Goal: Task Accomplishment & Management: Manage account settings

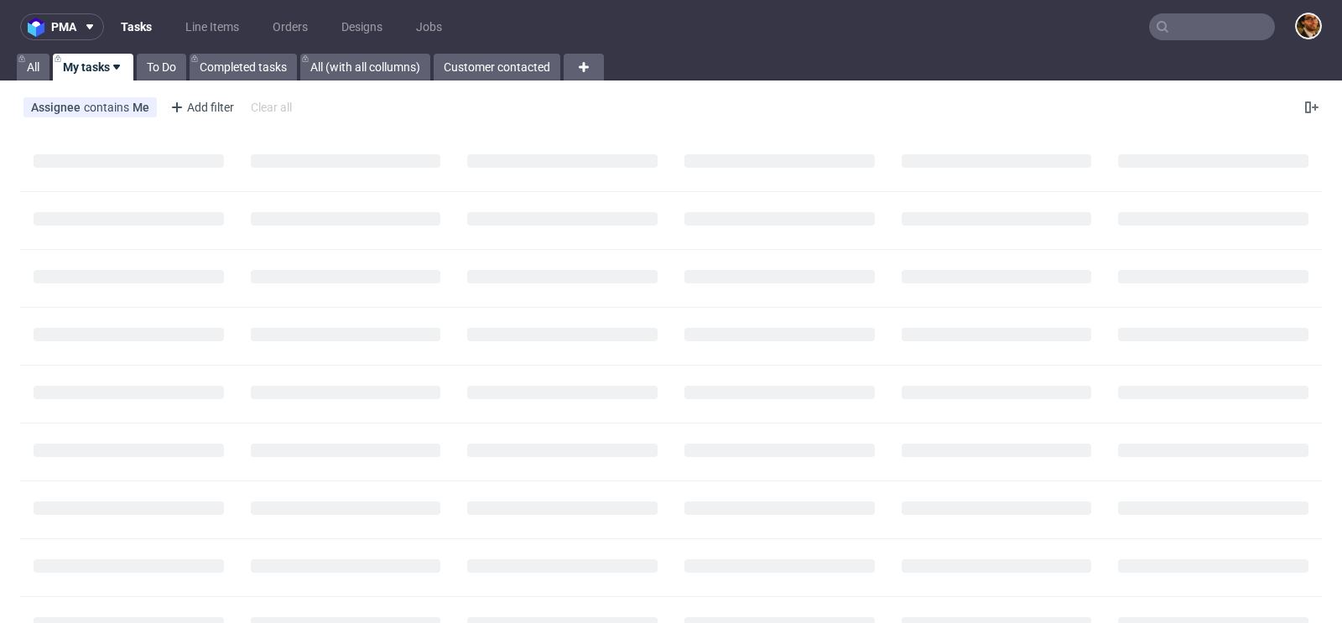
click at [1168, 29] on input "text" at bounding box center [1212, 26] width 126 height 27
paste input "R495805960"
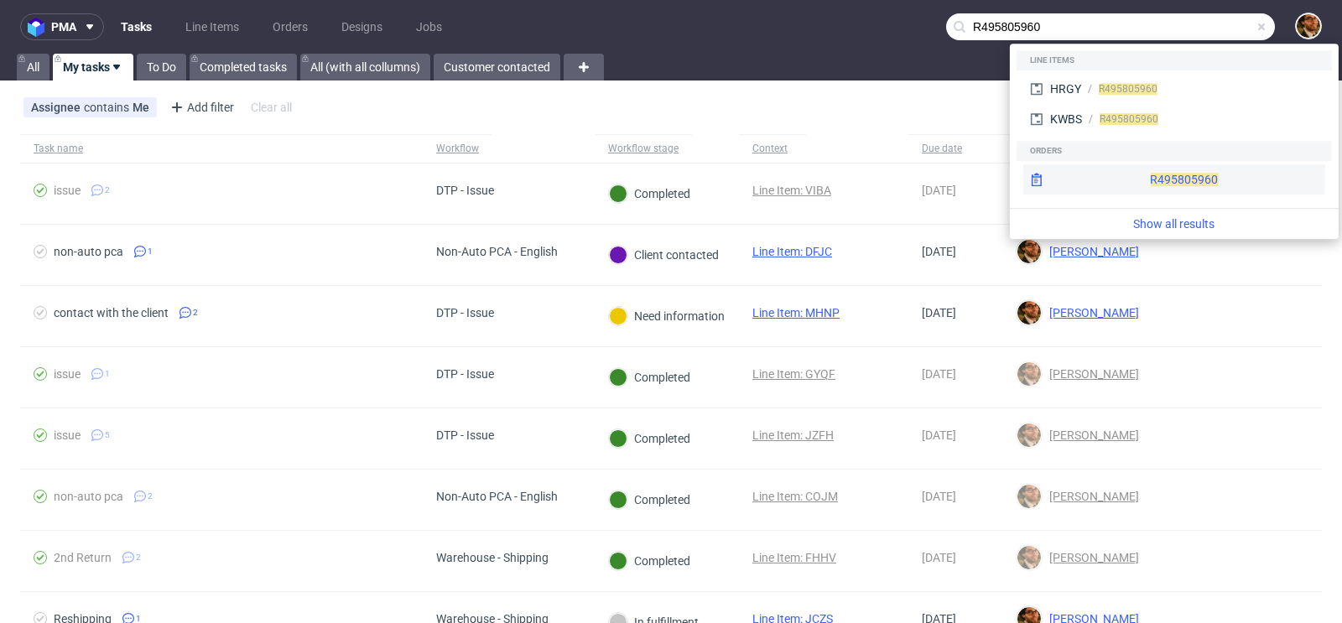
type input "R495805960"
click at [1161, 172] on div "R495805960" at bounding box center [1174, 179] width 302 height 30
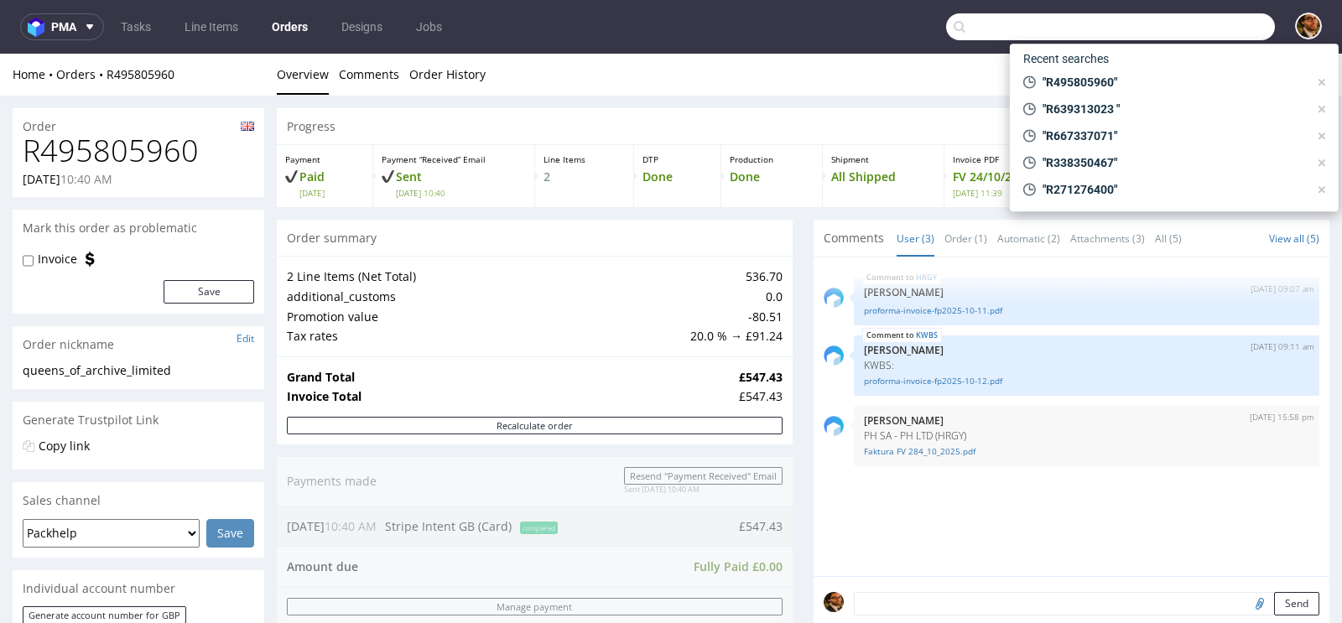
click at [1177, 26] on input "text" at bounding box center [1110, 26] width 329 height 27
paste input "R059096064"
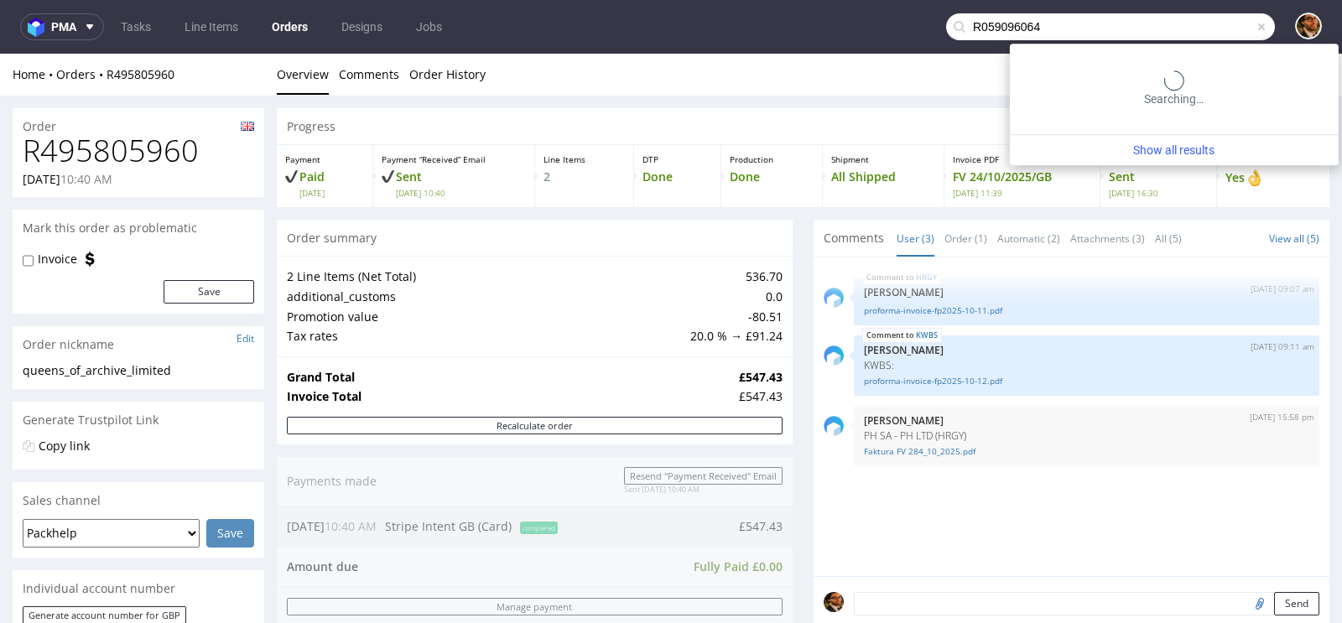
type input "R059096064"
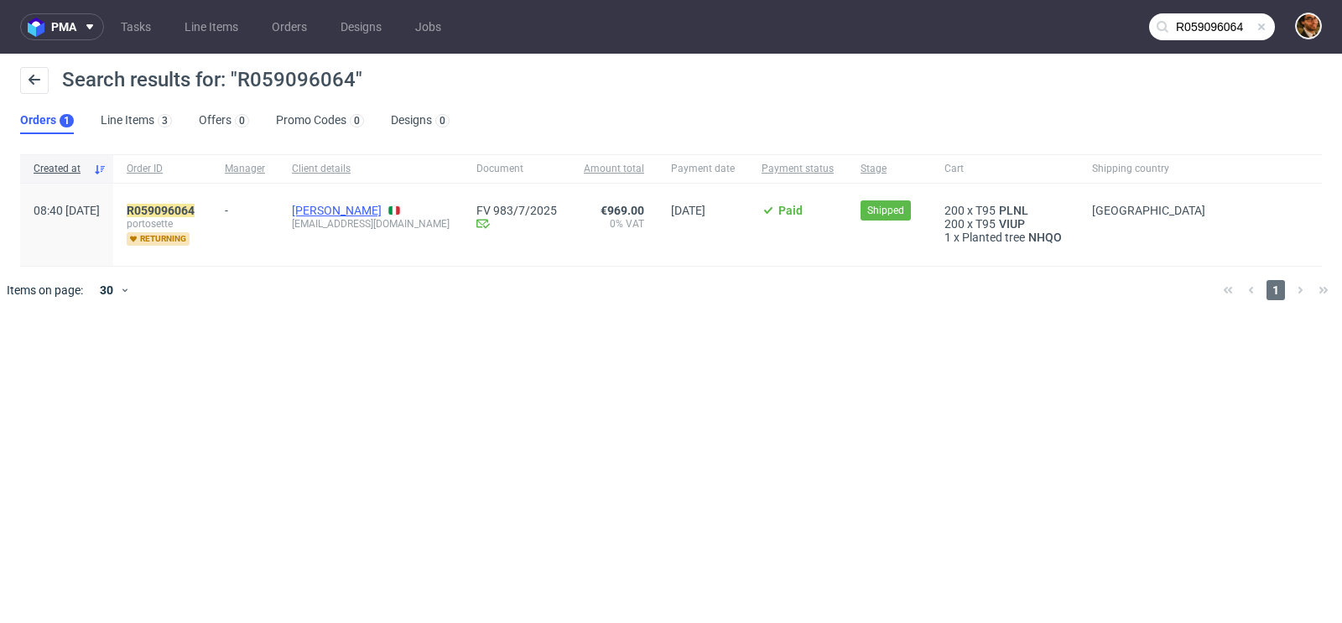
click at [367, 205] on link "Federico Giulio Ferrari" at bounding box center [337, 210] width 90 height 13
click at [195, 212] on mark "R059096064" at bounding box center [161, 210] width 68 height 13
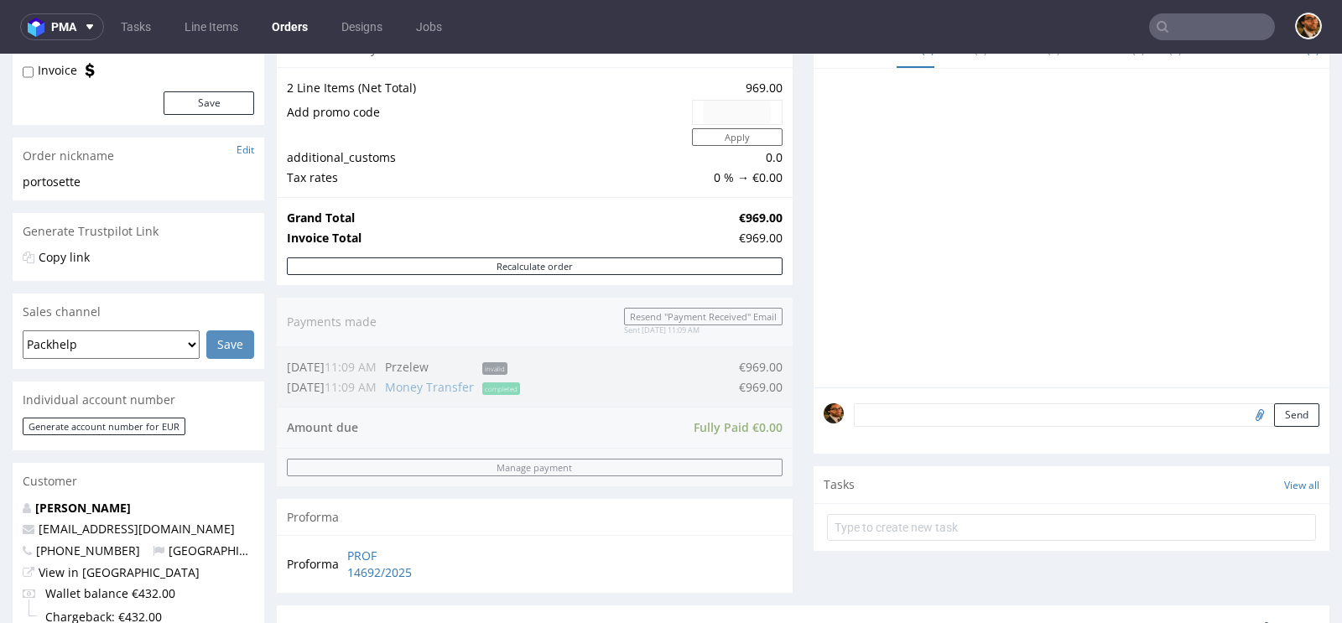
scroll to position [361, 0]
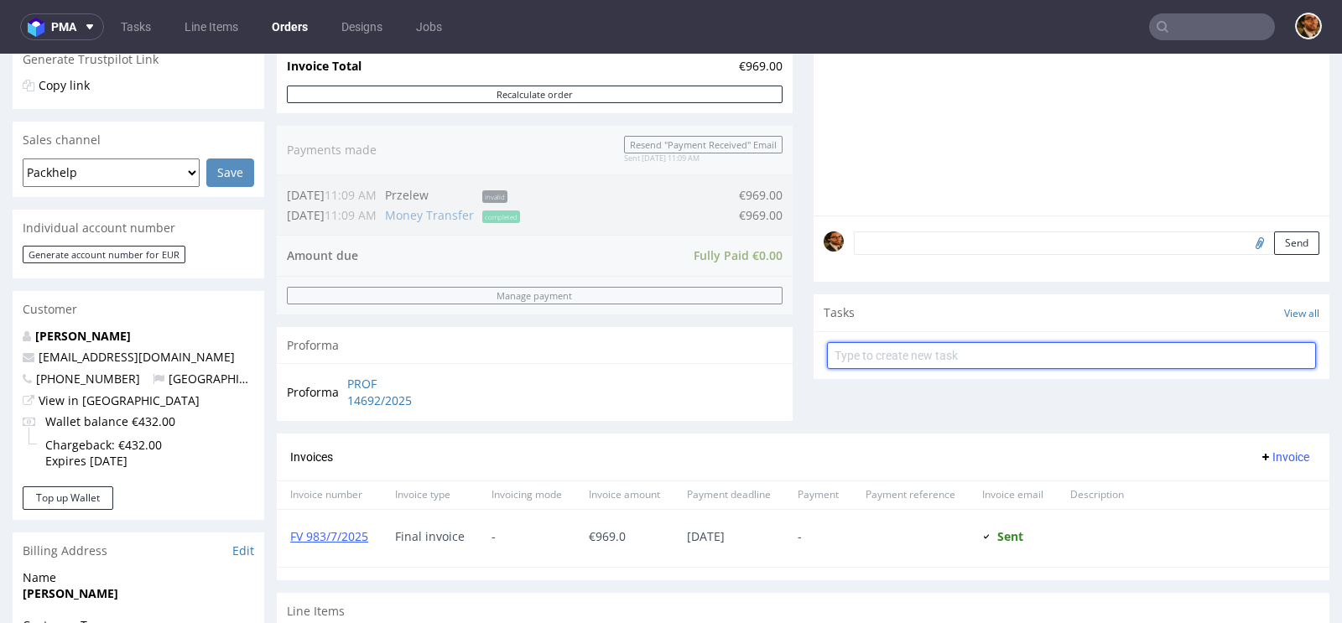
click at [929, 360] on input "text" at bounding box center [1071, 355] width 489 height 27
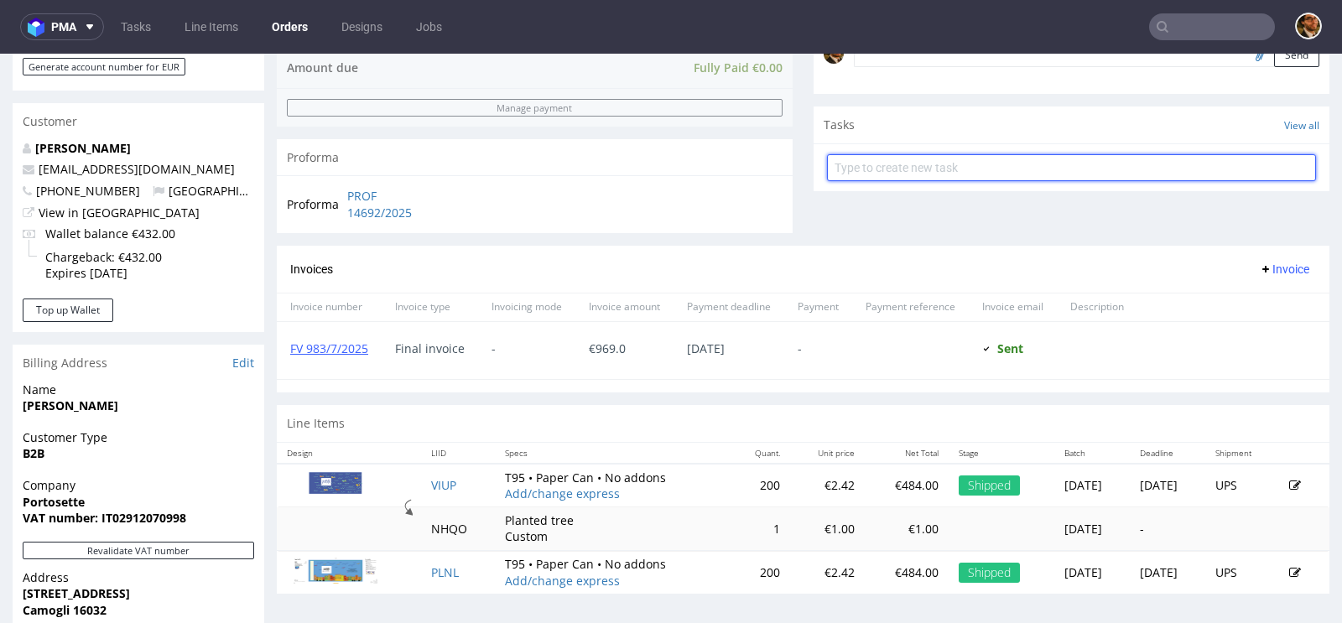
scroll to position [416, 0]
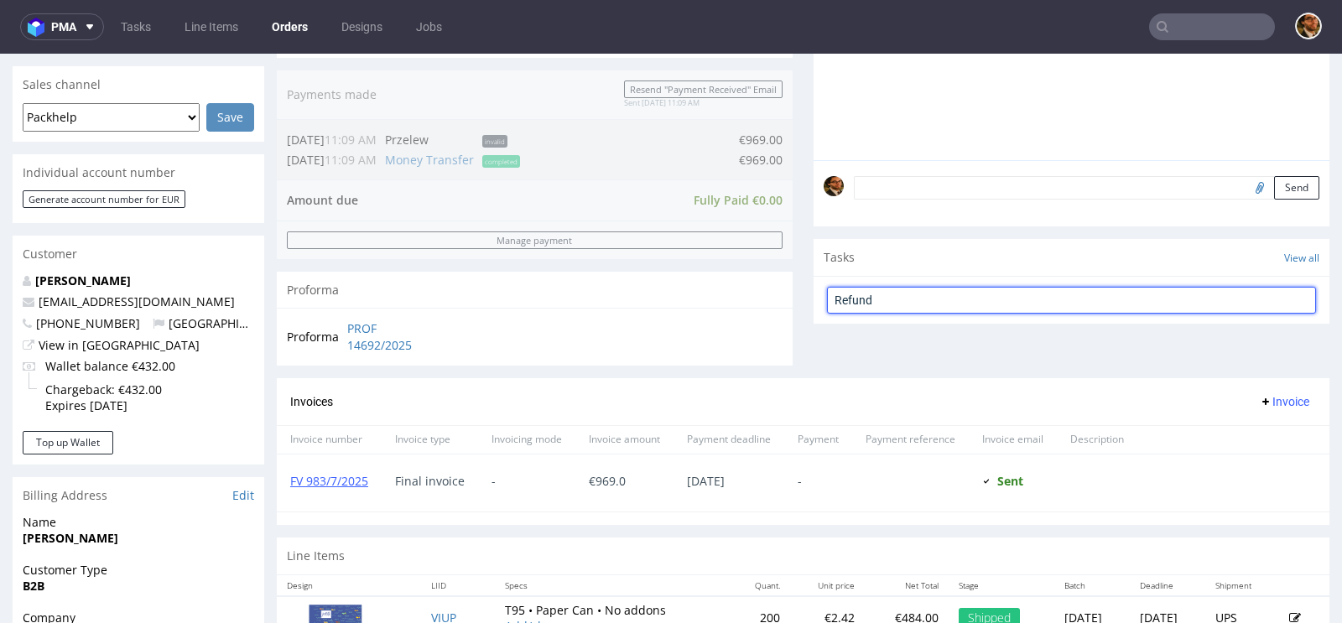
type input "Refund"
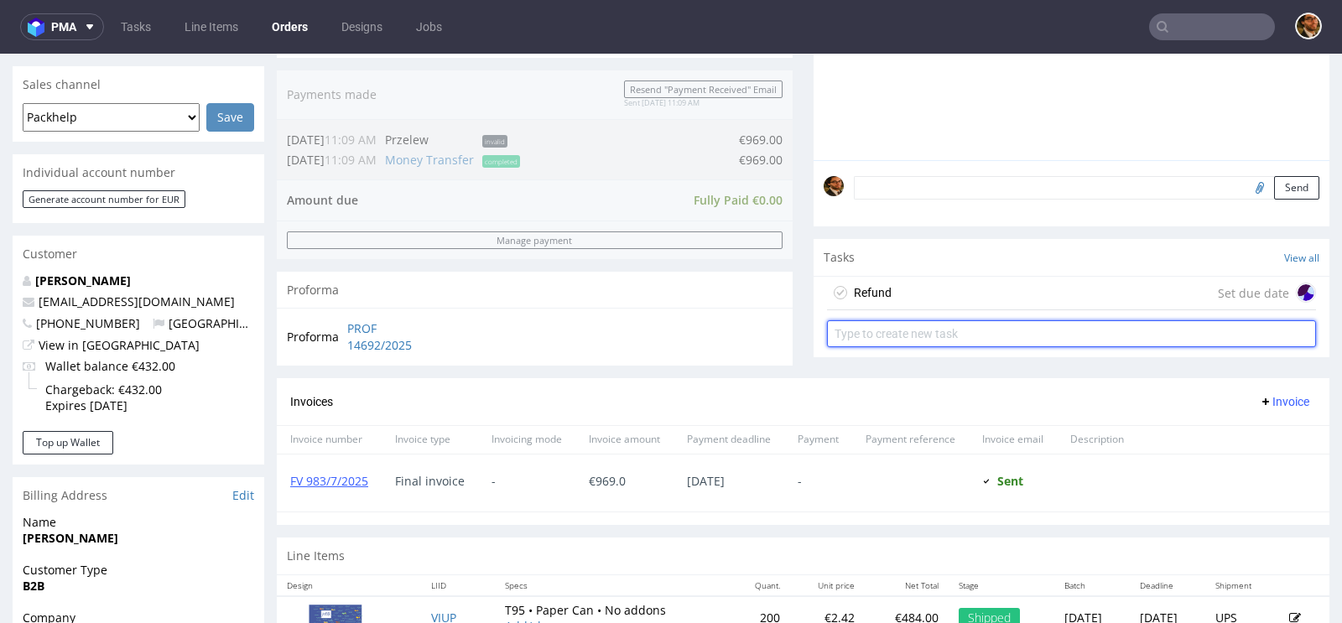
click at [884, 332] on input "text" at bounding box center [1071, 333] width 489 height 27
type input "Invoice correction"
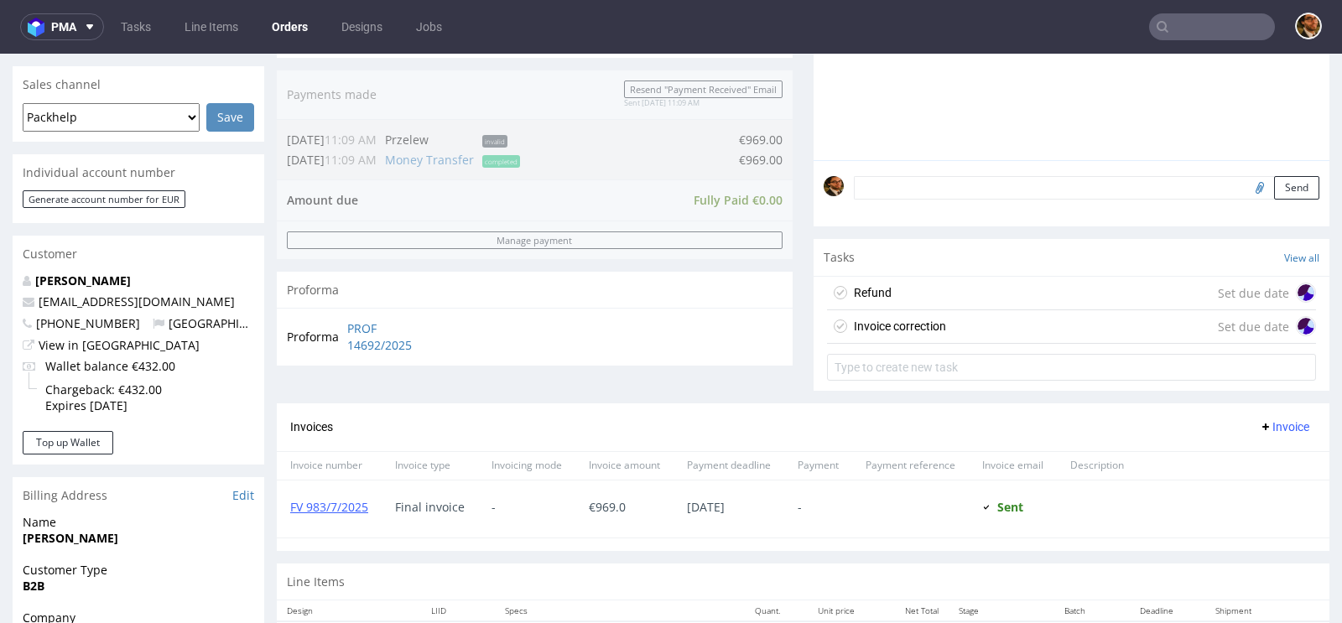
click at [926, 295] on div "Refund Set due date" at bounding box center [1071, 294] width 489 height 34
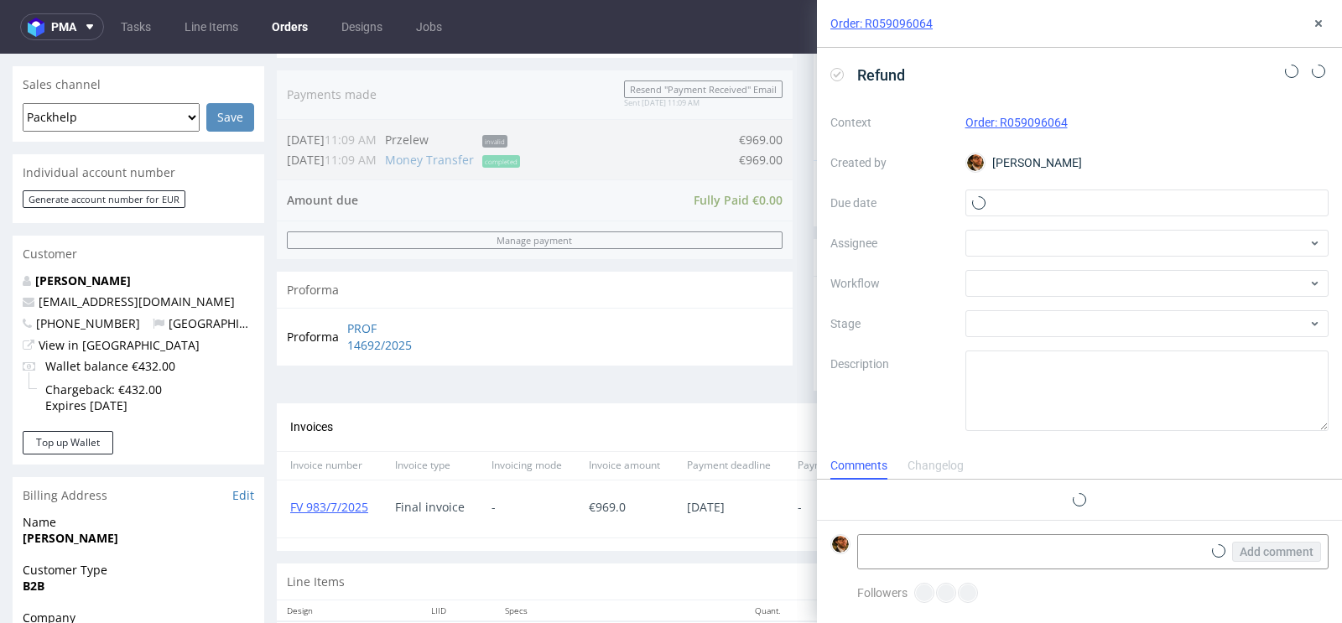
scroll to position [13, 0]
click at [1028, 204] on input "text" at bounding box center [1147, 203] width 364 height 27
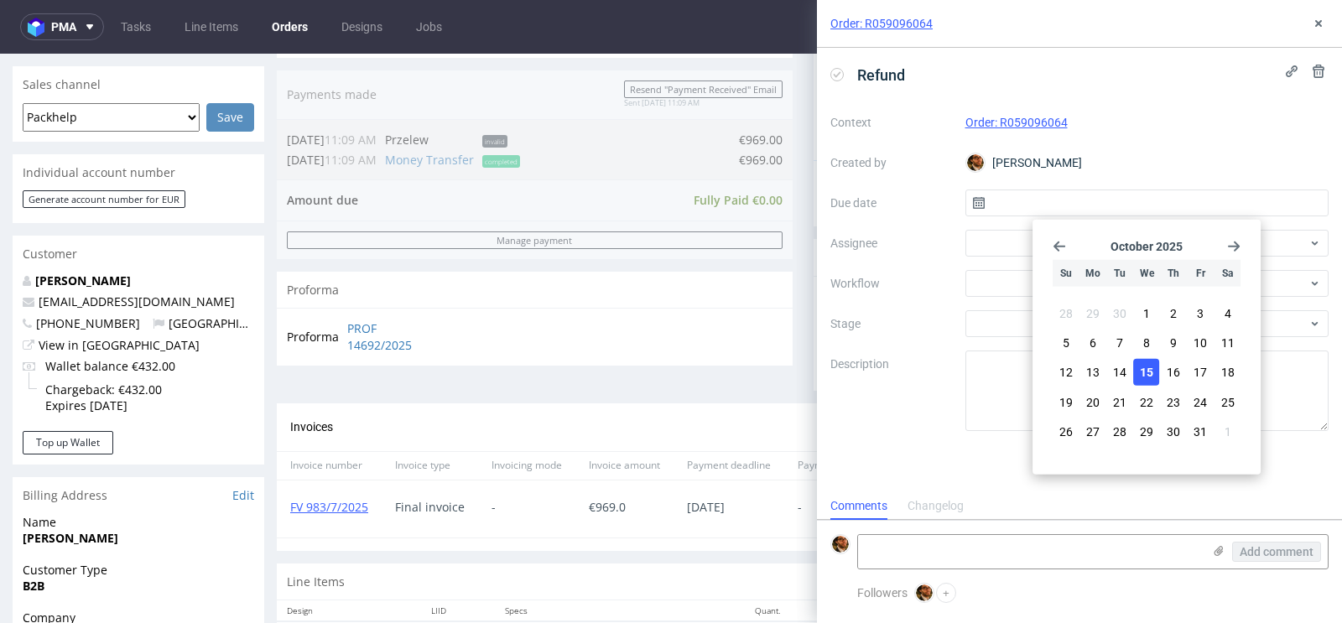
click at [1148, 371] on span "15" at bounding box center [1146, 372] width 13 height 17
type input "15/10/2025"
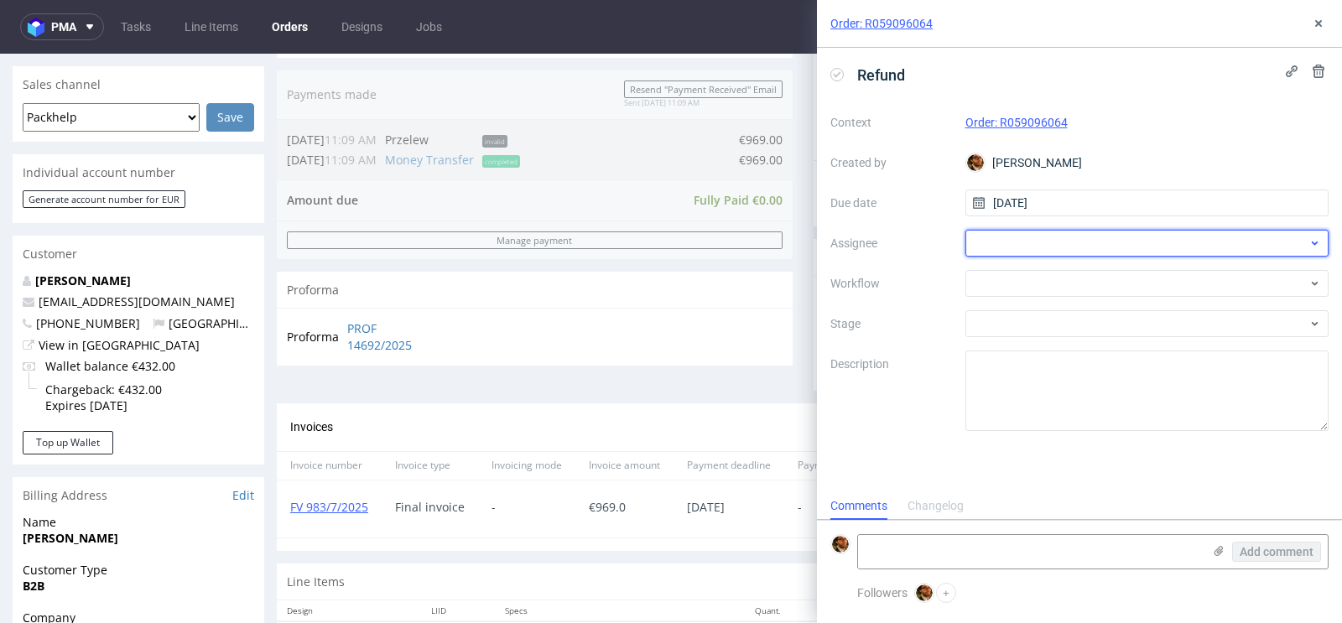
click at [1050, 255] on div at bounding box center [1147, 243] width 364 height 27
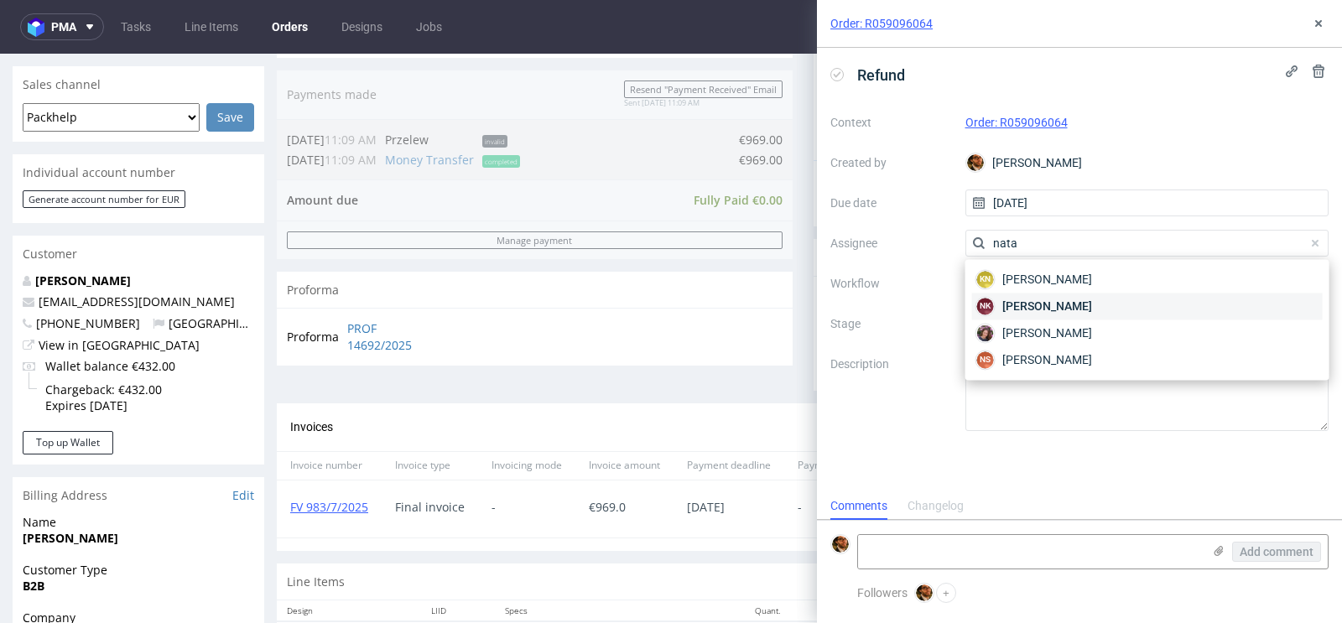
type input "nata"
click at [1080, 309] on span "Natalia Kaczorowska" at bounding box center [1047, 306] width 90 height 17
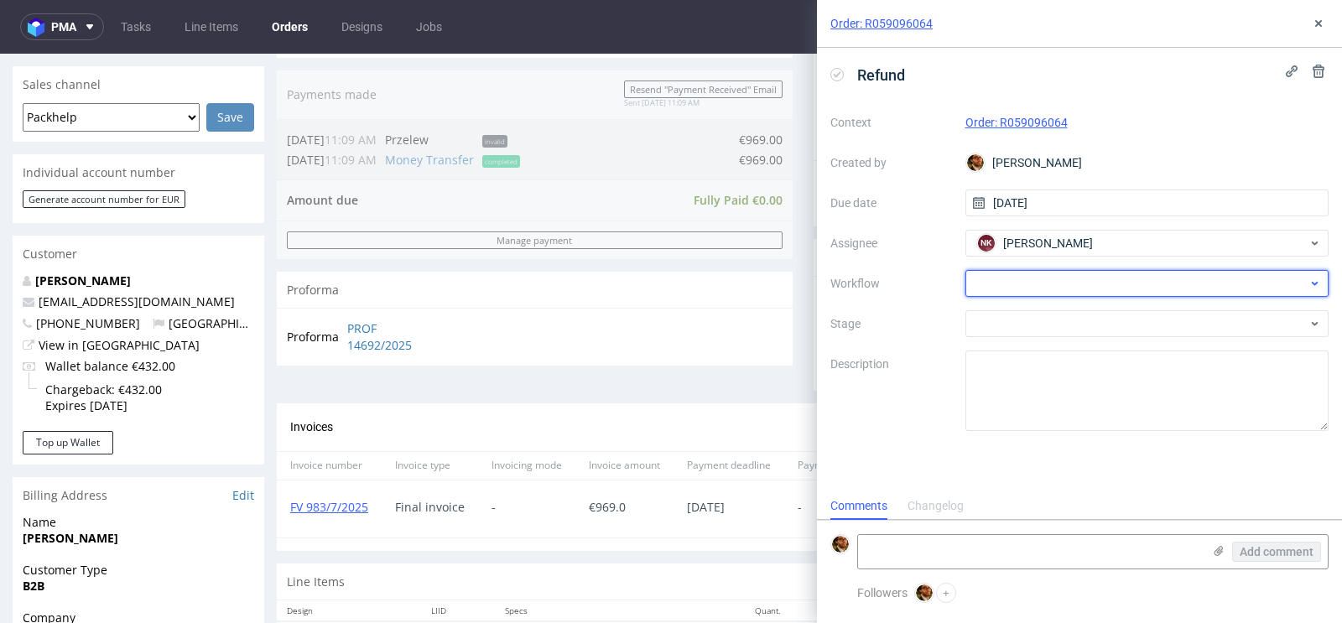
click at [1054, 289] on div at bounding box center [1147, 283] width 364 height 27
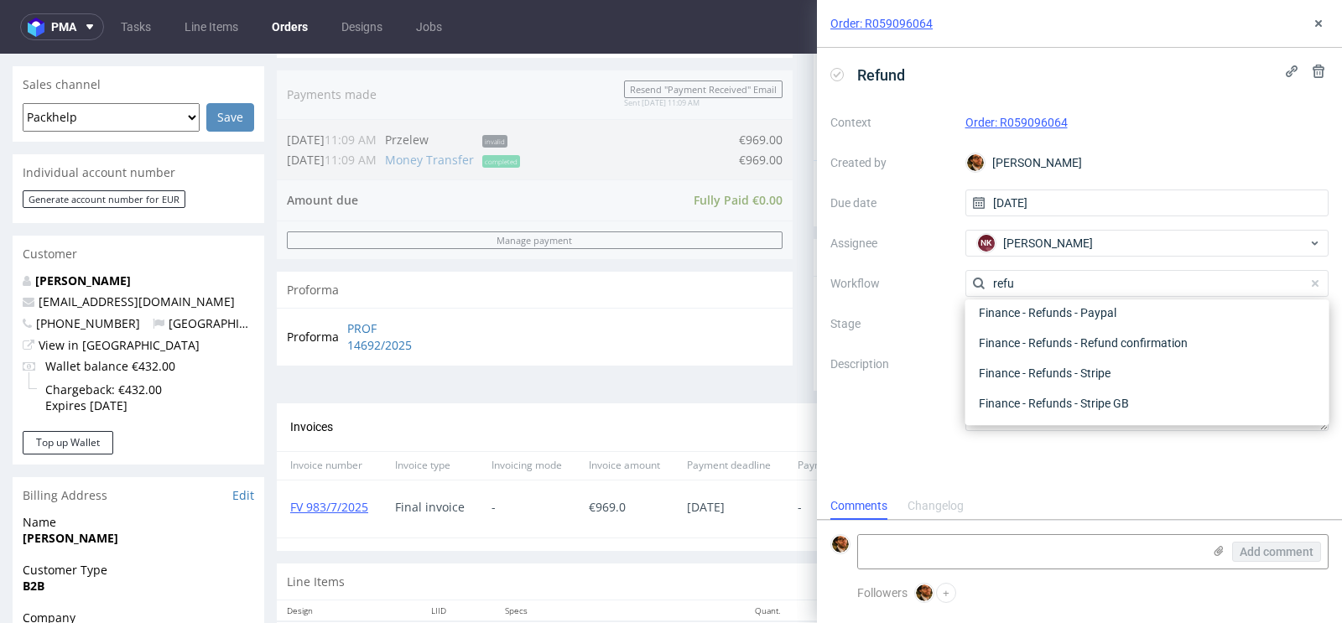
scroll to position [90, 0]
type input "refund"
click at [1075, 363] on div "Finance - Refunds - Stripe" at bounding box center [1147, 374] width 351 height 30
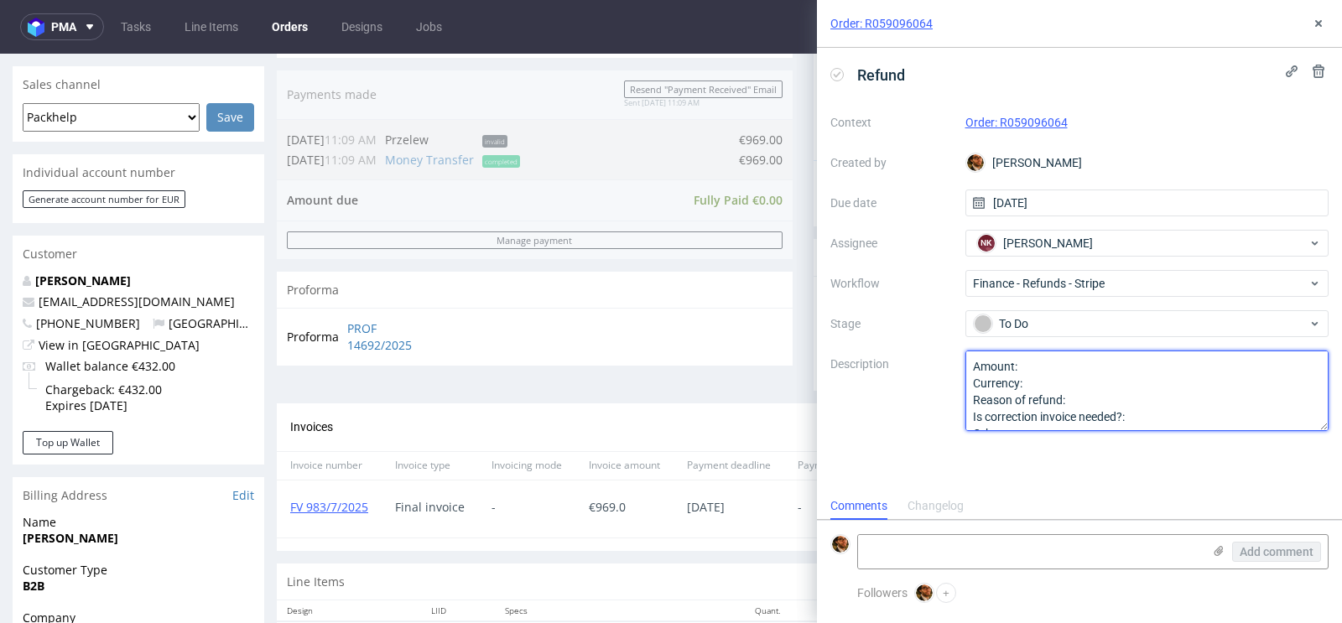
click at [1071, 365] on textarea "Amount: Currency: Reason of refund: Is correction invoice needed?: Other:" at bounding box center [1147, 391] width 364 height 81
click at [1069, 384] on textarea "Amount: Currency: Reason of refund: Is correction invoice needed?: Other:" at bounding box center [1147, 391] width 364 height 81
click at [1141, 391] on textarea "Amount: Currency: Reason of refund: Is correction invoice needed?: Other:" at bounding box center [1147, 391] width 364 height 81
type textarea "Amount: 25% of the order Currency: EUR Reason of refund: poor quality Is correc…"
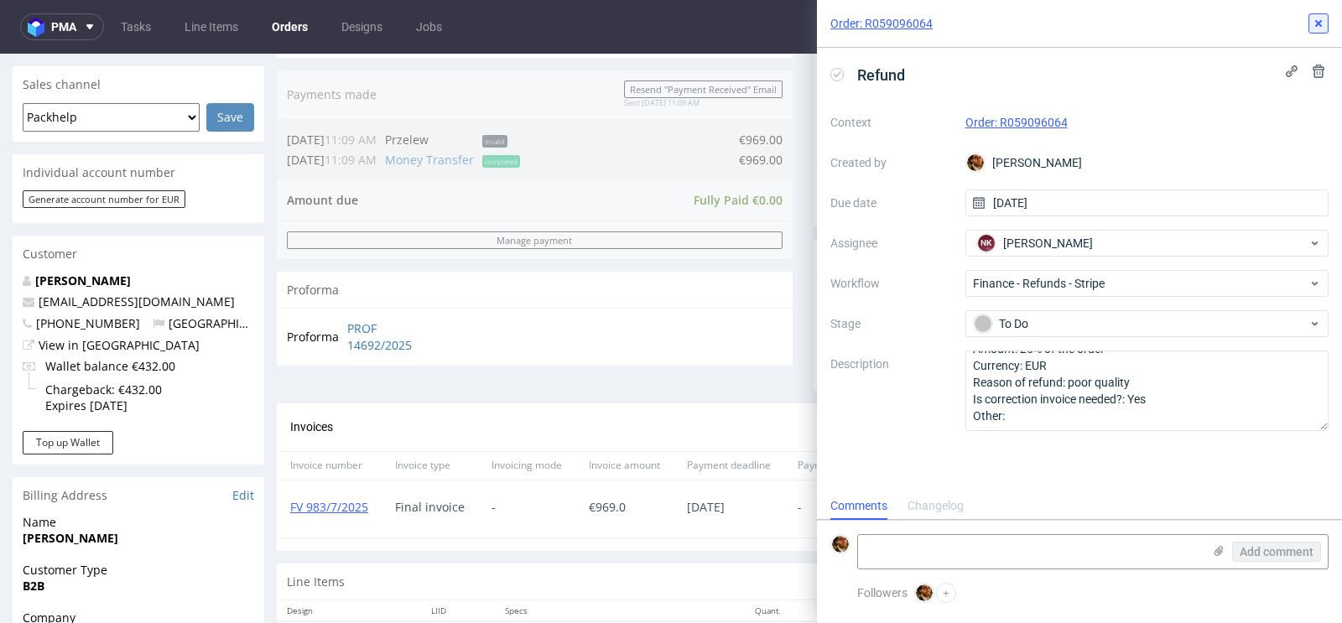
click at [1319, 21] on icon at bounding box center [1318, 23] width 13 height 13
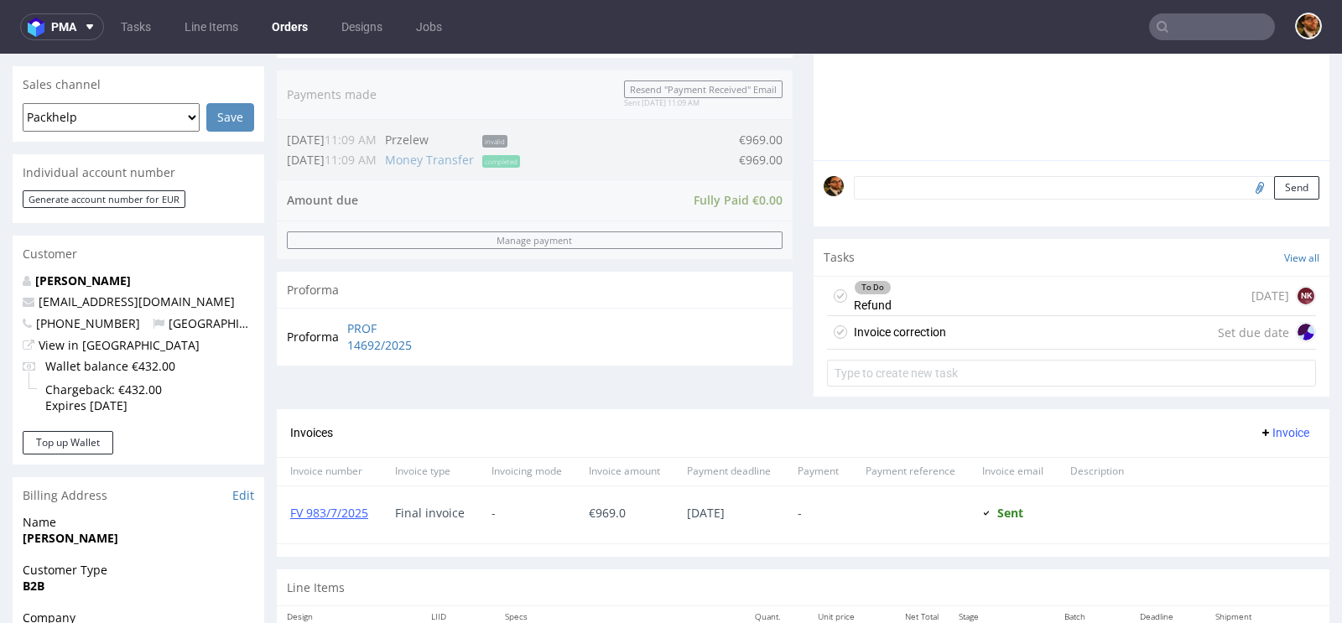
click at [991, 336] on div "Invoice correction Set due date" at bounding box center [1071, 333] width 489 height 34
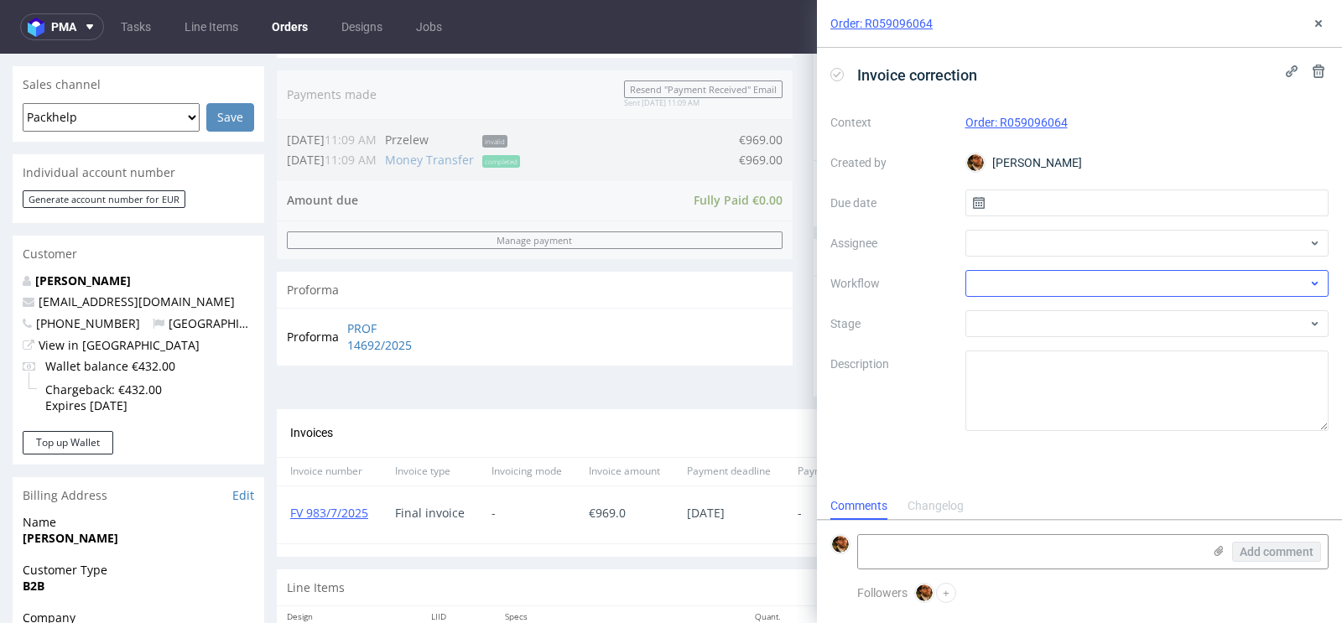
scroll to position [13, 0]
click at [1020, 206] on input "text" at bounding box center [1147, 203] width 364 height 27
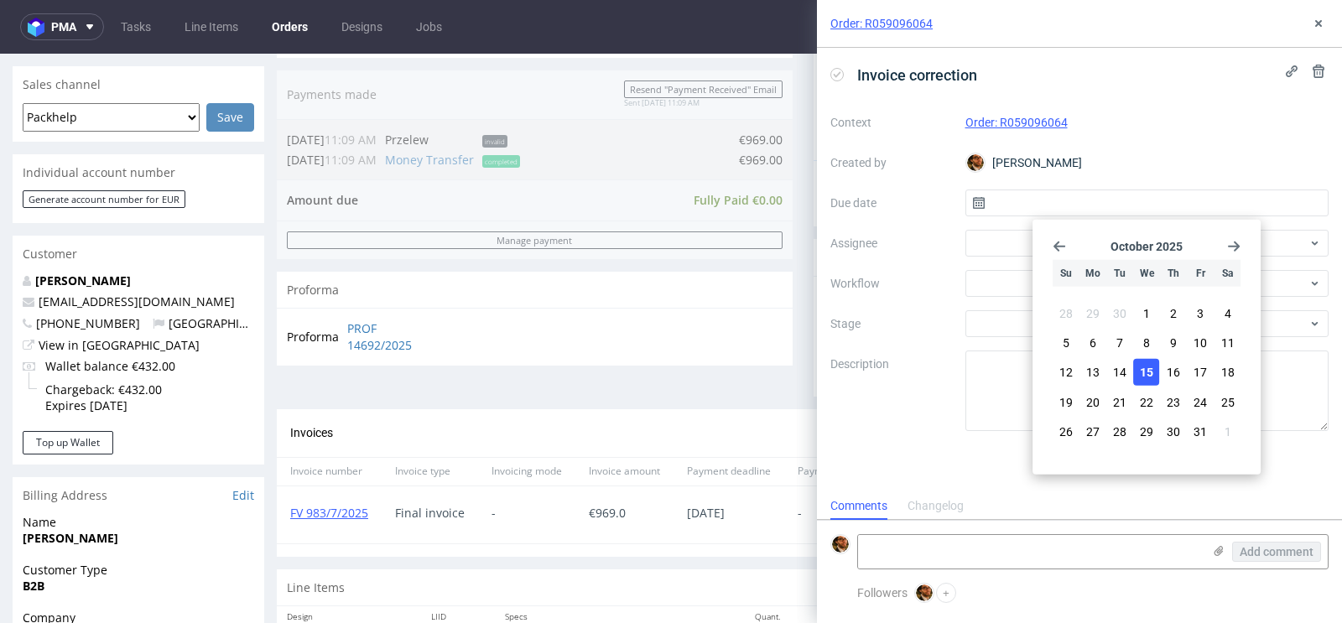
click at [1145, 368] on span "15" at bounding box center [1146, 372] width 13 height 17
type input "15/10/2025"
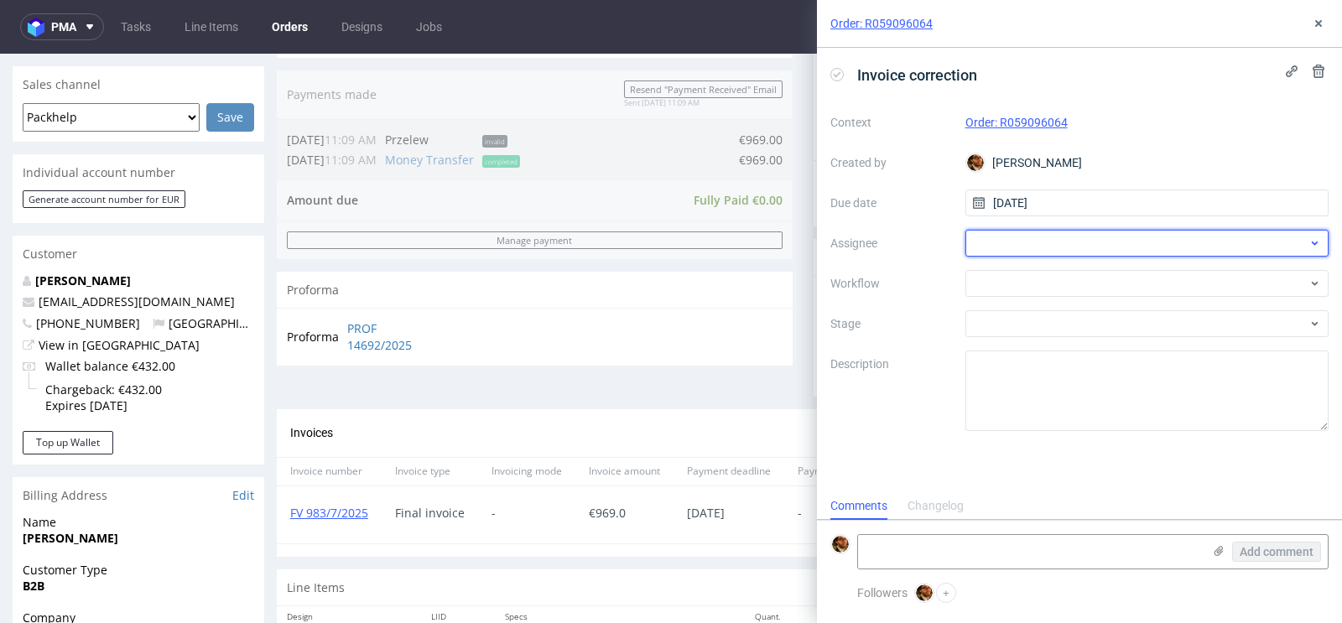
click at [1040, 242] on div at bounding box center [1147, 243] width 364 height 27
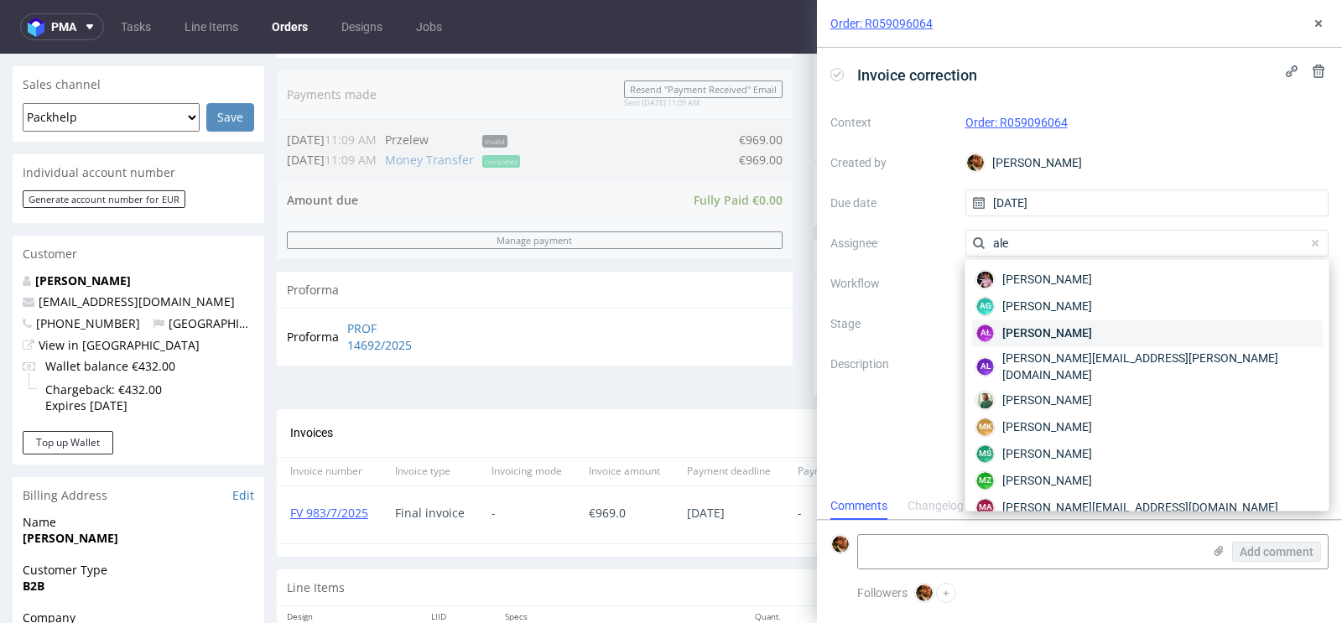
type input "ale"
click at [1068, 321] on div "AŁ Aleksandra Łętowska" at bounding box center [1147, 333] width 351 height 27
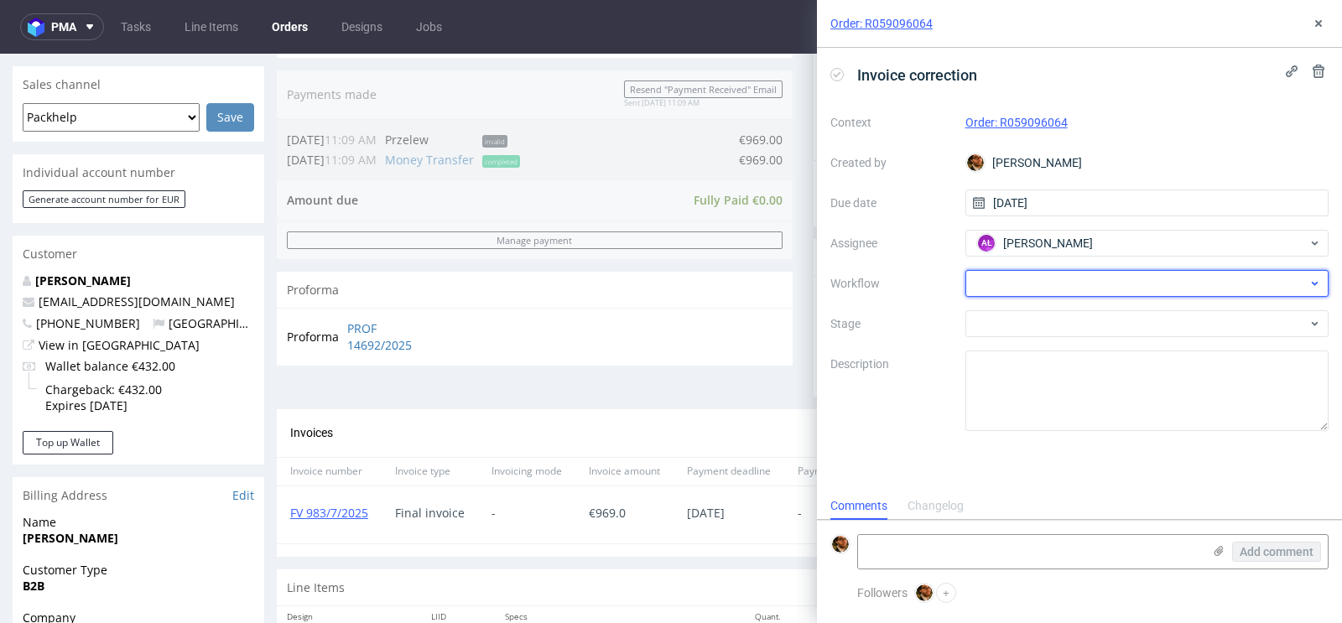
click at [1033, 283] on div at bounding box center [1147, 283] width 364 height 27
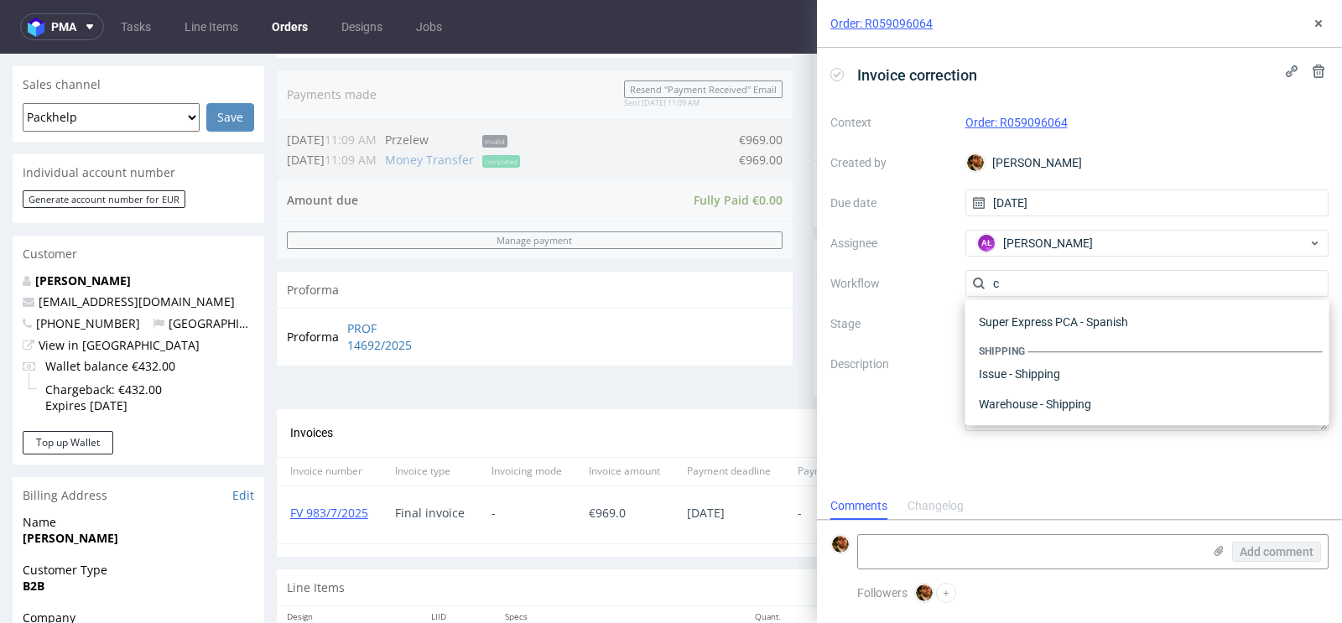
scroll to position [0, 0]
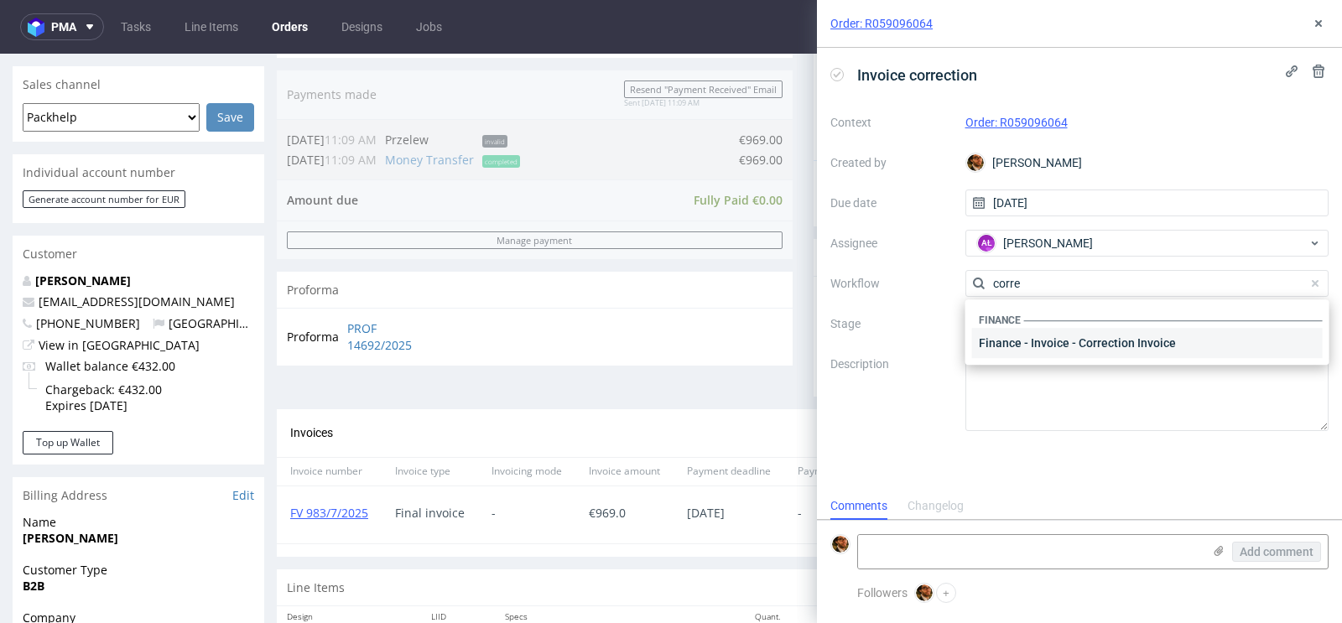
type input "corre"
click at [1059, 345] on div "Finance - Invoice - Correction Invoice" at bounding box center [1147, 343] width 351 height 30
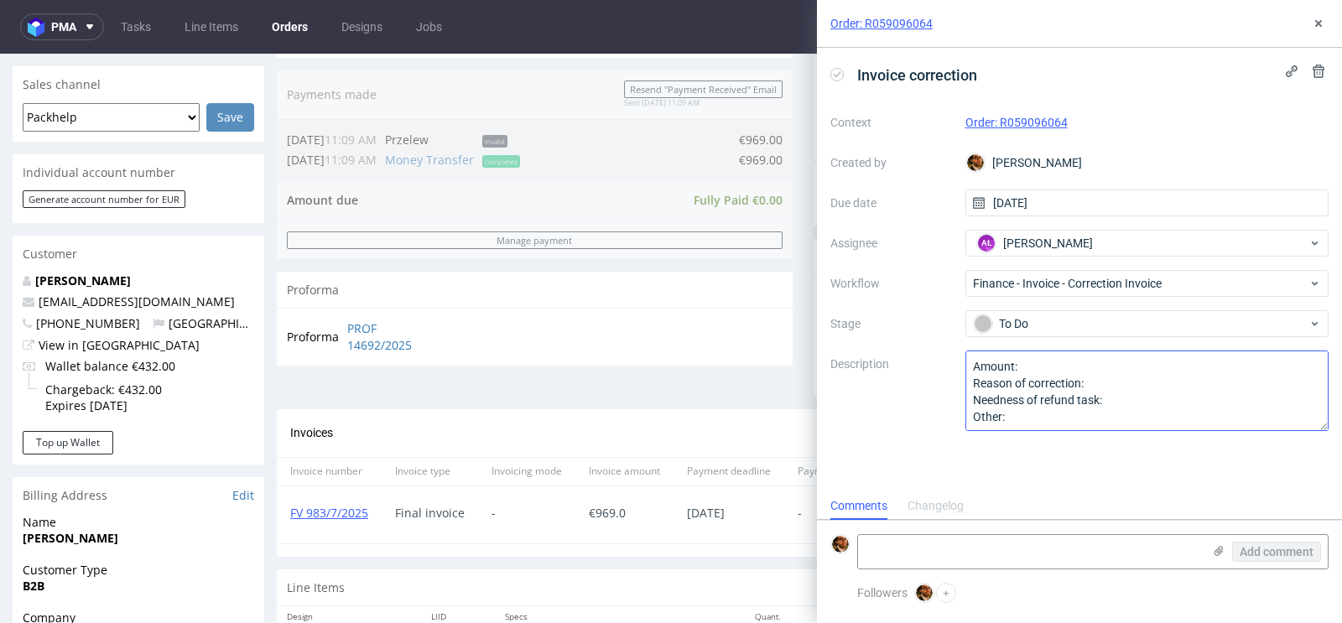
scroll to position [1, 0]
click at [1324, 25] on icon at bounding box center [1318, 23] width 13 height 13
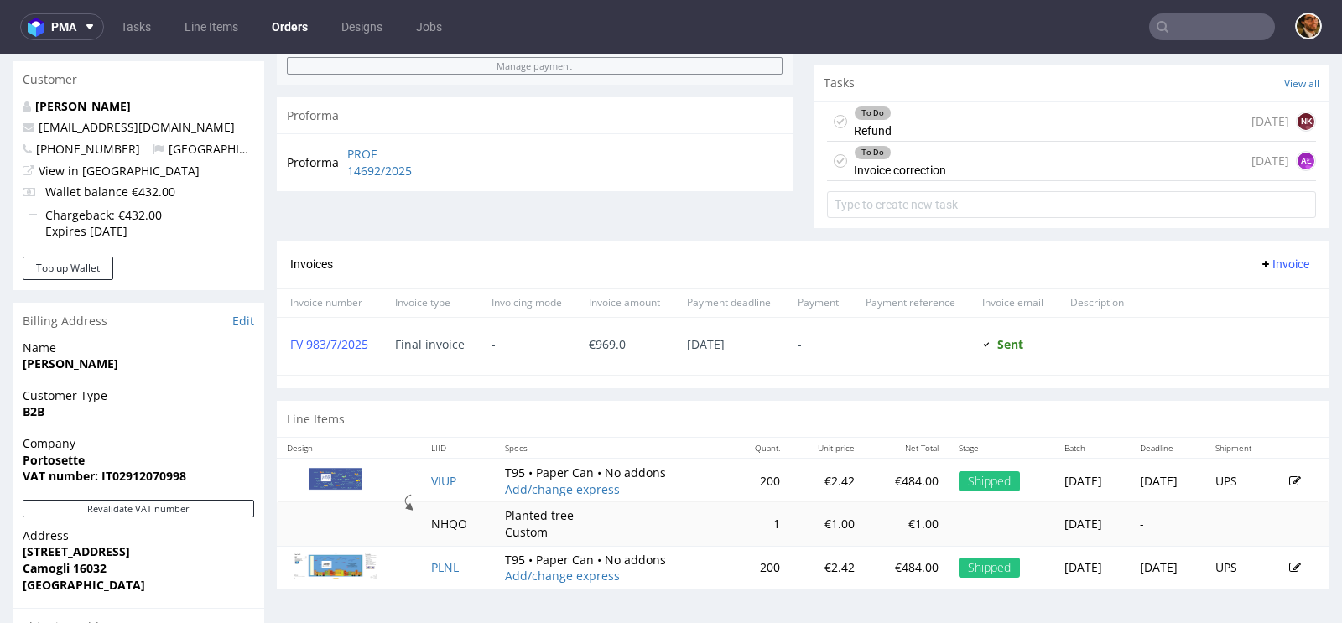
scroll to position [625, 0]
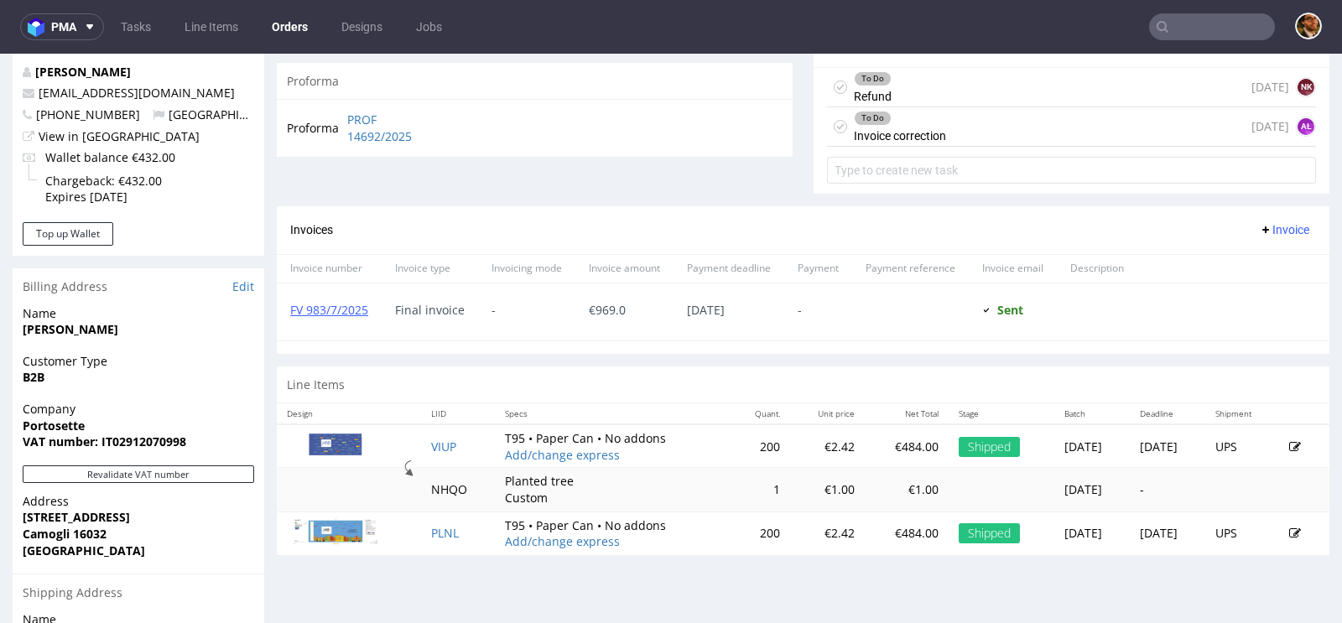
click at [1201, 34] on input "text" at bounding box center [1212, 26] width 126 height 27
paste input "R394455952"
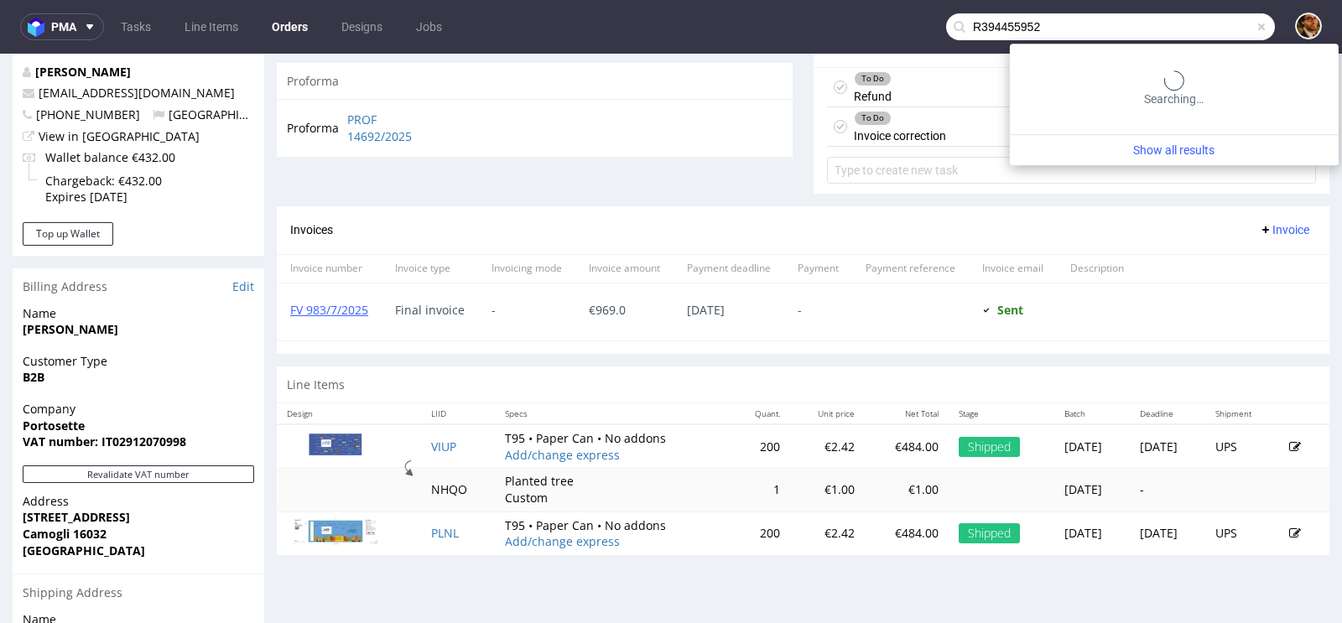
type input "R394455952"
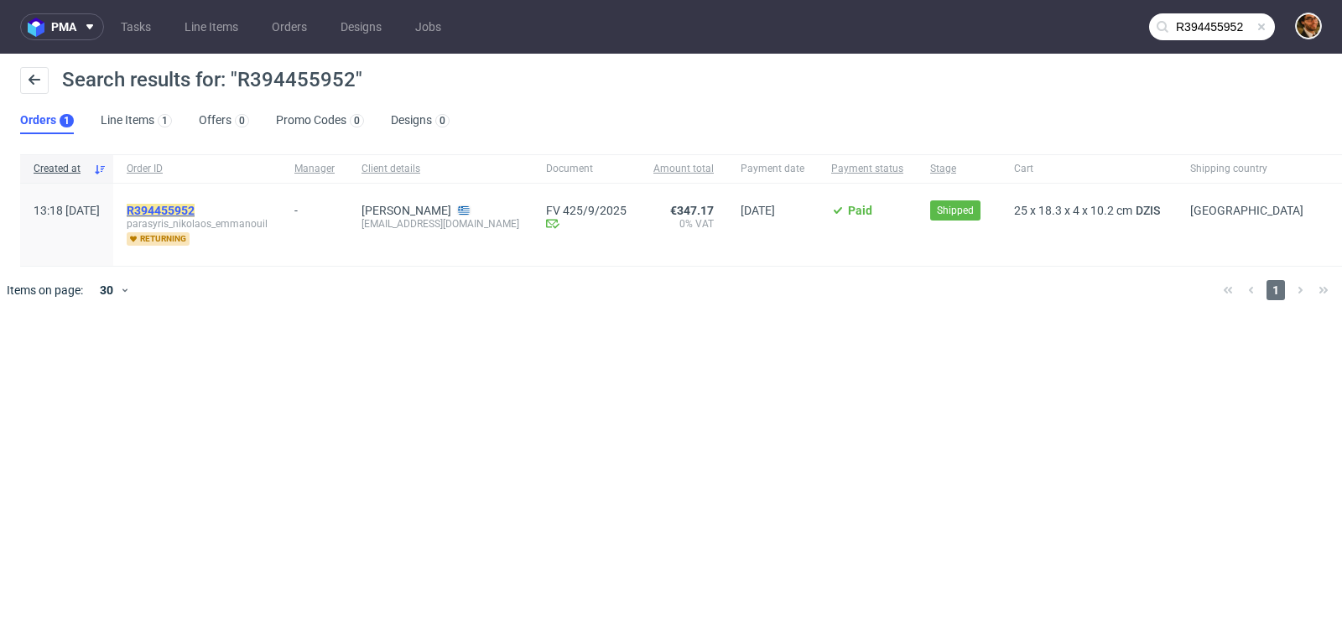
click at [195, 212] on mark "R394455952" at bounding box center [161, 210] width 68 height 13
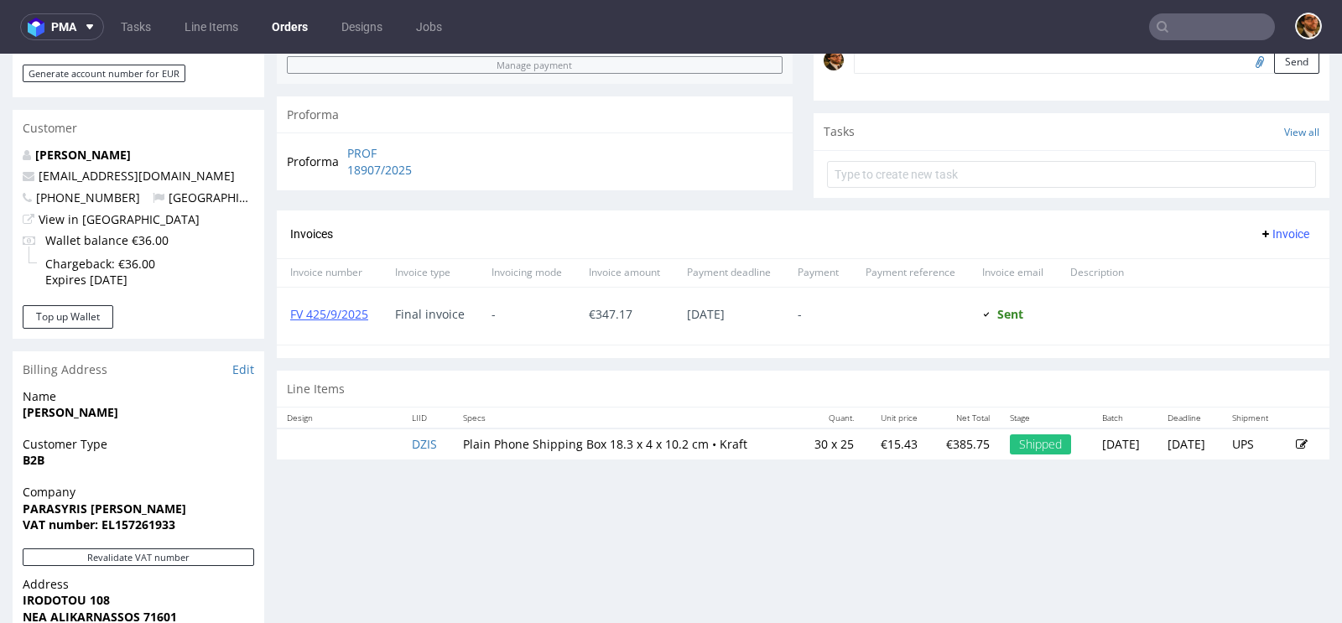
scroll to position [526, 0]
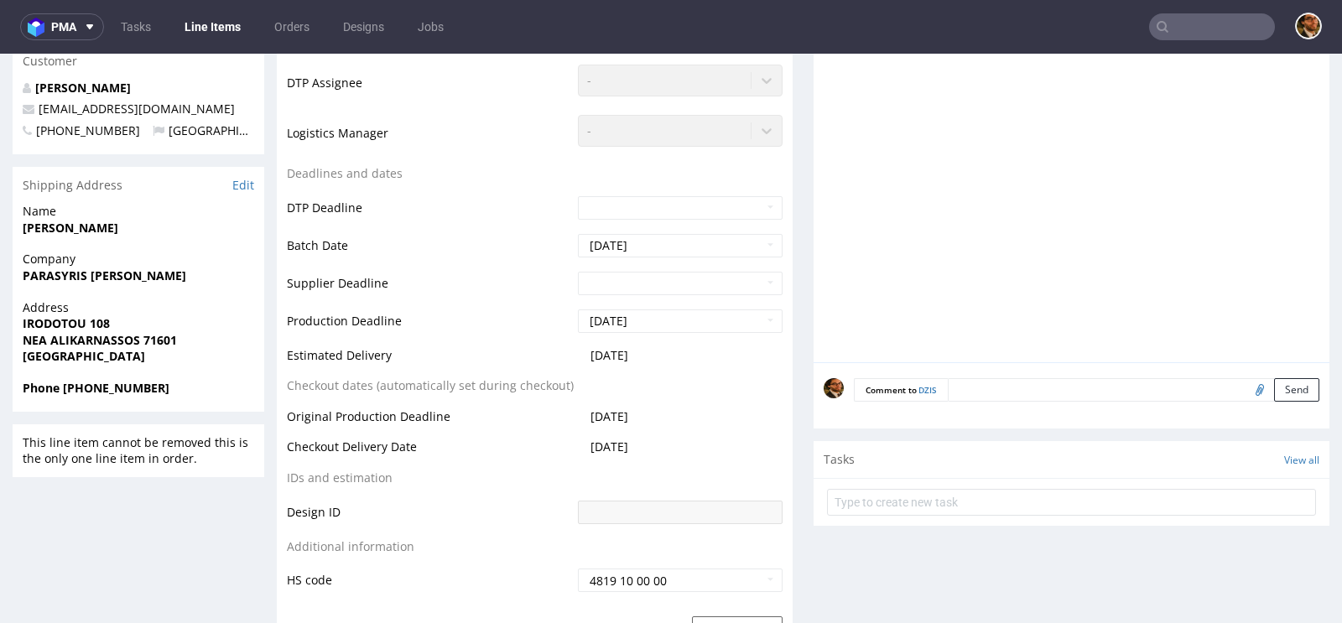
scroll to position [417, 0]
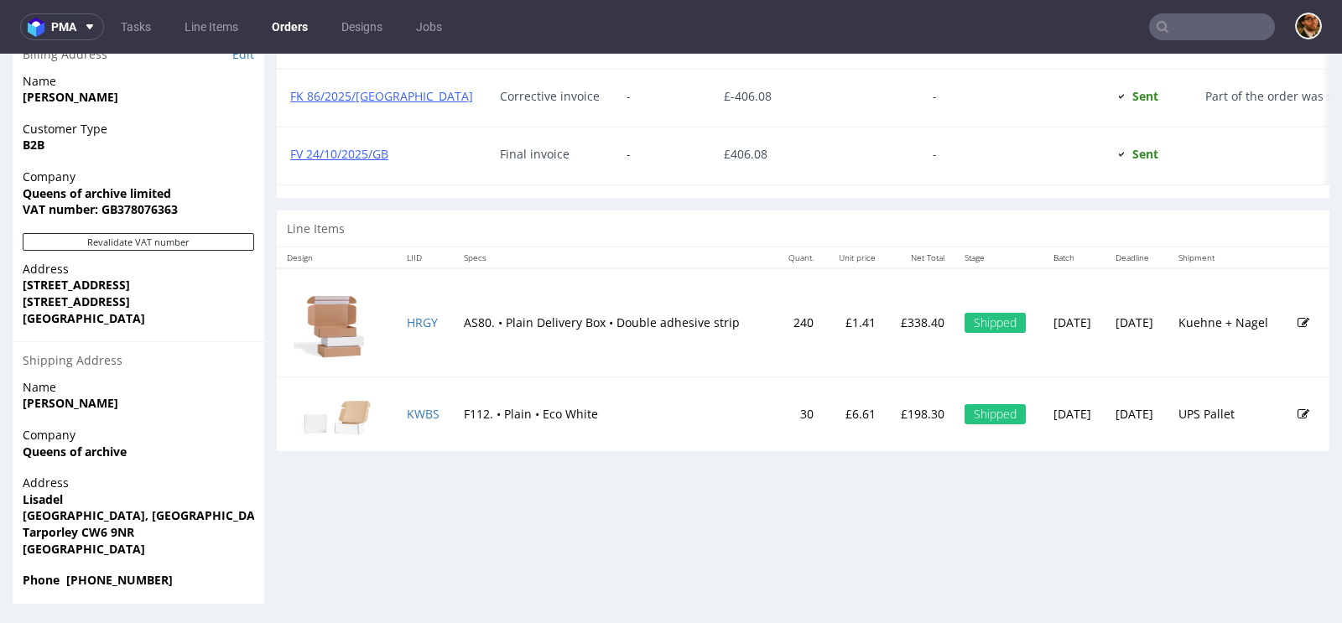
scroll to position [4, 0]
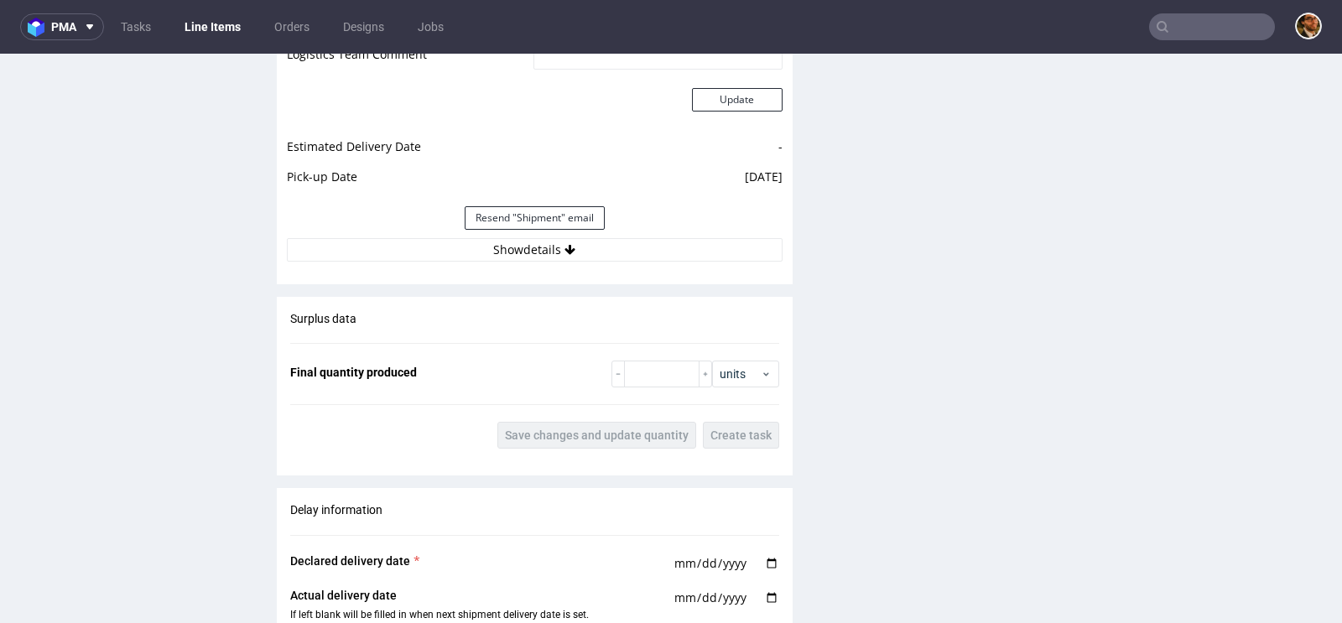
scroll to position [1793, 0]
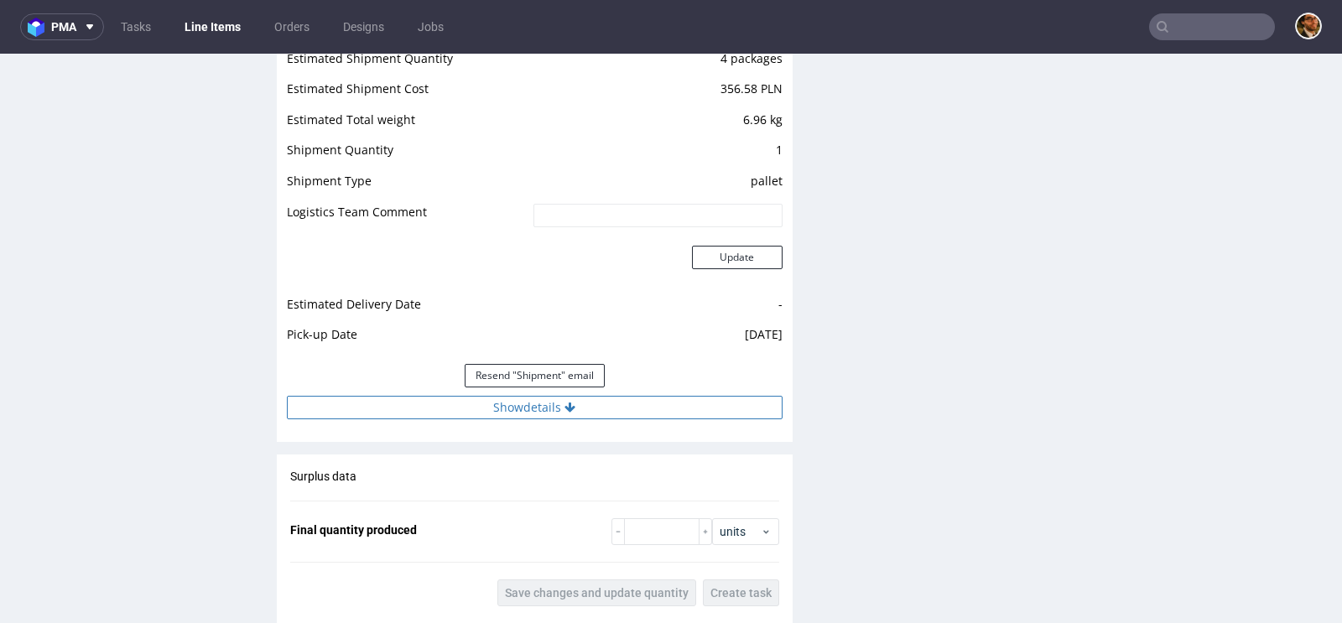
click at [537, 404] on button "Show details" at bounding box center [535, 407] width 496 height 23
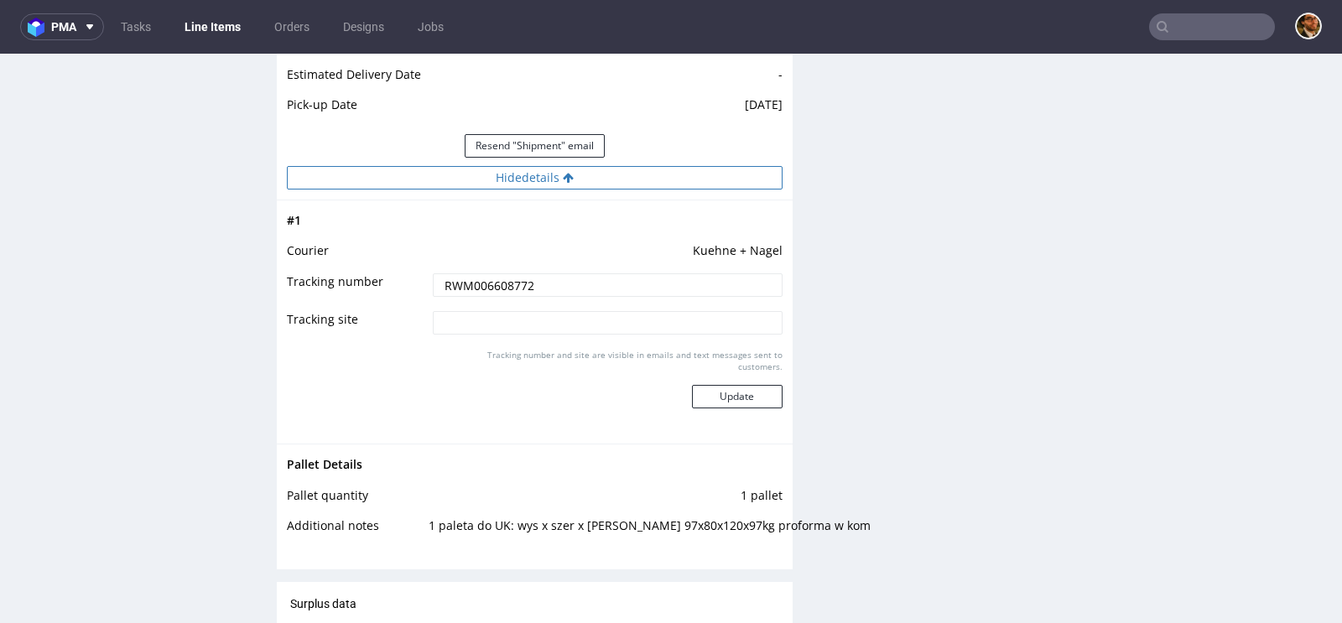
scroll to position [2120, 0]
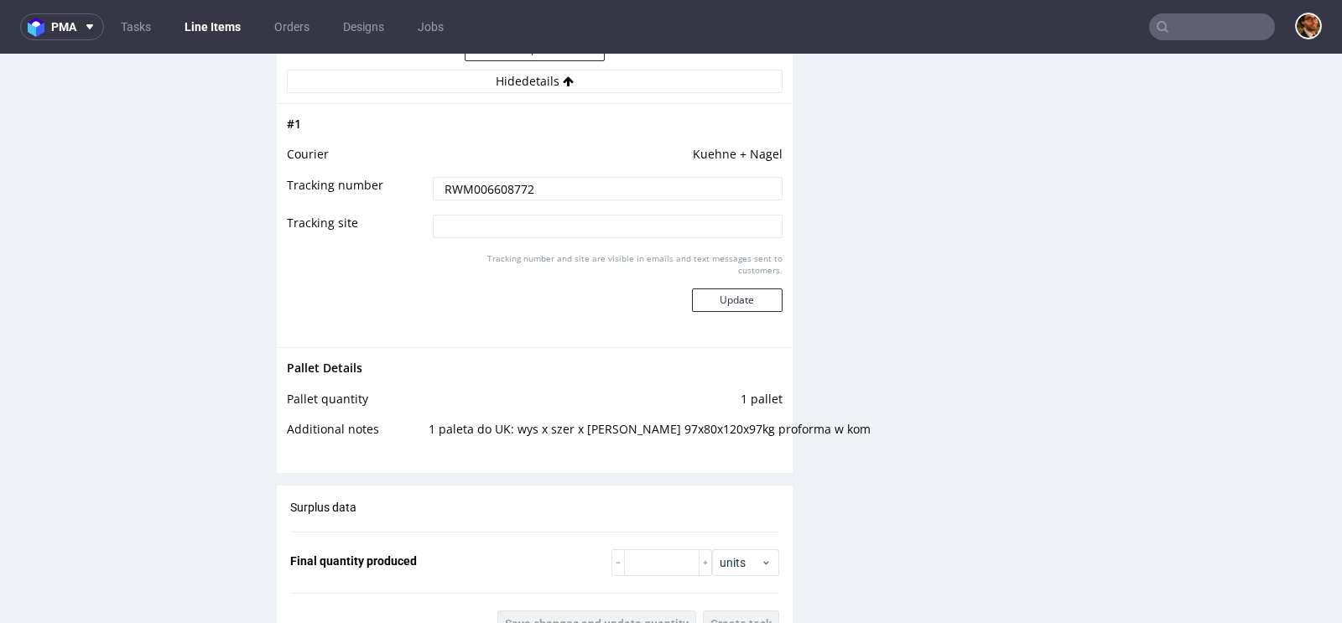
drag, startPoint x: 572, startPoint y: 185, endPoint x: 403, endPoint y: 179, distance: 169.5
click at [403, 179] on tr "Tracking number RWM006608772" at bounding box center [535, 194] width 496 height 38
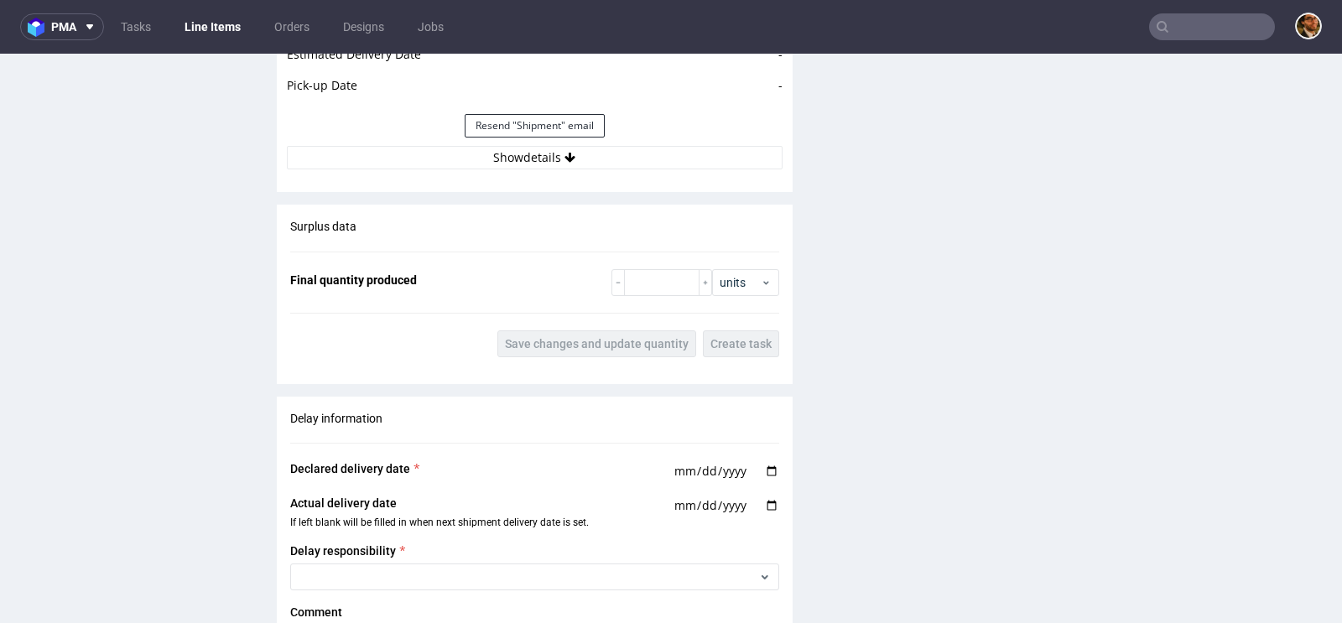
scroll to position [1933, 0]
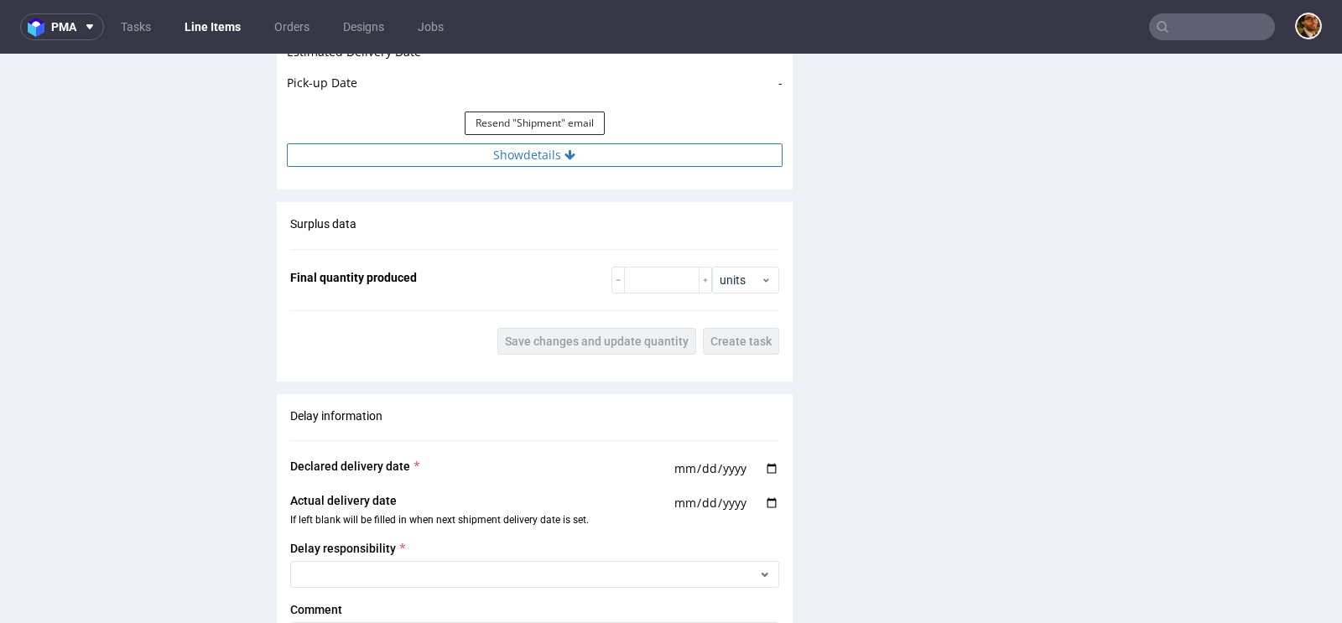
click at [549, 143] on button "Show details" at bounding box center [535, 154] width 496 height 23
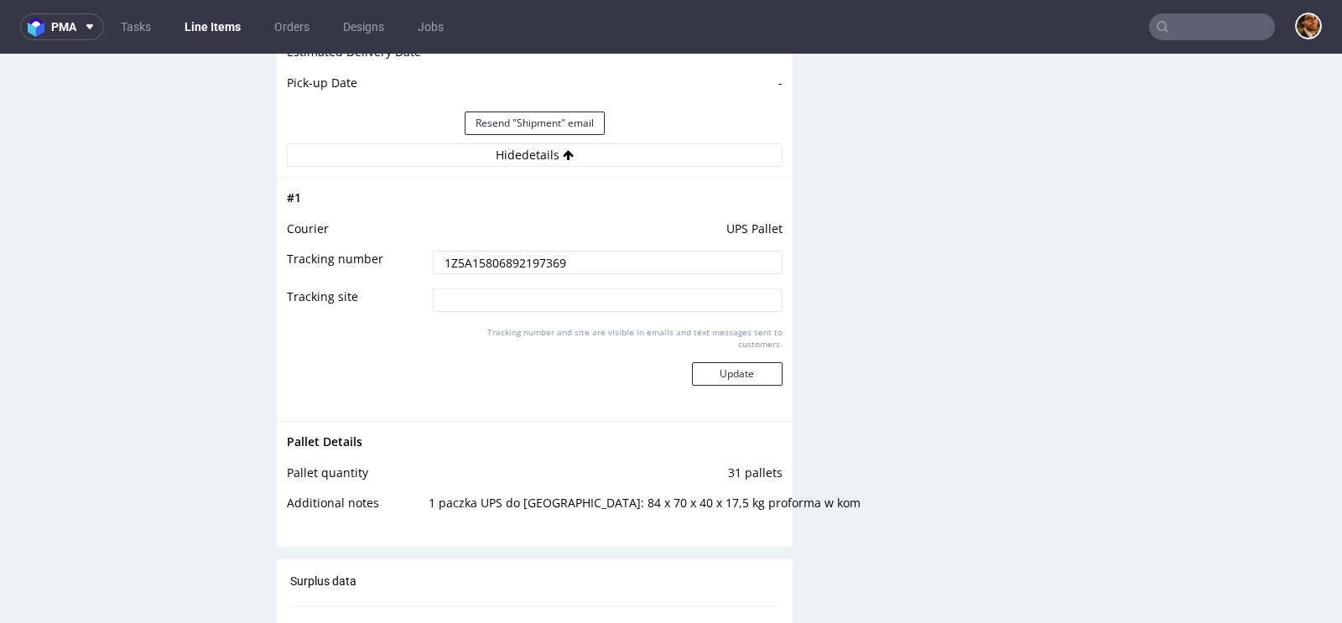
drag, startPoint x: 572, startPoint y: 262, endPoint x: 416, endPoint y: 256, distance: 156.1
click at [416, 256] on tr "Tracking number 1Z5A15806892197369" at bounding box center [535, 268] width 496 height 38
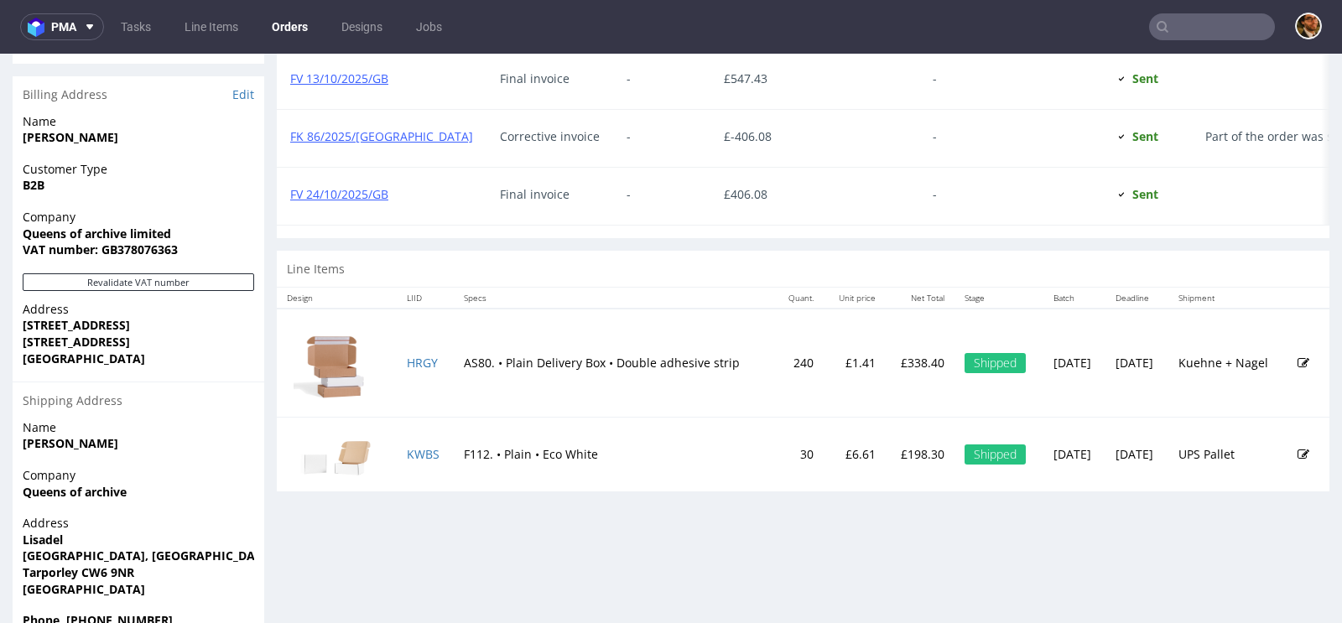
scroll to position [656, 0]
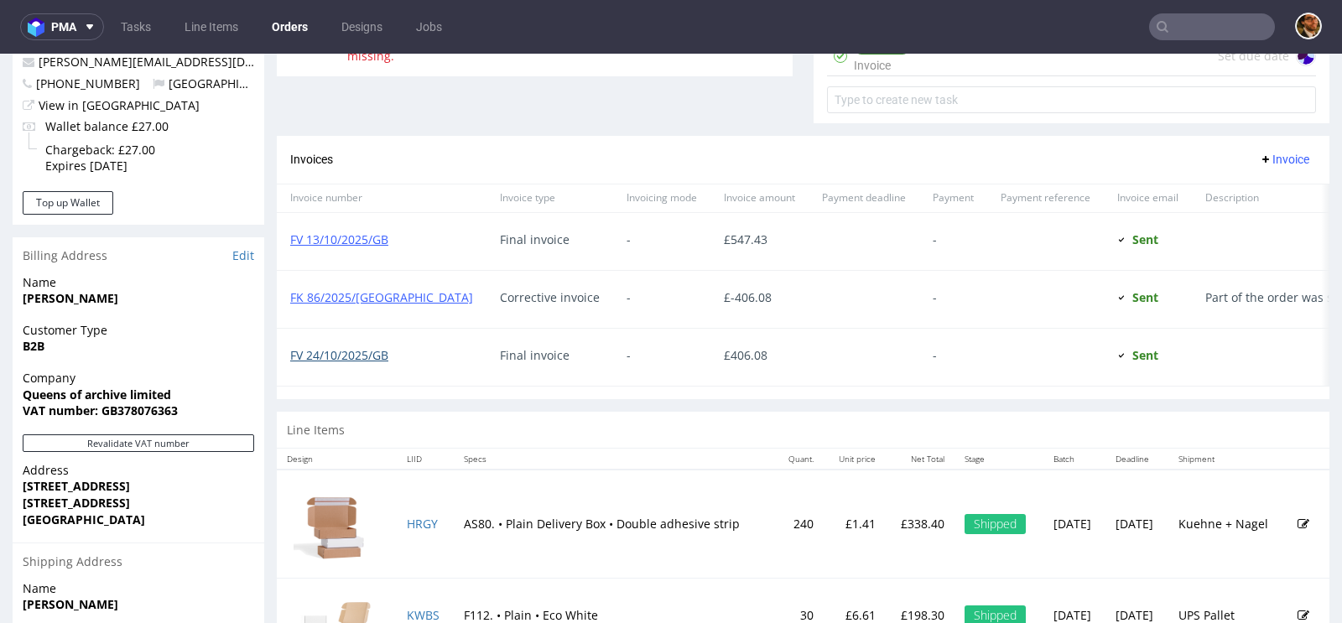
click at [367, 352] on link "FV 24/10/2025/GB" at bounding box center [339, 355] width 98 height 16
click at [338, 289] on link "FK 86/2025/GB" at bounding box center [381, 297] width 183 height 16
click at [336, 239] on link "FV 13/10/2025/GB" at bounding box center [339, 240] width 98 height 16
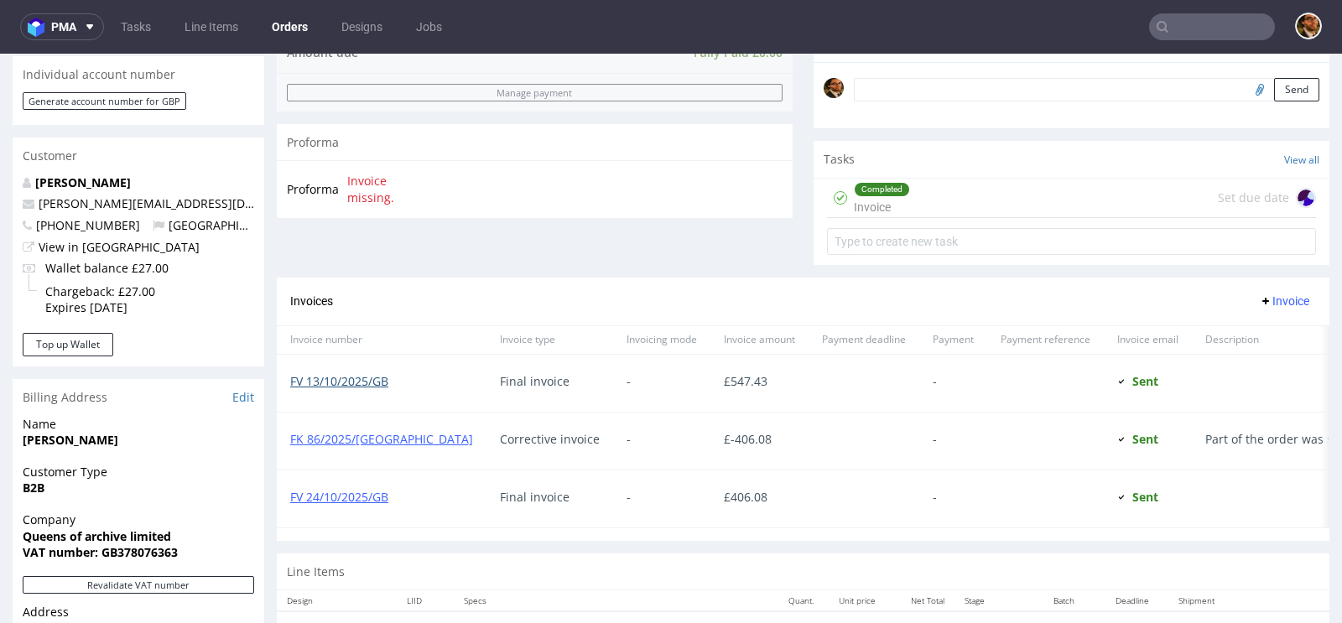
scroll to position [522, 0]
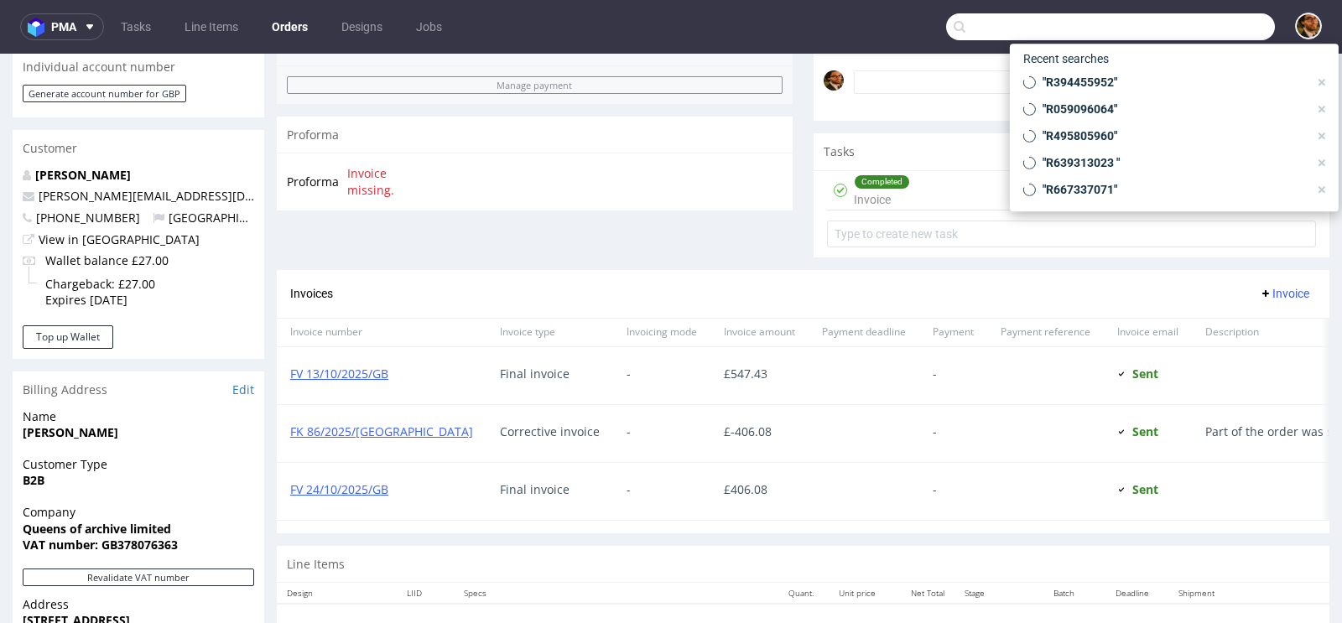
click at [1159, 31] on input "text" at bounding box center [1110, 26] width 329 height 27
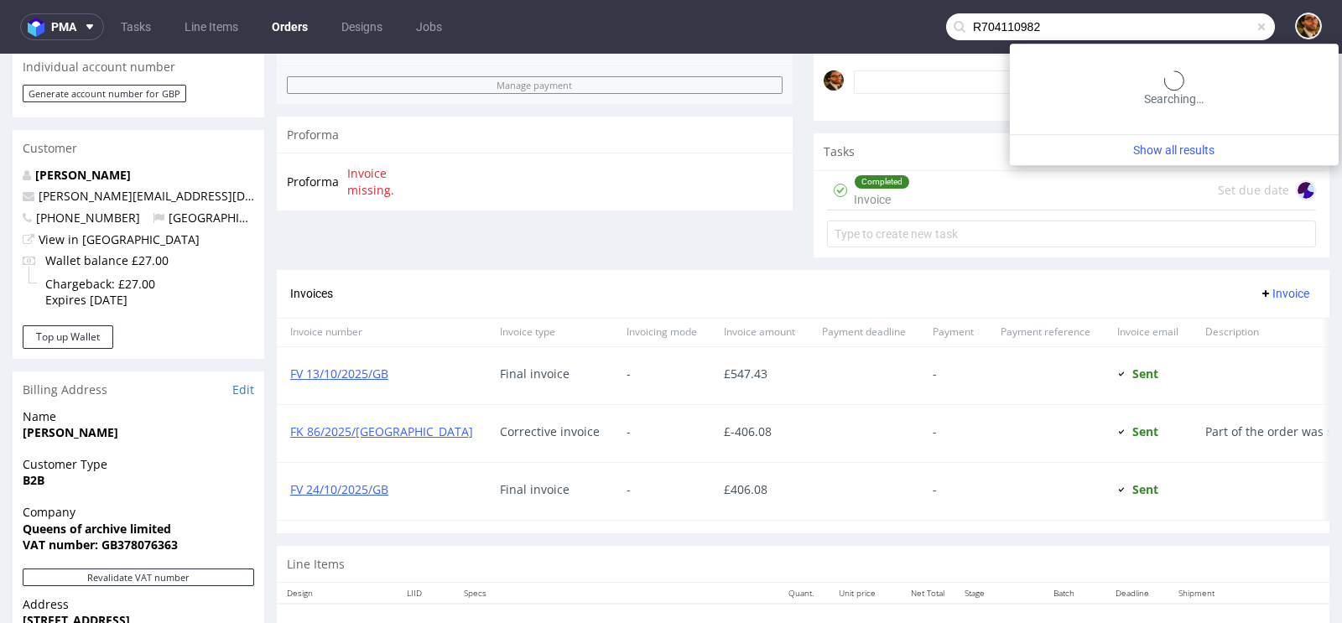
type input "R704110982"
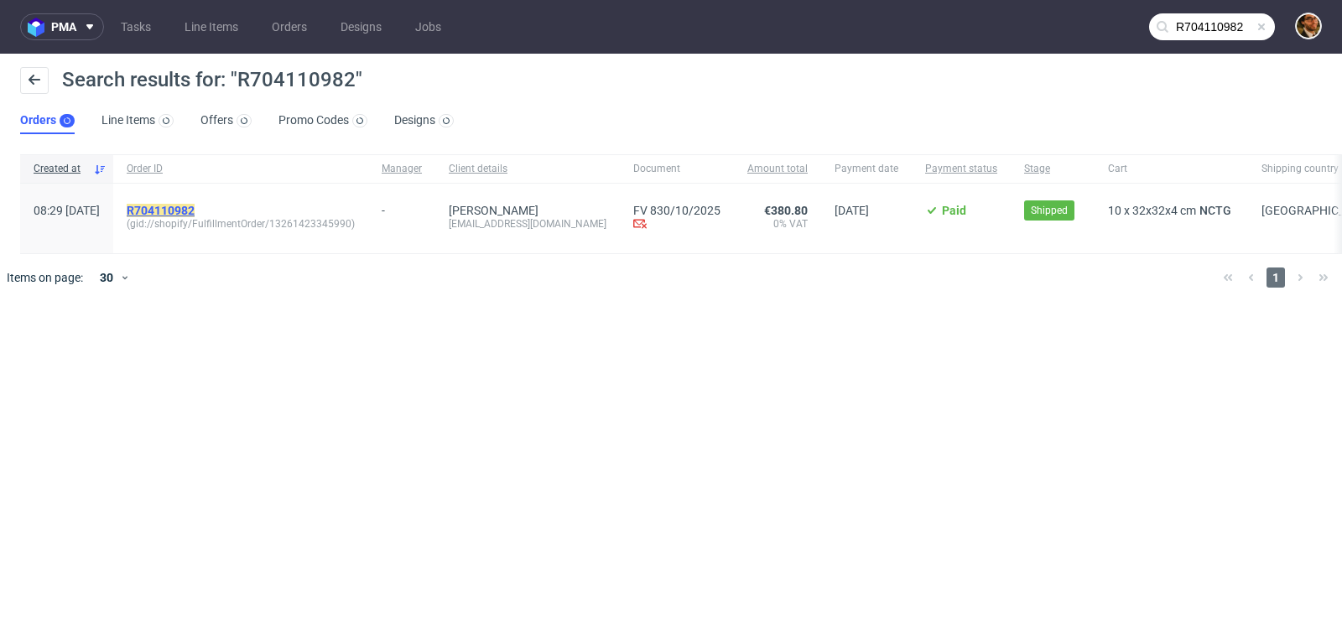
click at [195, 213] on mark "R704110982" at bounding box center [161, 210] width 68 height 13
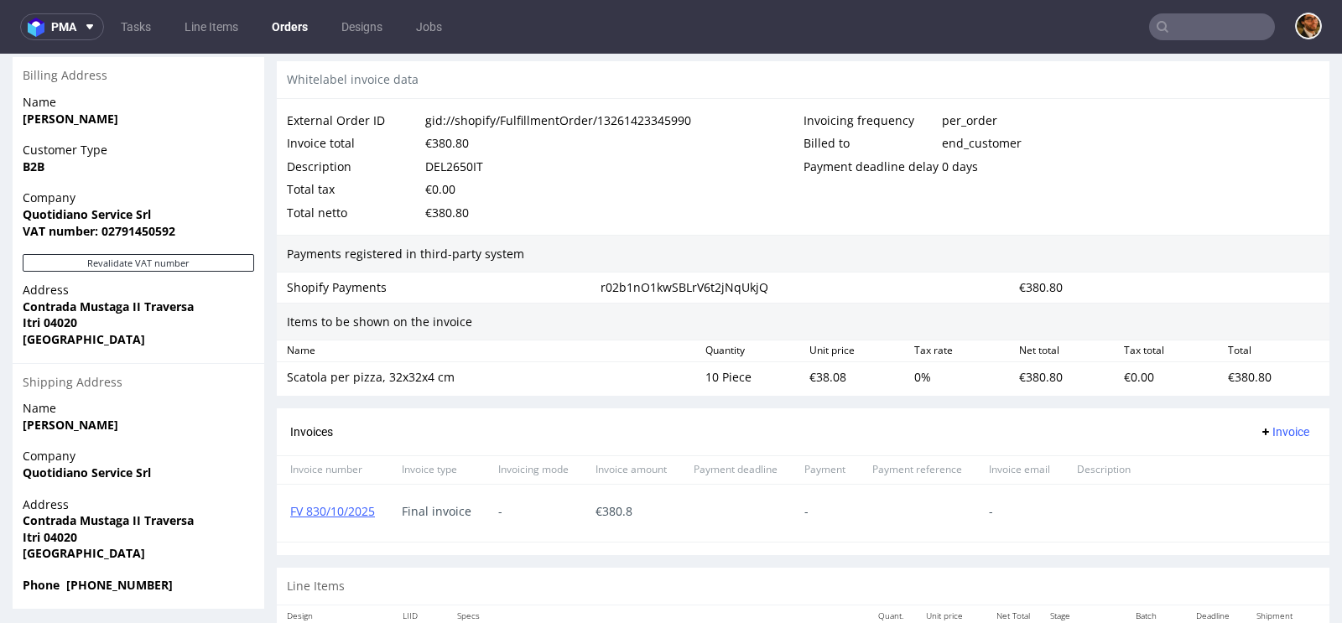
scroll to position [915, 0]
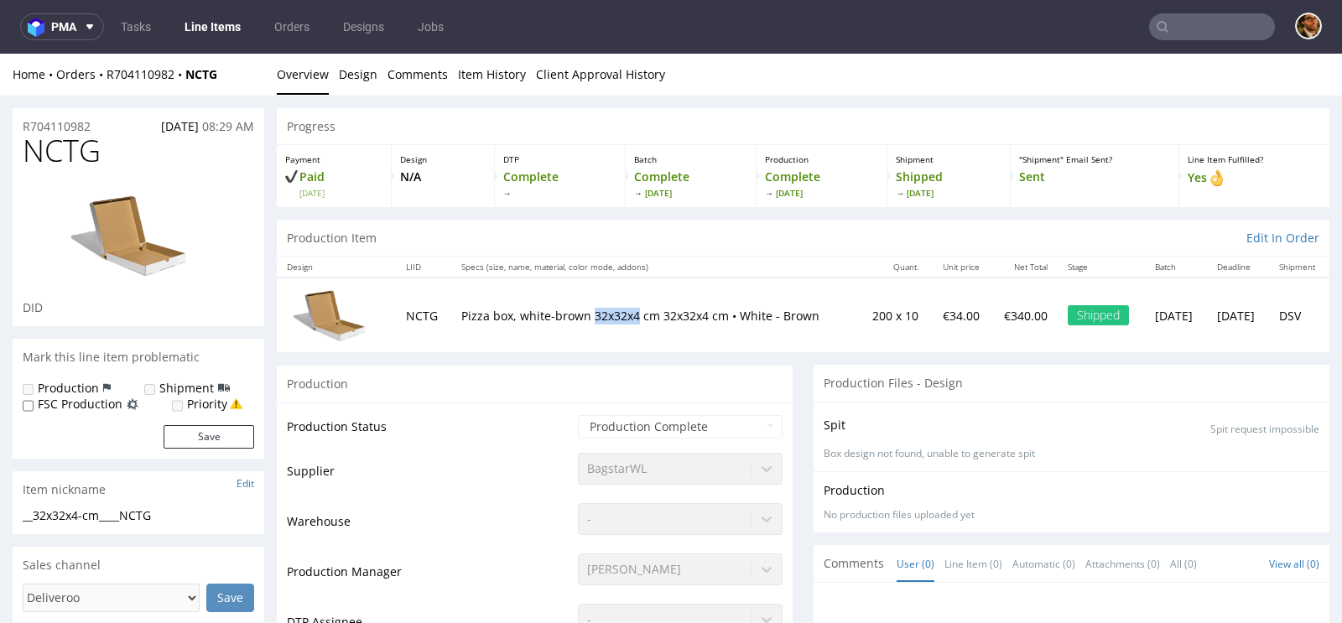
drag, startPoint x: 580, startPoint y: 312, endPoint x: 625, endPoint y: 310, distance: 44.5
click at [625, 310] on p "Pizza box, white-brown 32x32x4 cm 32x32x4 cm • White - Brown" at bounding box center [654, 316] width 386 height 17
copy p "32x32x4"
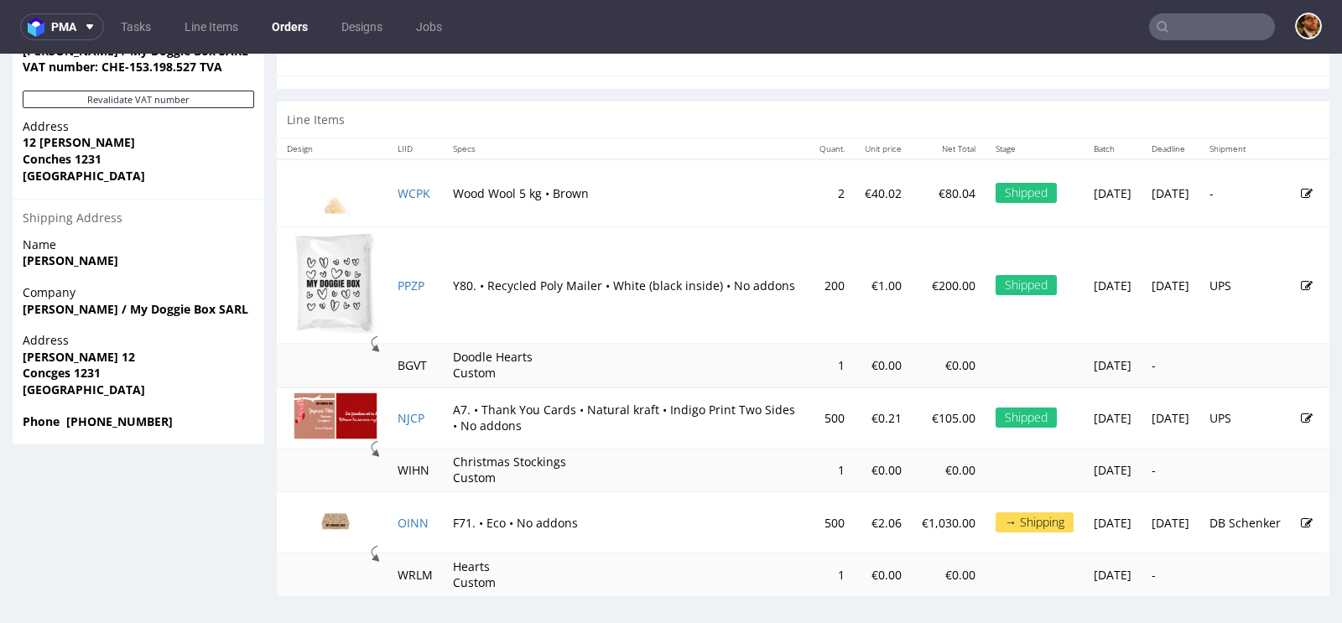
scroll to position [4, 0]
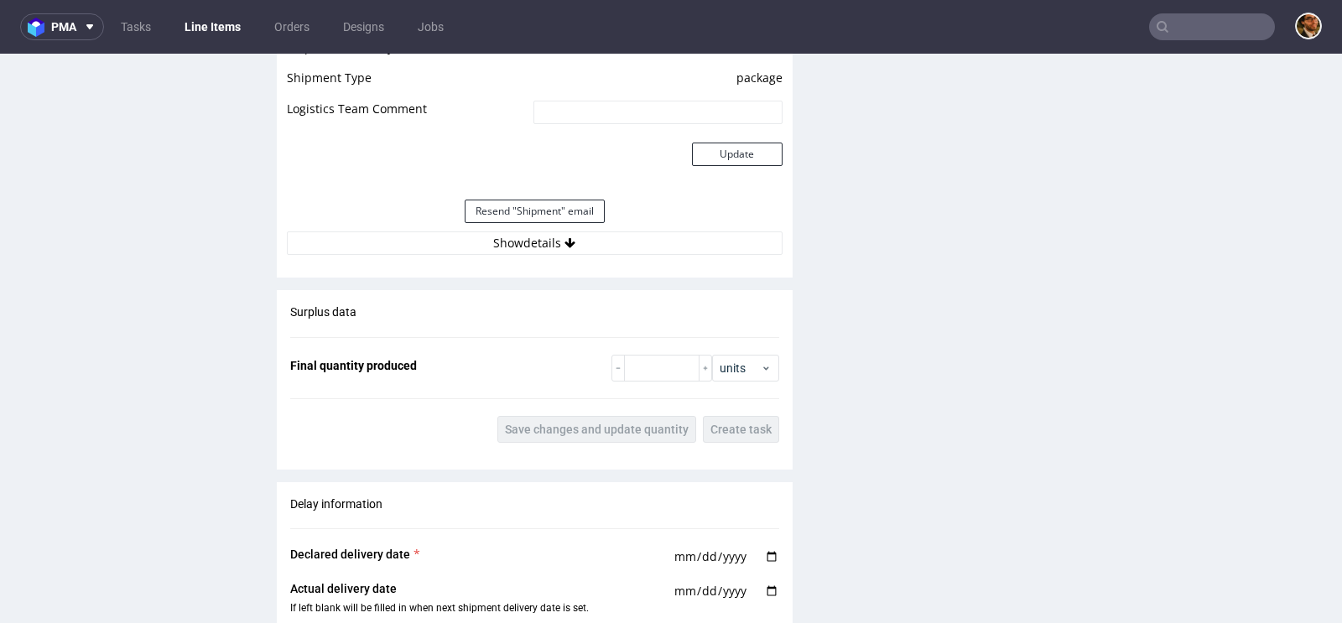
scroll to position [1824, 0]
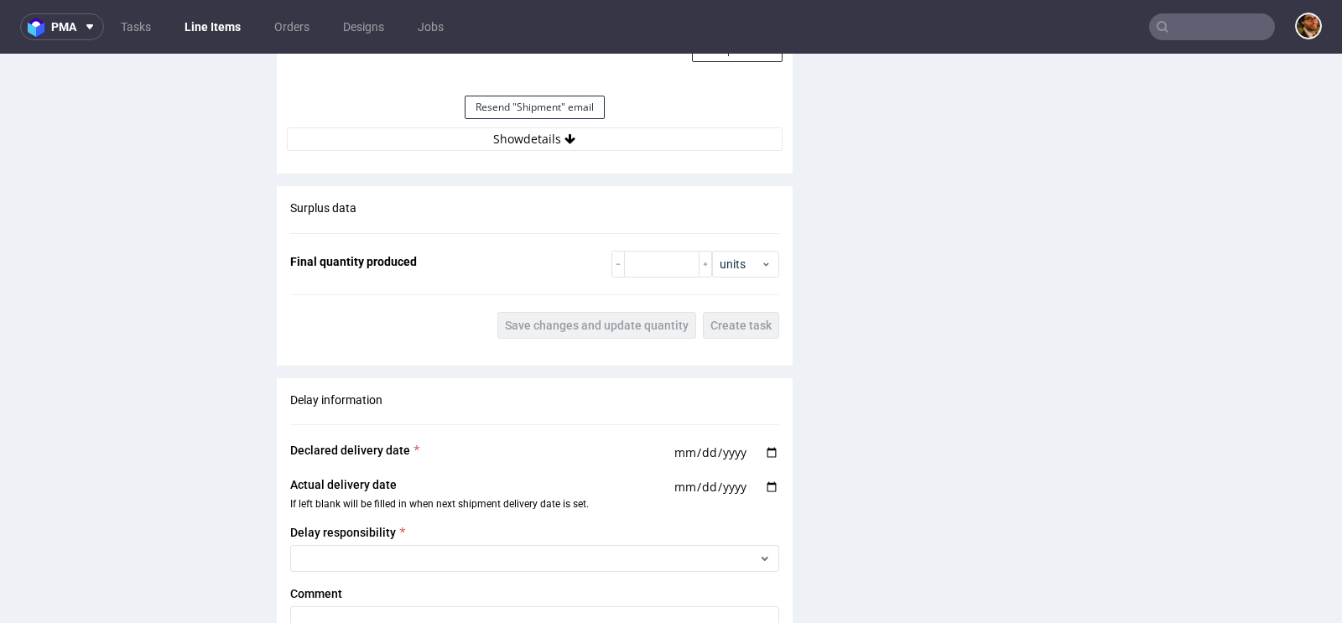
click at [544, 143] on button "Show details" at bounding box center [535, 139] width 496 height 23
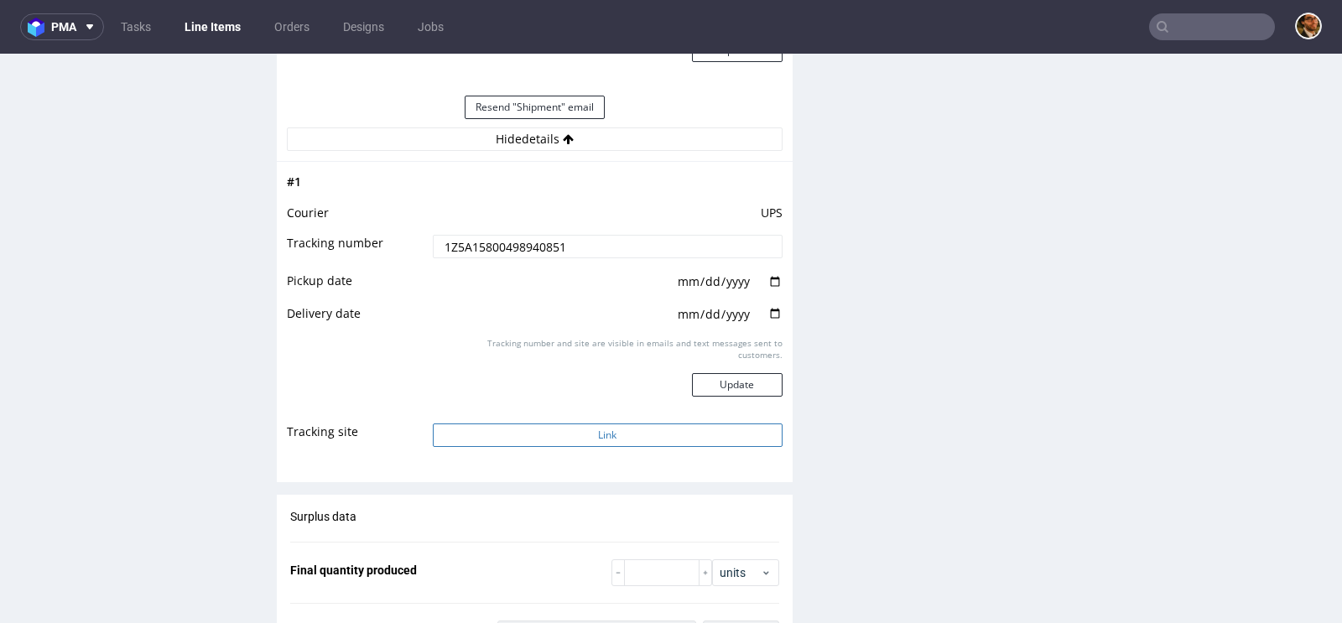
click at [605, 430] on button "Link" at bounding box center [608, 435] width 350 height 23
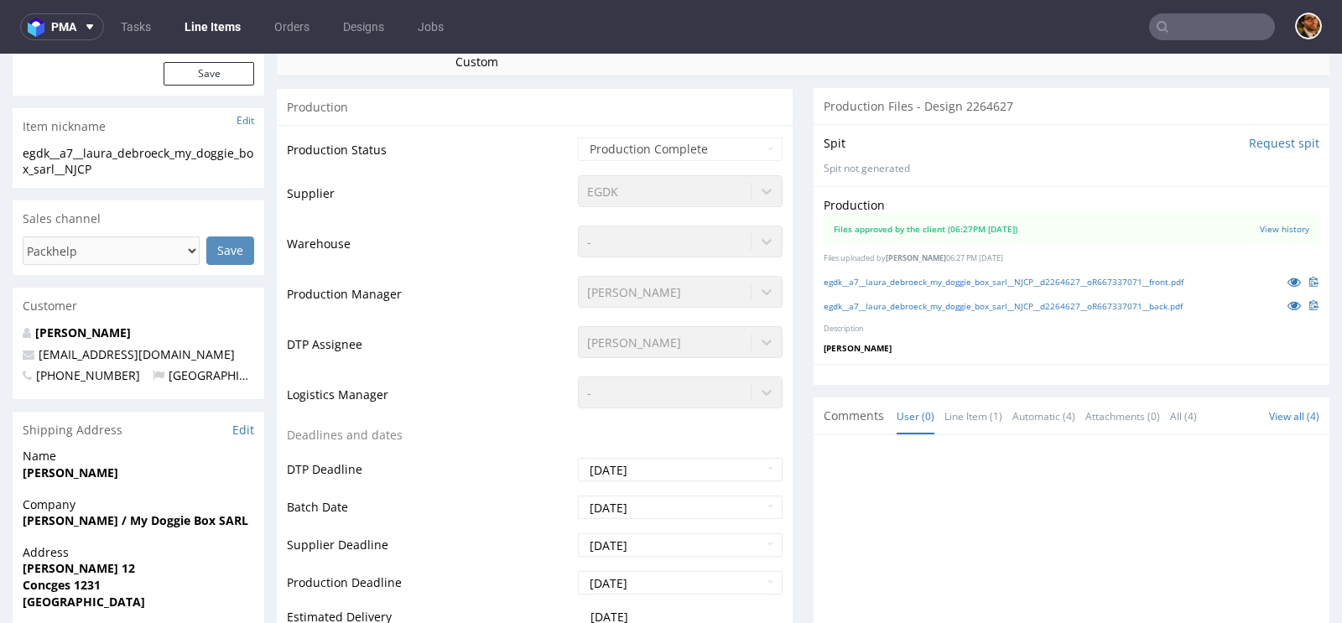
scroll to position [0, 0]
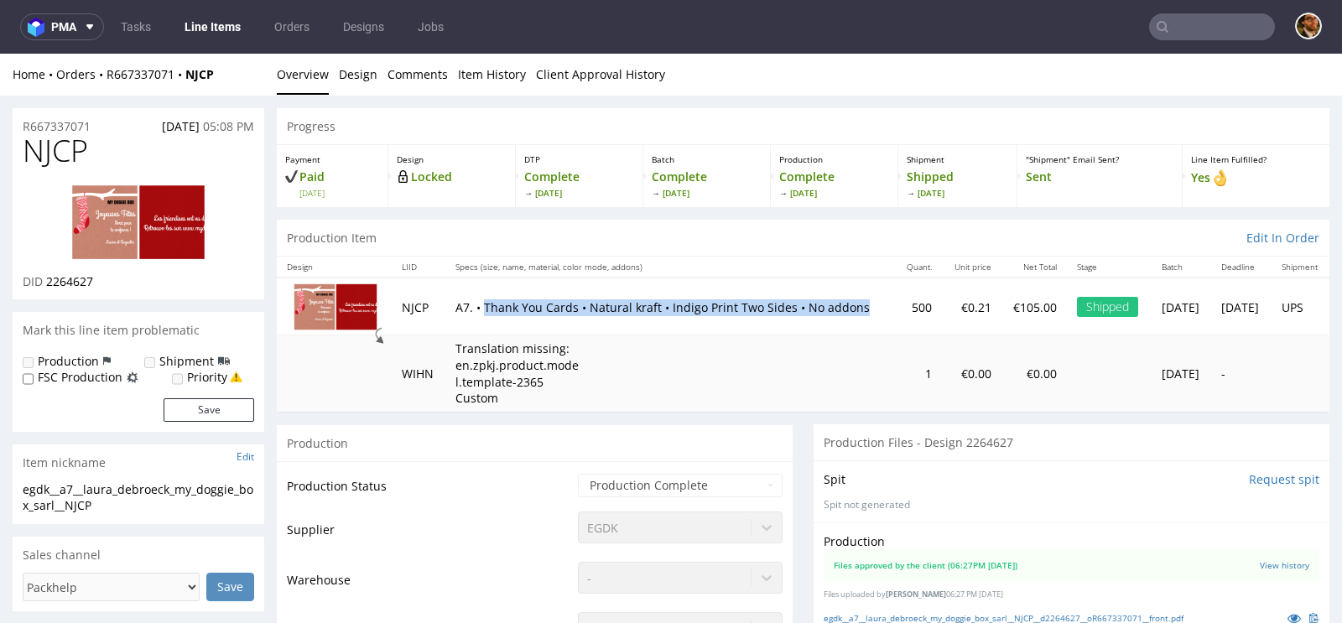
drag, startPoint x: 500, startPoint y: 310, endPoint x: 476, endPoint y: 297, distance: 27.1
click at [476, 299] on p "A7. • Thank You Cards • Natural kraft • Indigo Print Two Sides • No addons" at bounding box center [669, 307] width 429 height 17
copy p "Thank You Cards • Natural kraft • Indigo Print Two Sides • No addons"
click at [1180, 22] on input "text" at bounding box center [1212, 26] width 126 height 27
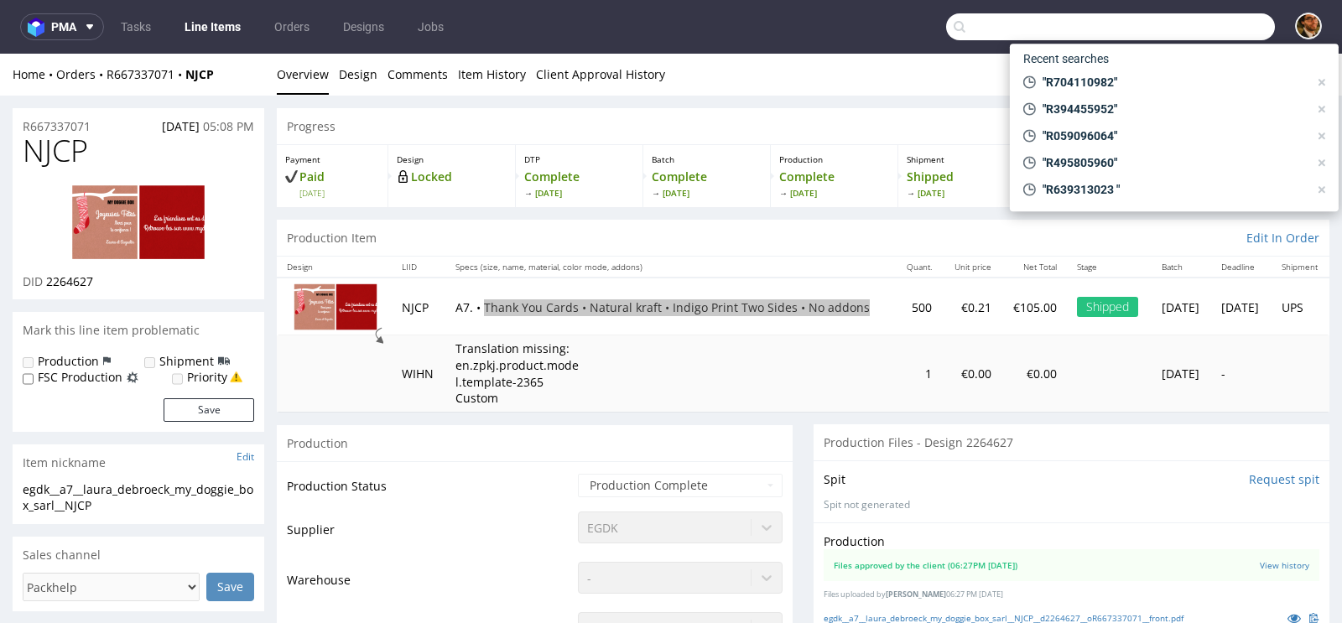
paste input "R106892605"
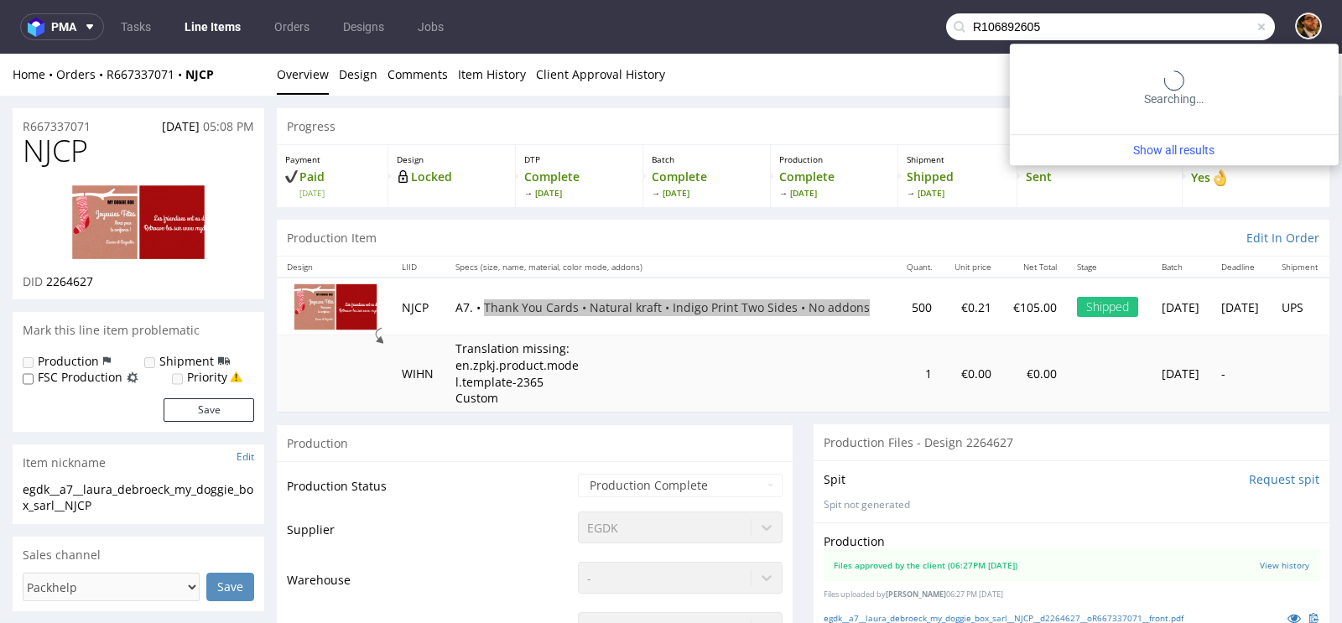
type input "R106892605"
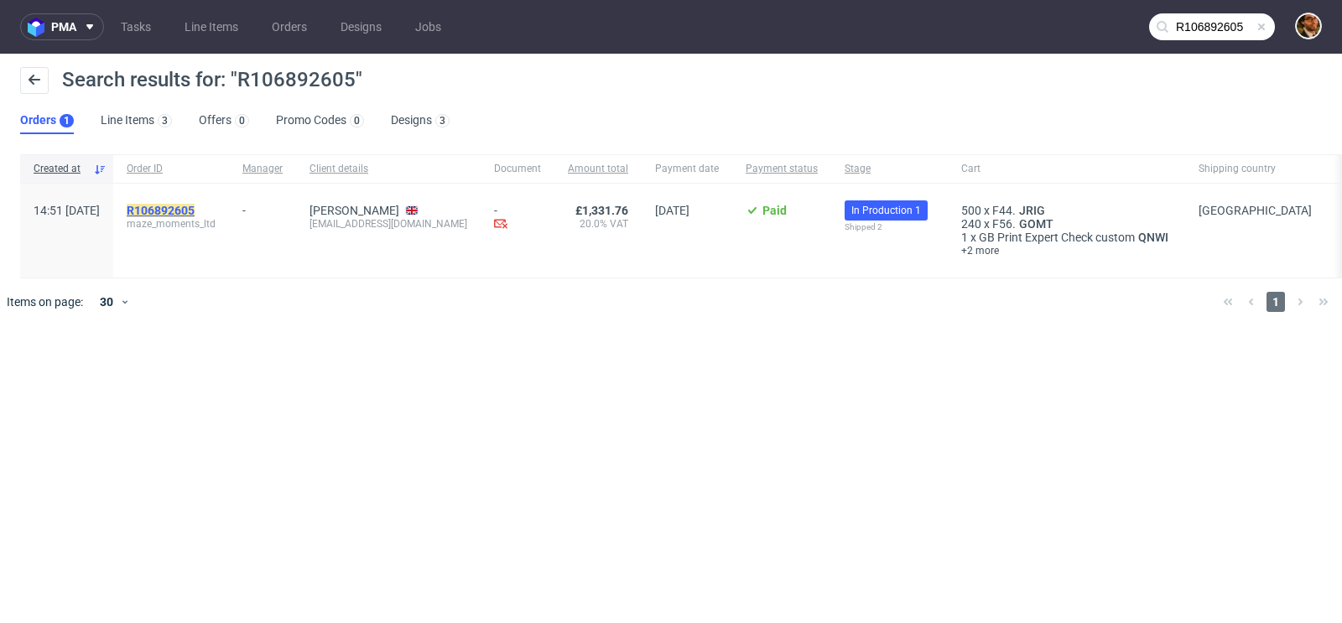
click at [195, 208] on mark "R106892605" at bounding box center [161, 210] width 68 height 13
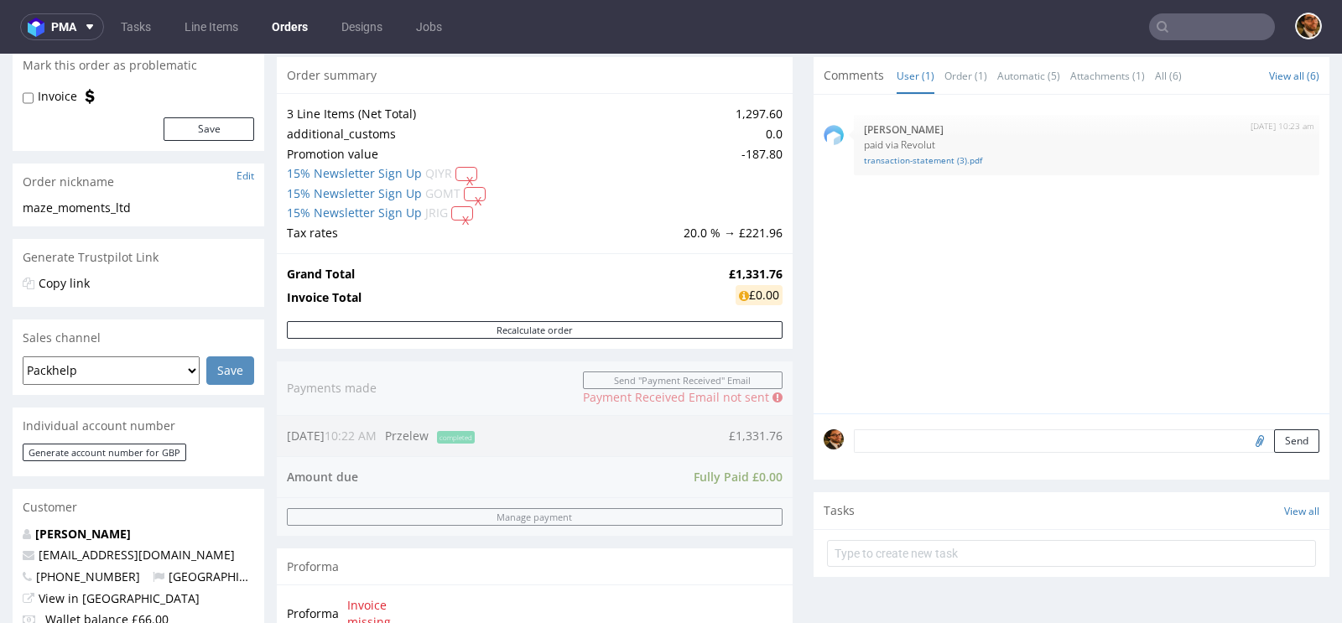
scroll to position [800, 0]
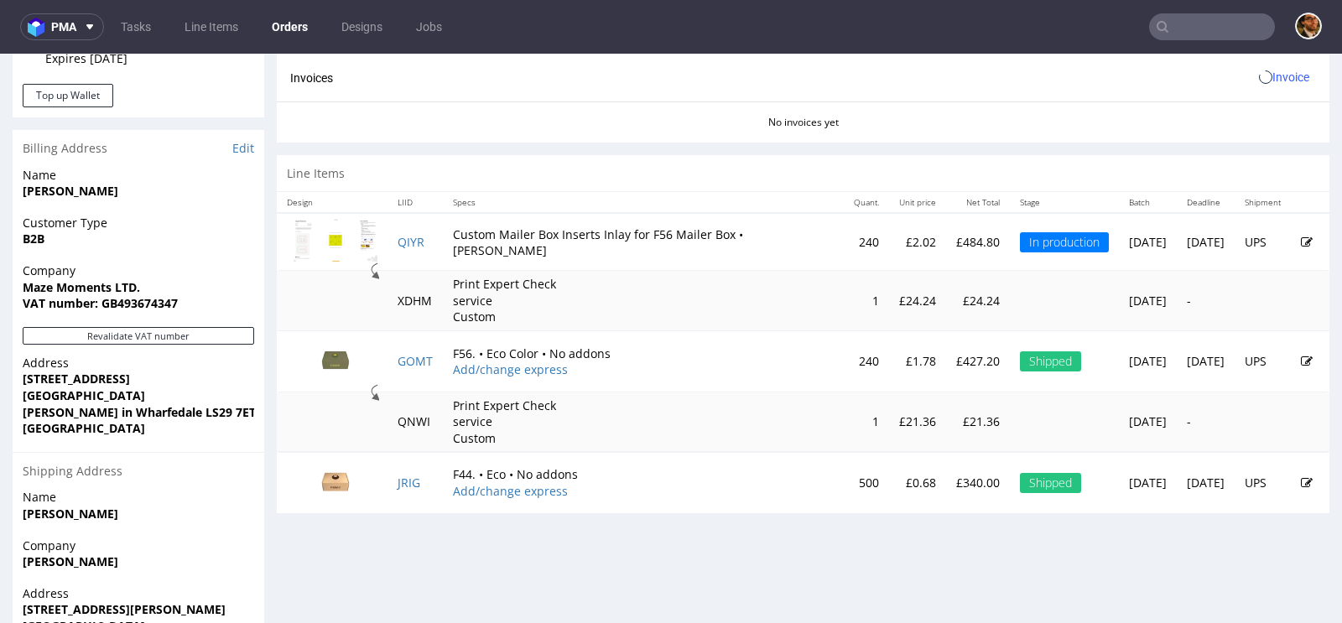
scroll to position [874, 0]
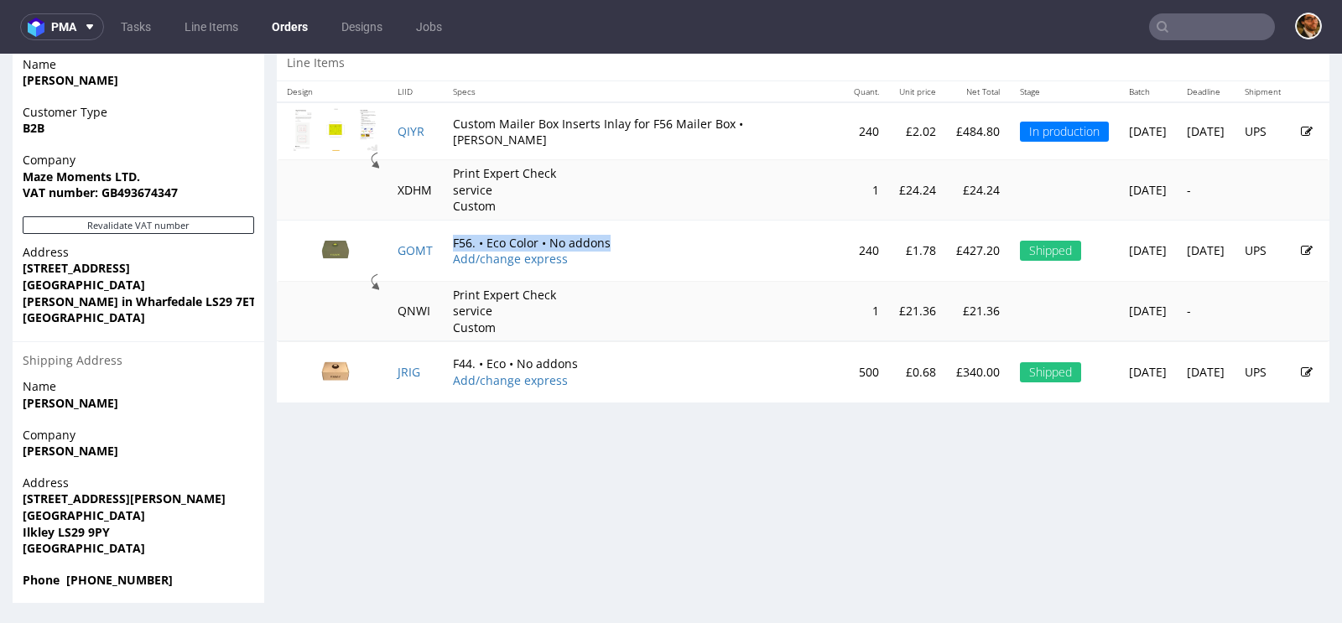
drag, startPoint x: 627, startPoint y: 240, endPoint x: 454, endPoint y: 236, distance: 172.8
click at [454, 236] on td "F56. • Eco Color • No addons Add/change express" at bounding box center [643, 250] width 401 height 61
copy td "F56. • Eco Color • No addons"
drag, startPoint x: 589, startPoint y: 357, endPoint x: 439, endPoint y: 357, distance: 150.1
click at [439, 357] on tr "JRIG F44. • Eco • No addons Add/change express 500 £0.68 £340.00 Shipped Mon 29…" at bounding box center [803, 371] width 1053 height 61
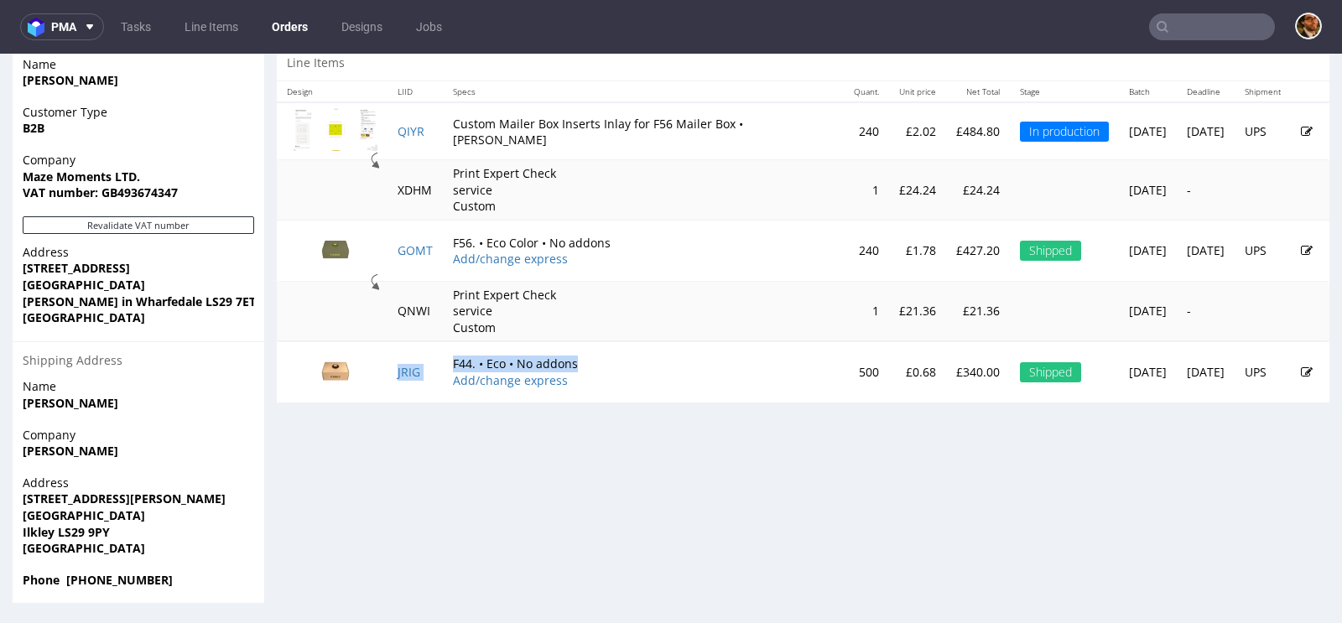
copy tr "JRIG F44. • Eco • No addons"
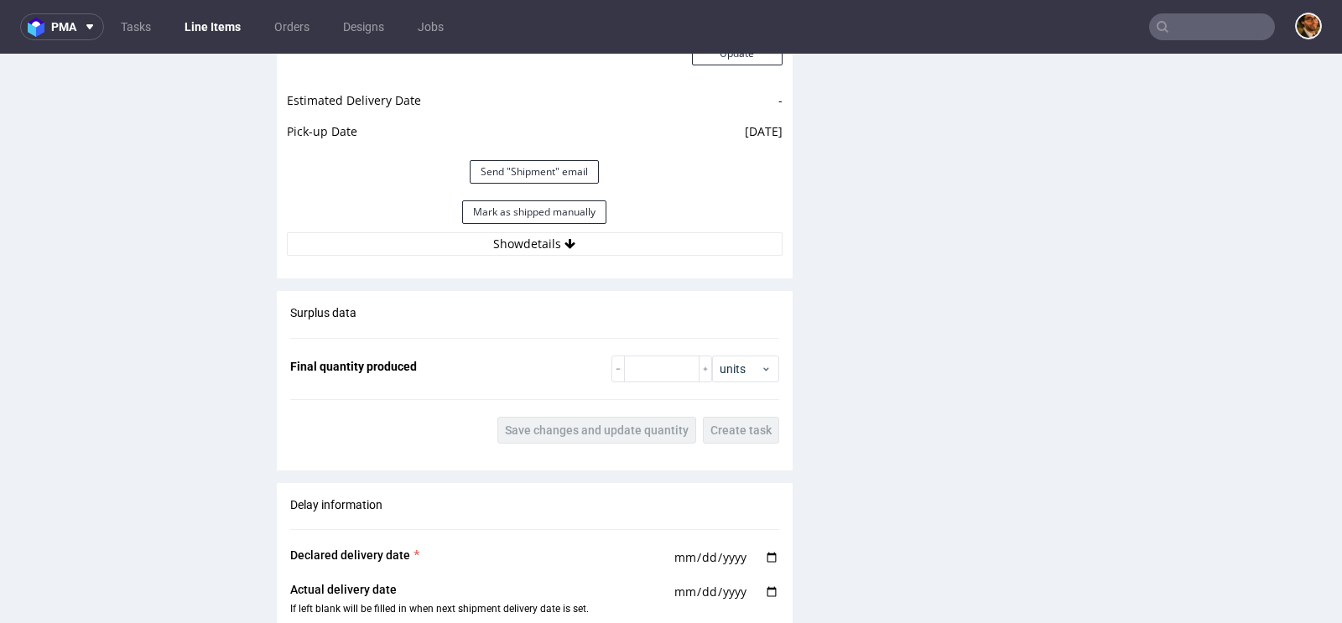
scroll to position [2001, 0]
click at [565, 242] on icon at bounding box center [570, 243] width 11 height 12
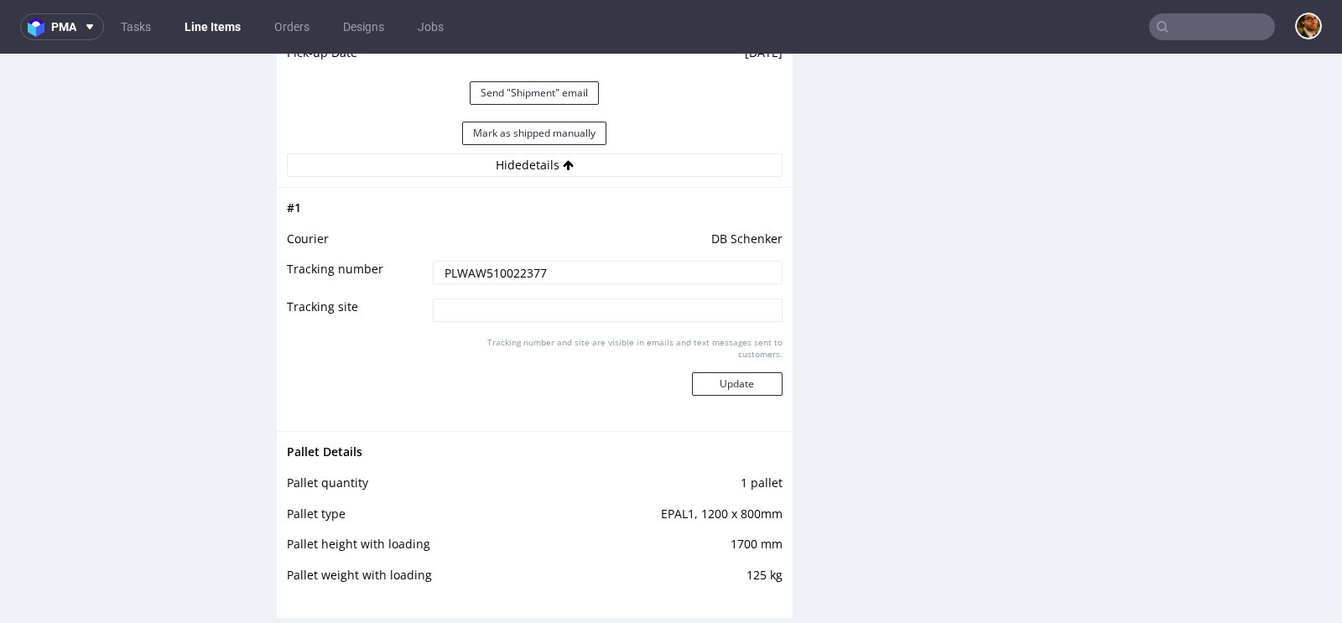
scroll to position [2160, 0]
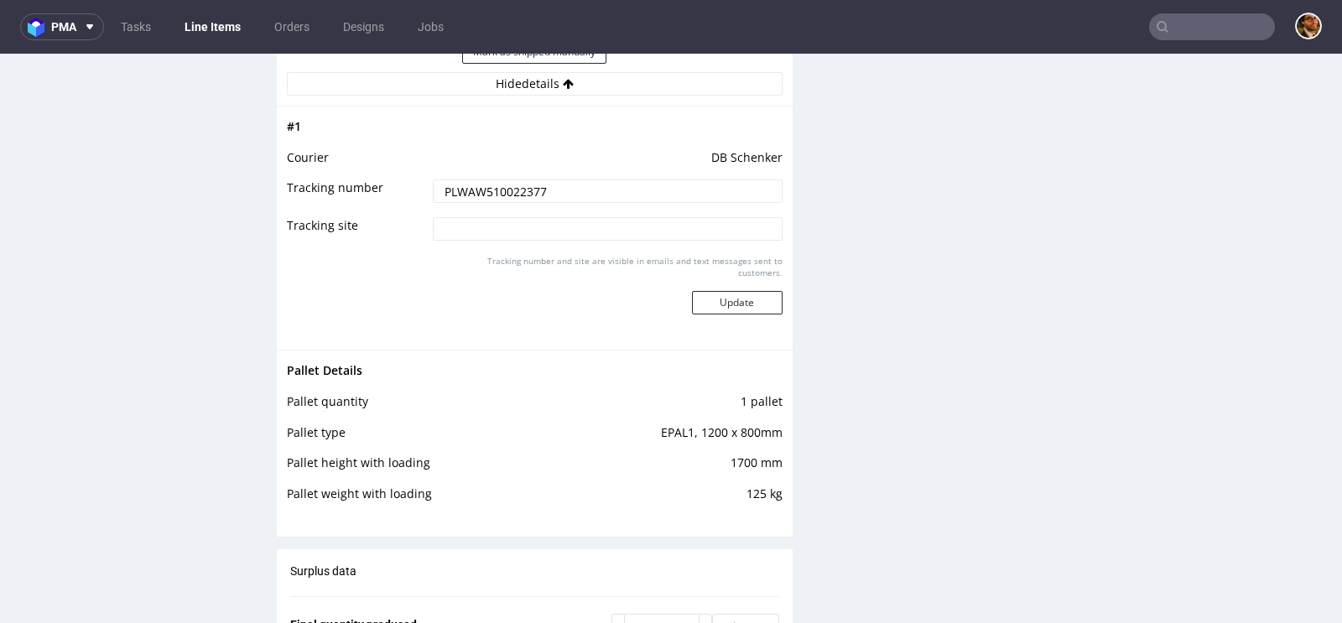
drag, startPoint x: 542, startPoint y: 189, endPoint x: 425, endPoint y: 187, distance: 116.6
click at [433, 187] on input "PLWAW510022377" at bounding box center [608, 191] width 350 height 23
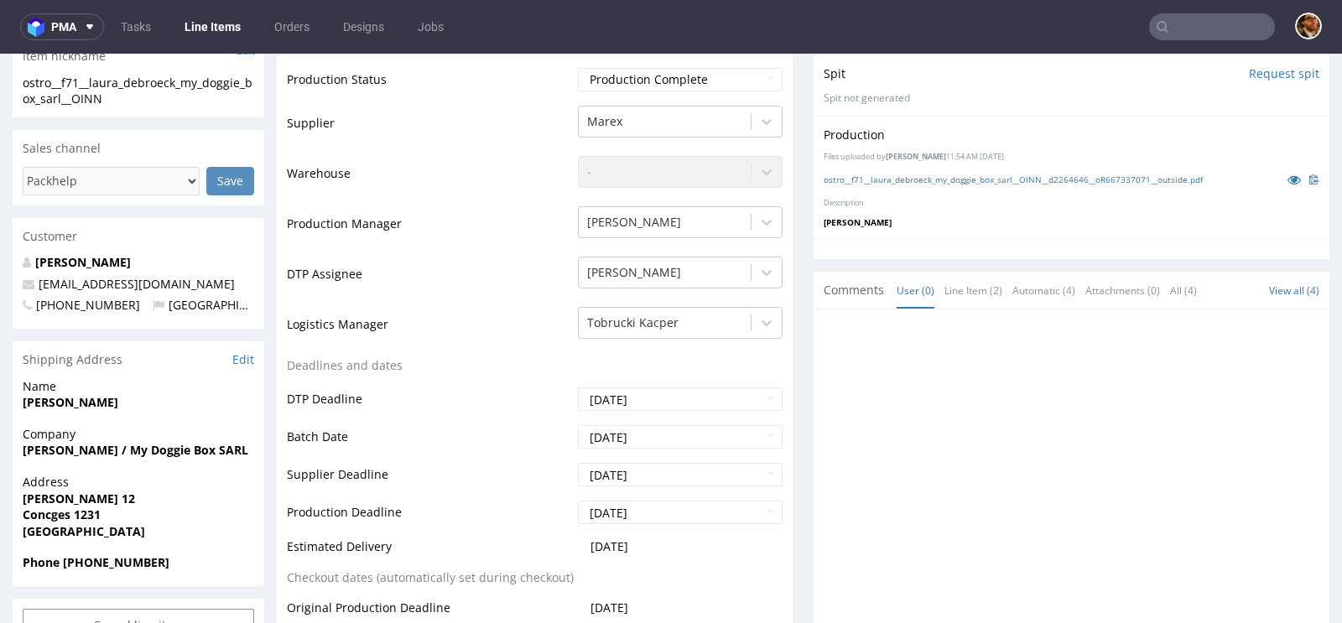
scroll to position [0, 0]
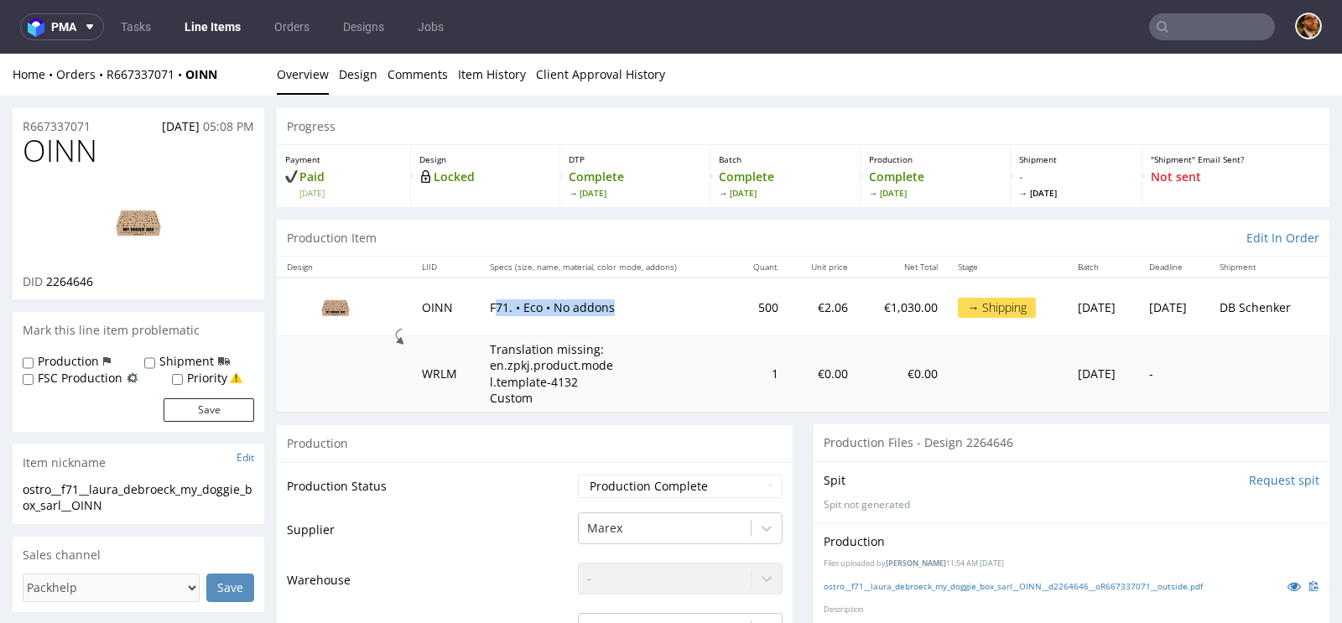
drag, startPoint x: 612, startPoint y: 302, endPoint x: 476, endPoint y: 299, distance: 135.9
click at [490, 299] on p "F71. • Eco • No addons" at bounding box center [606, 307] width 233 height 17
copy p "71. • Eco • No addons"
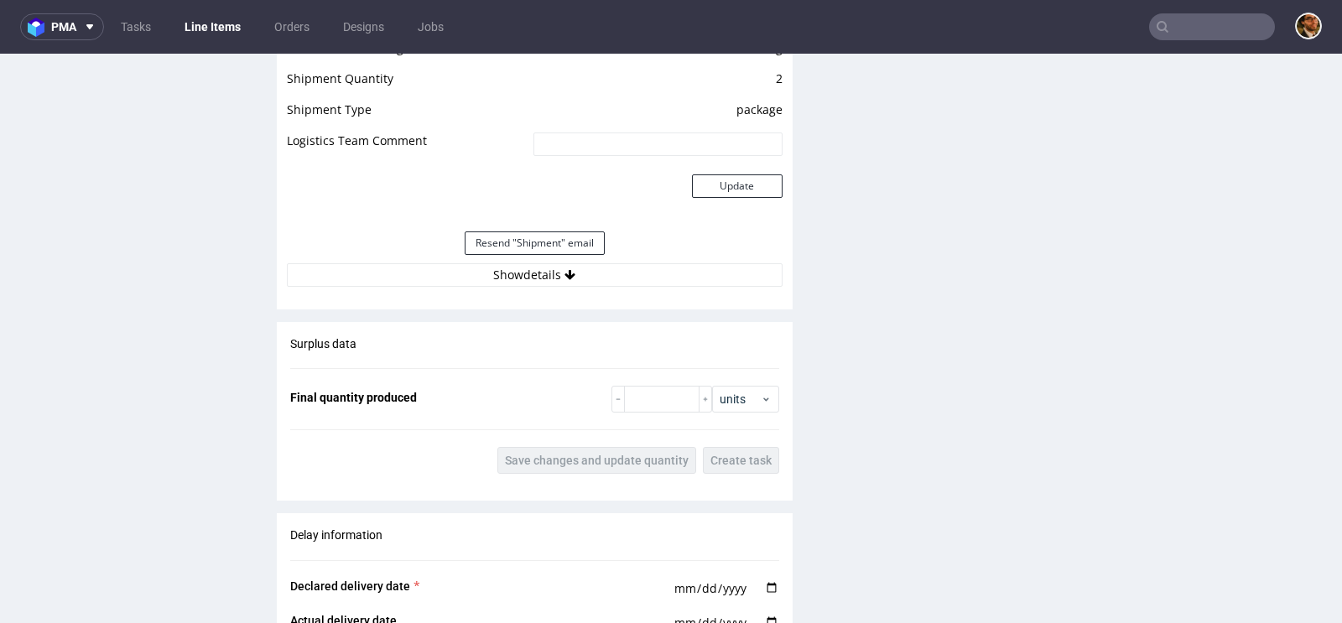
scroll to position [1820, 0]
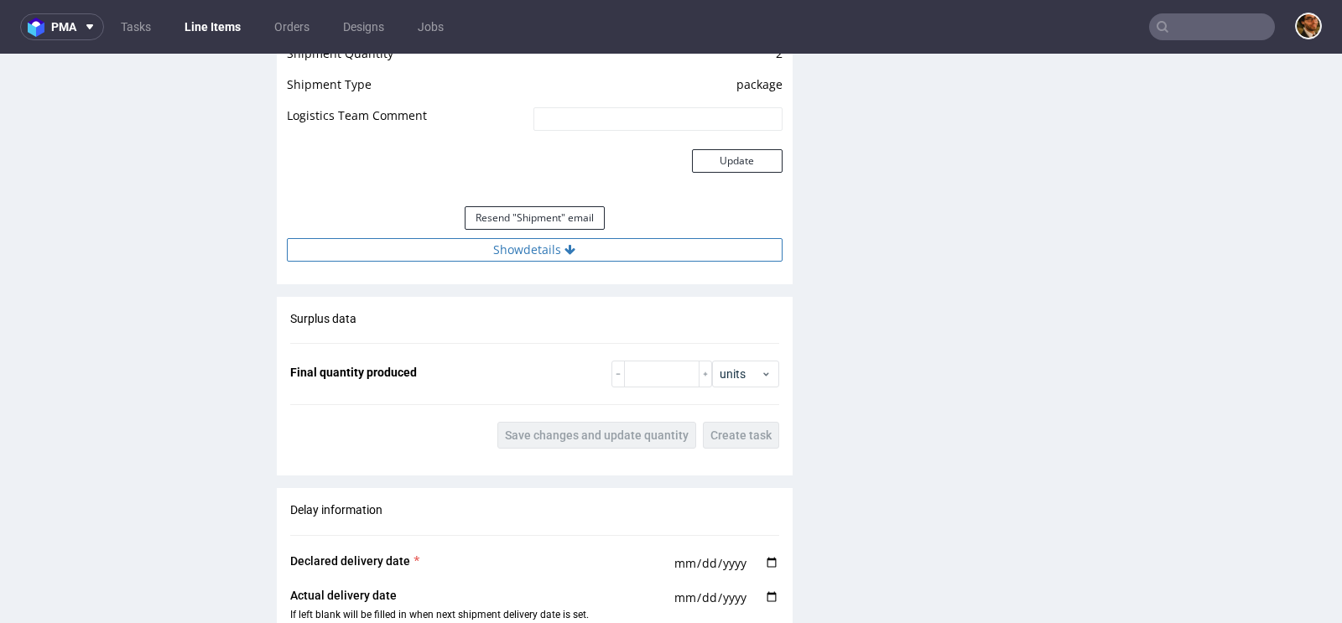
click at [554, 254] on button "Show details" at bounding box center [535, 249] width 496 height 23
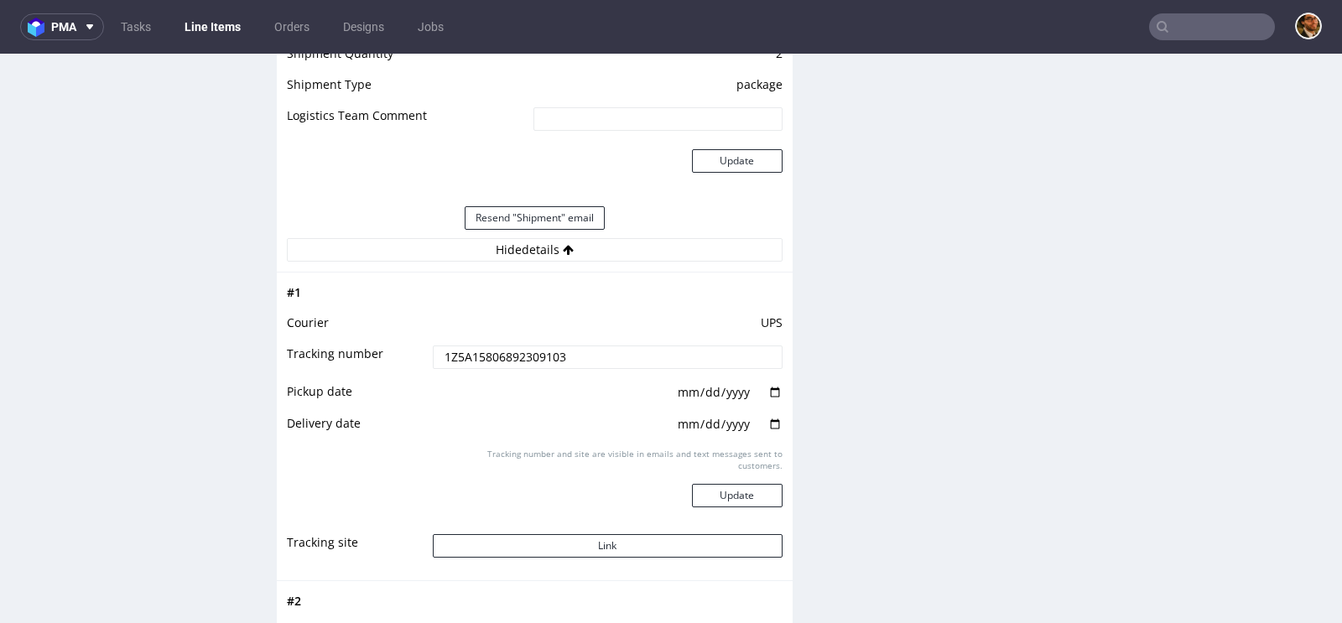
scroll to position [1888, 0]
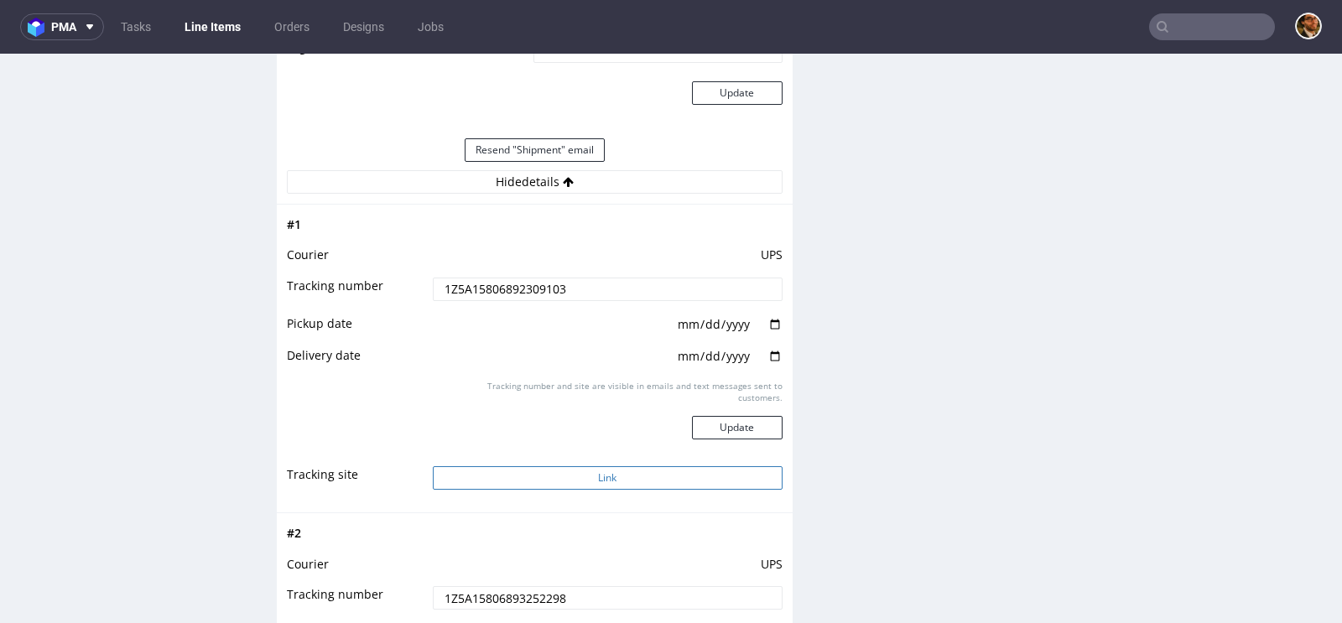
click at [598, 474] on button "Link" at bounding box center [608, 477] width 350 height 23
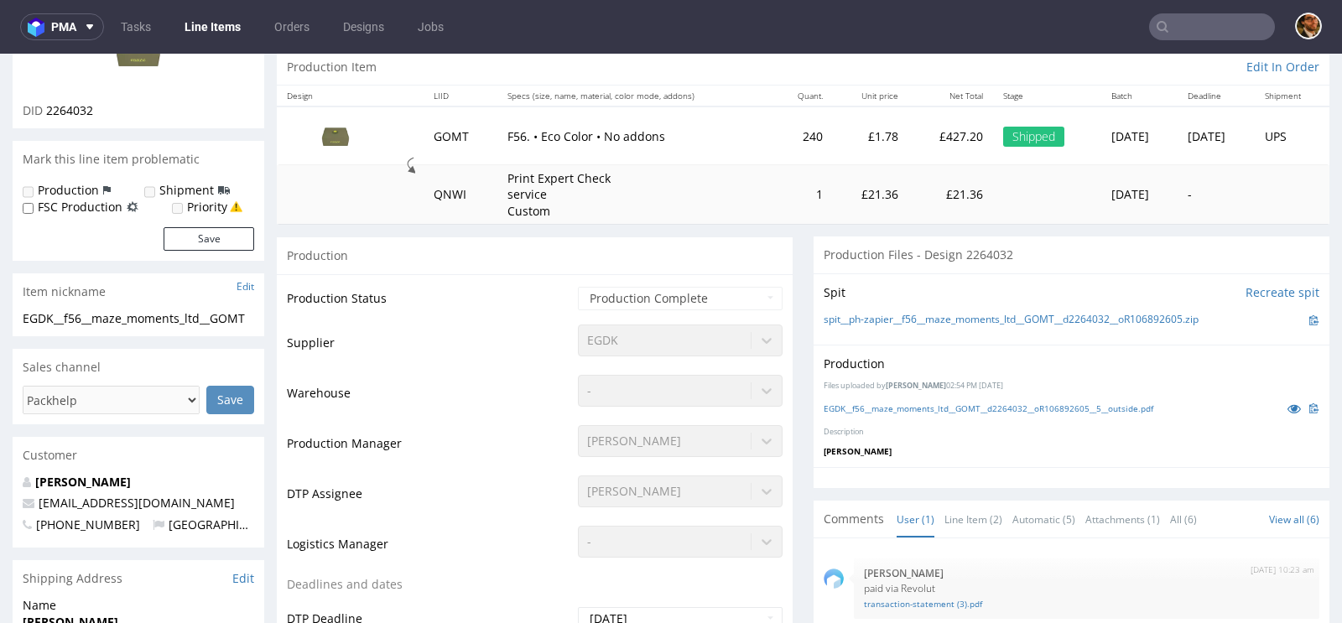
scroll to position [0, 0]
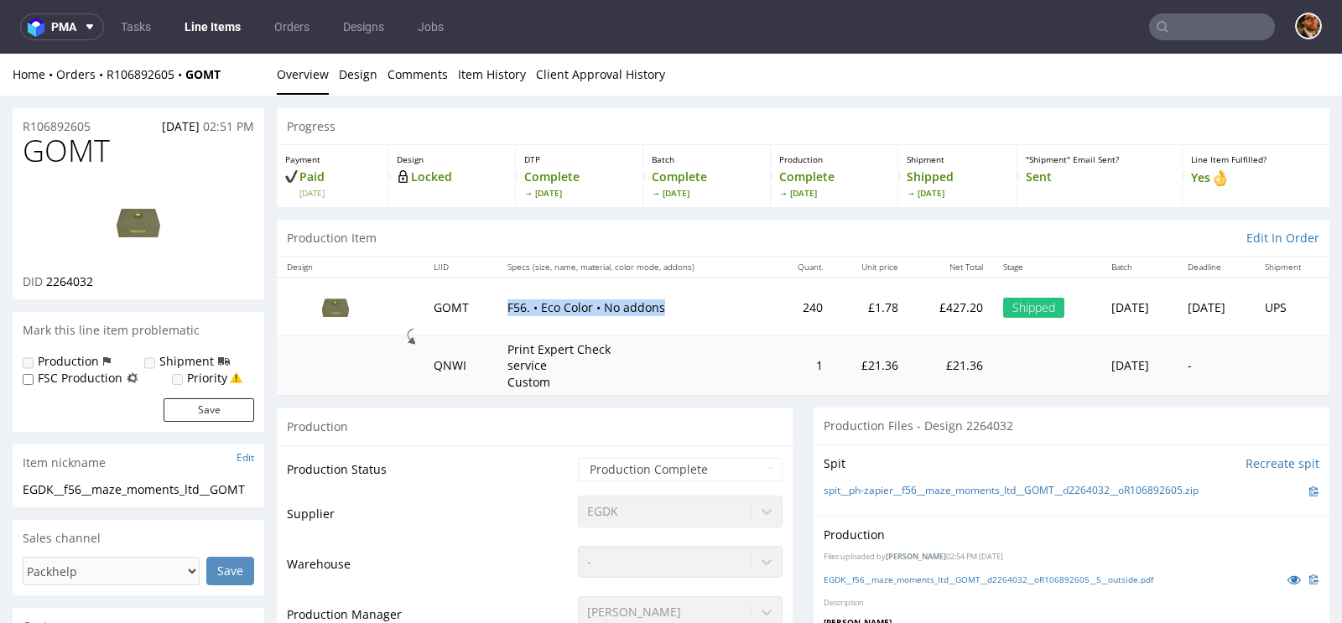
drag, startPoint x: 649, startPoint y: 310, endPoint x: 483, endPoint y: 310, distance: 166.1
click at [497, 310] on td "F56. • Eco Color • No addons" at bounding box center [634, 307] width 275 height 58
copy p "F56. • Eco Color • No addons"
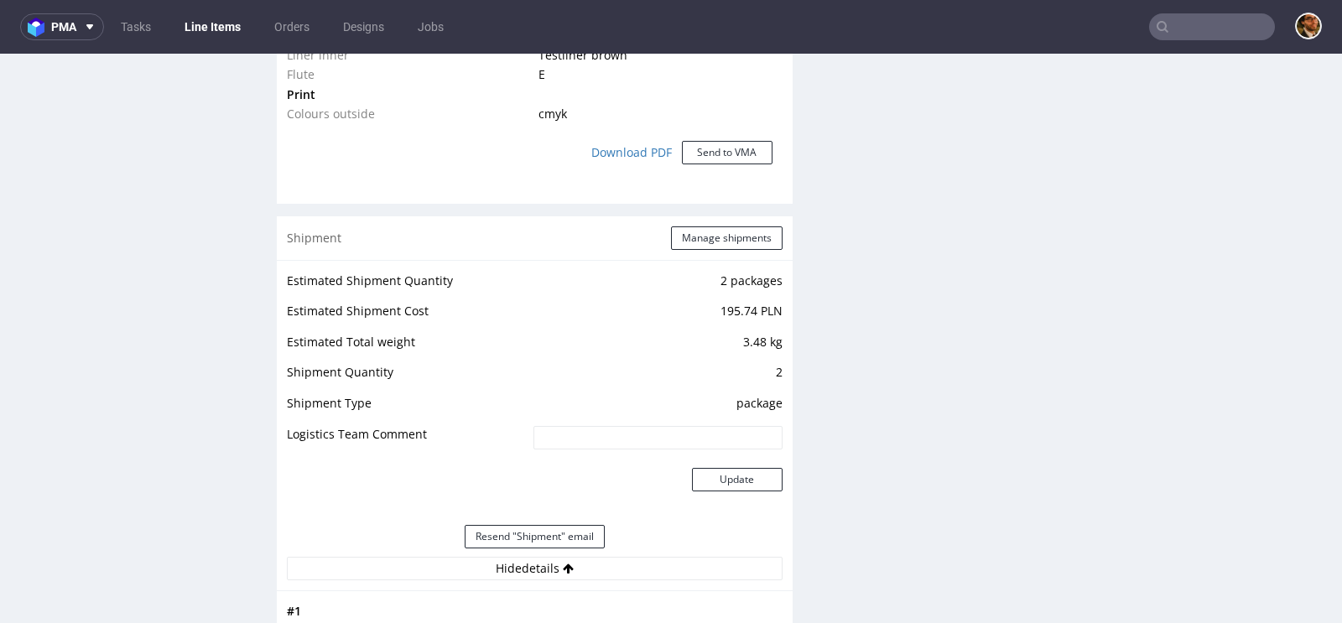
scroll to position [1775, 0]
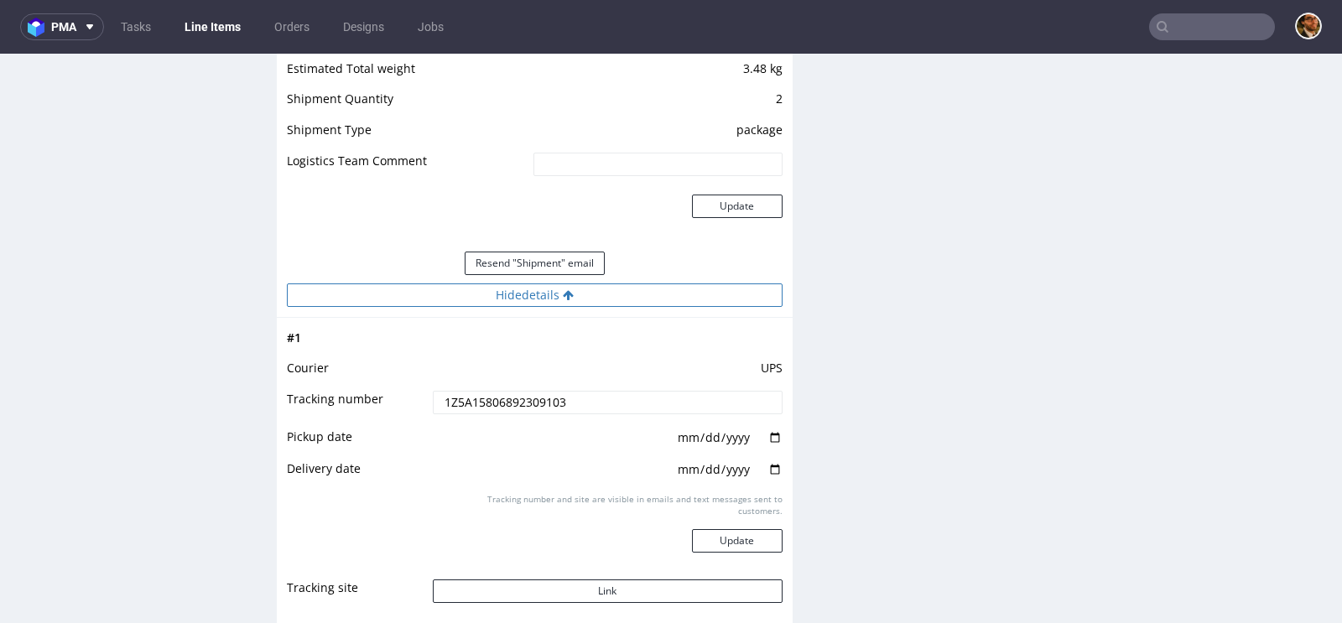
click at [591, 294] on button "Hide details" at bounding box center [535, 295] width 496 height 23
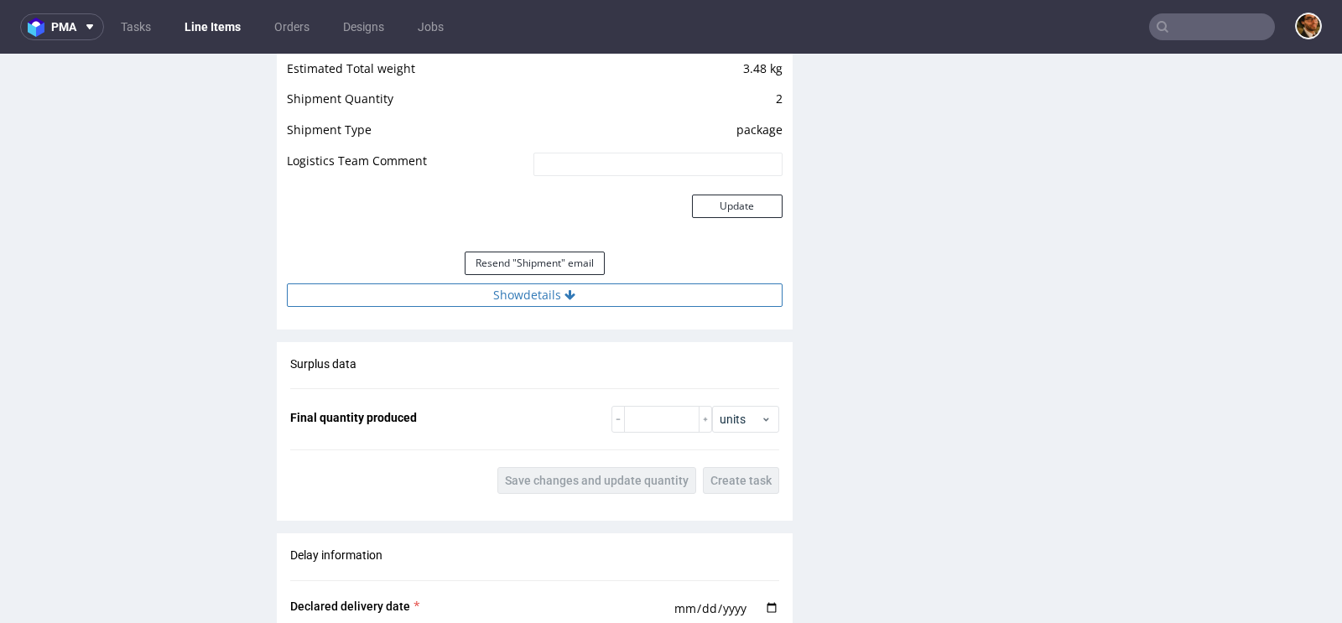
click at [591, 294] on button "Show details" at bounding box center [535, 295] width 496 height 23
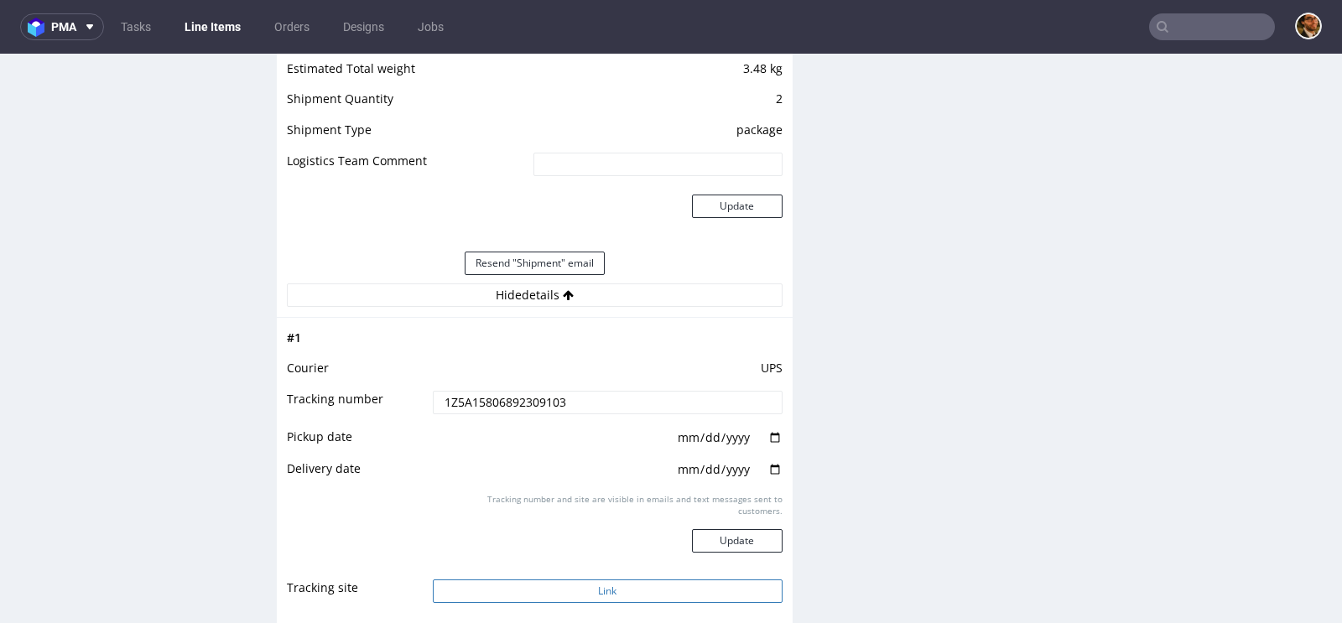
click at [662, 589] on button "Link" at bounding box center [608, 591] width 350 height 23
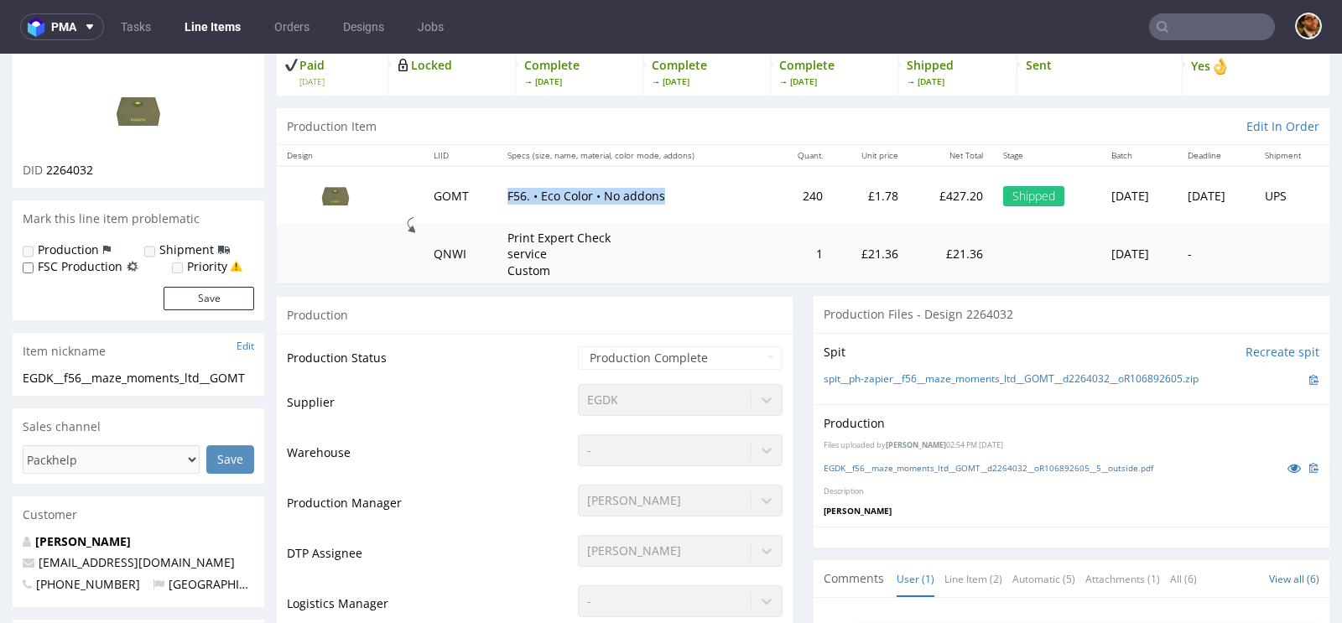
scroll to position [0, 0]
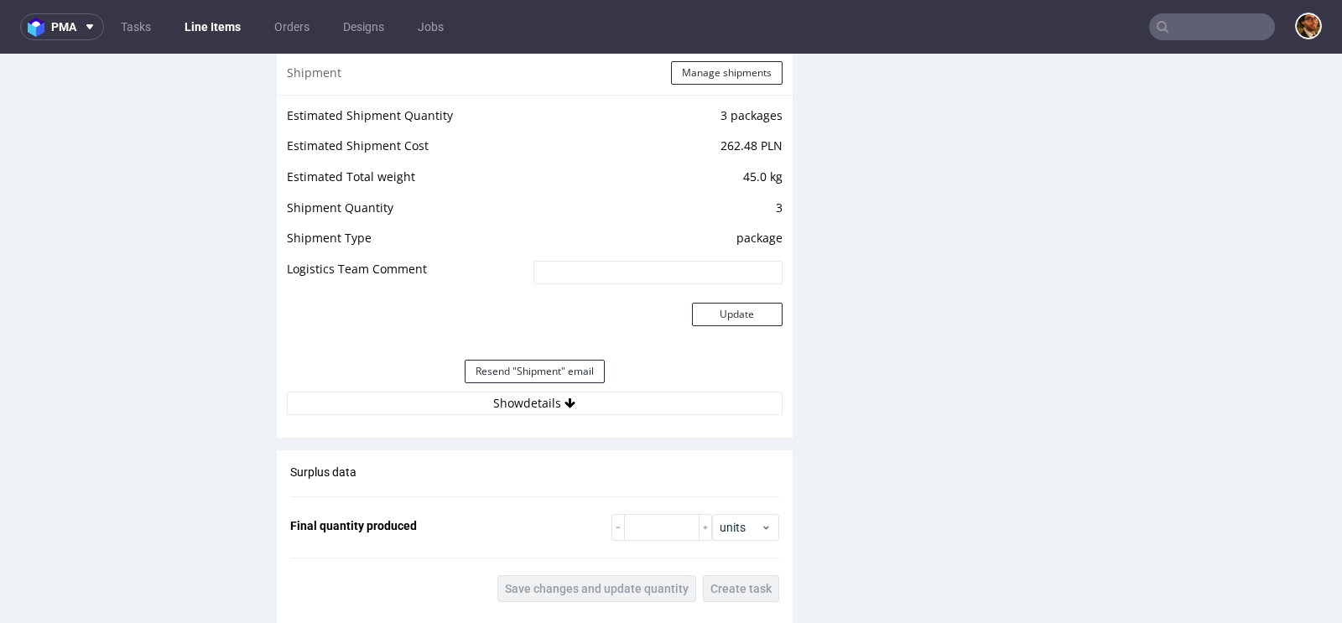
scroll to position [1812, 0]
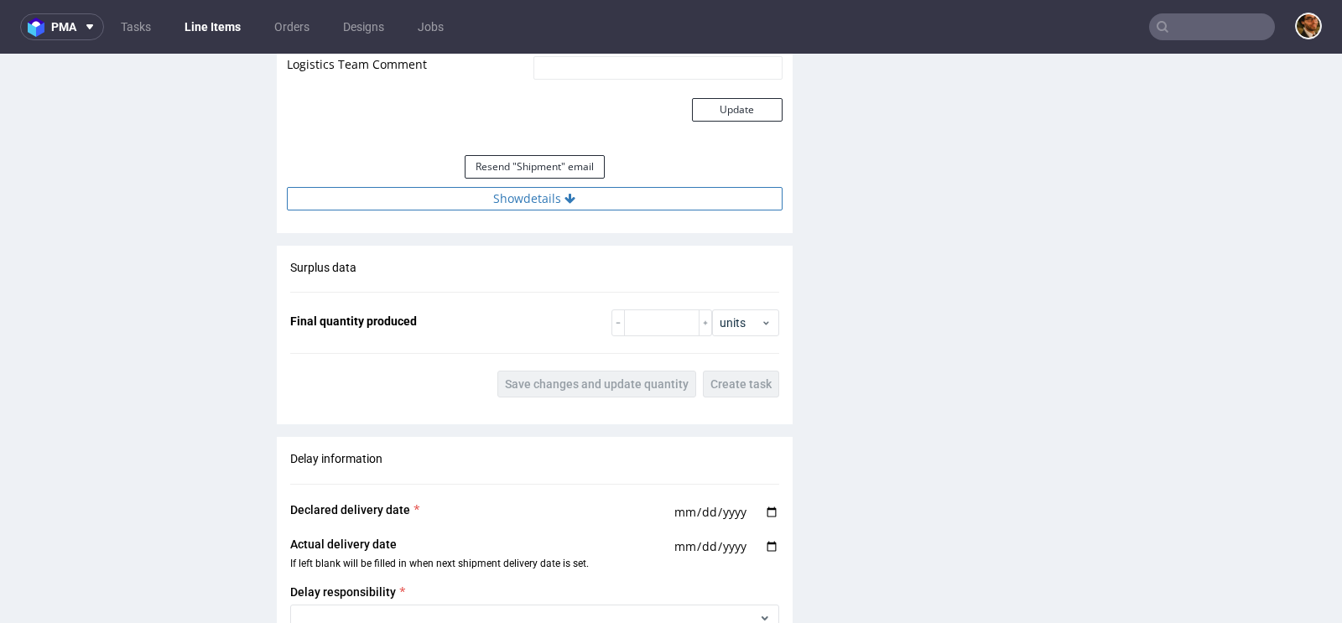
click at [565, 201] on icon at bounding box center [570, 199] width 11 height 12
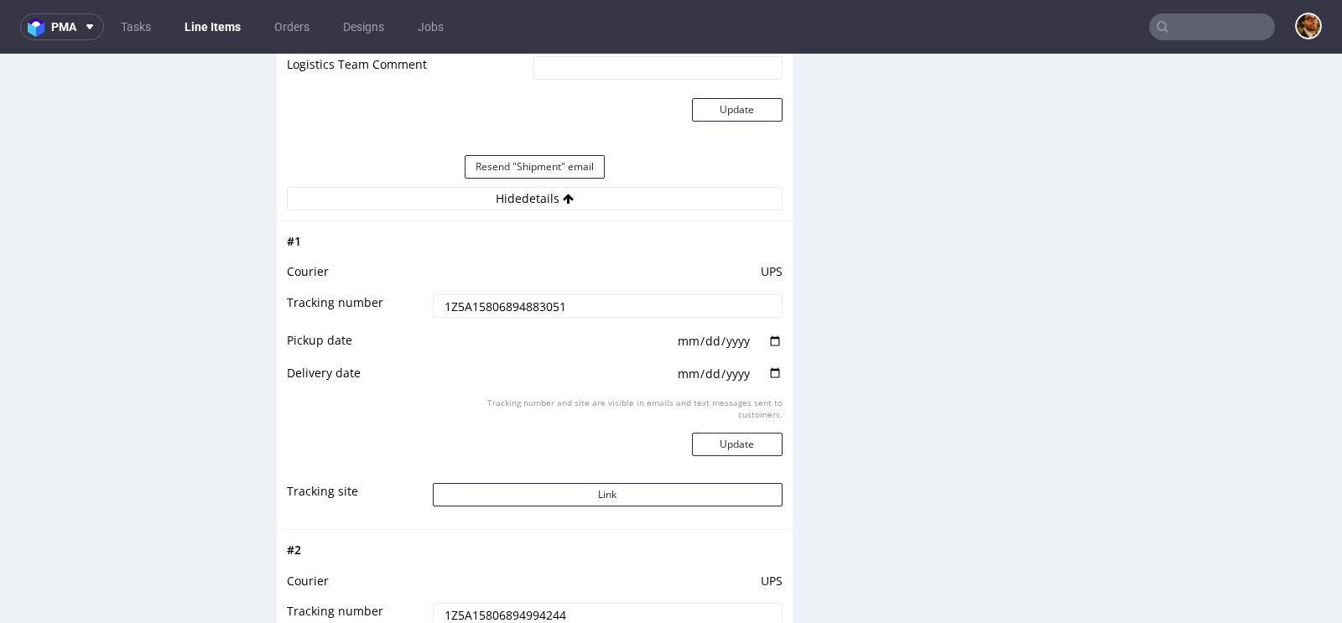
scroll to position [1984, 0]
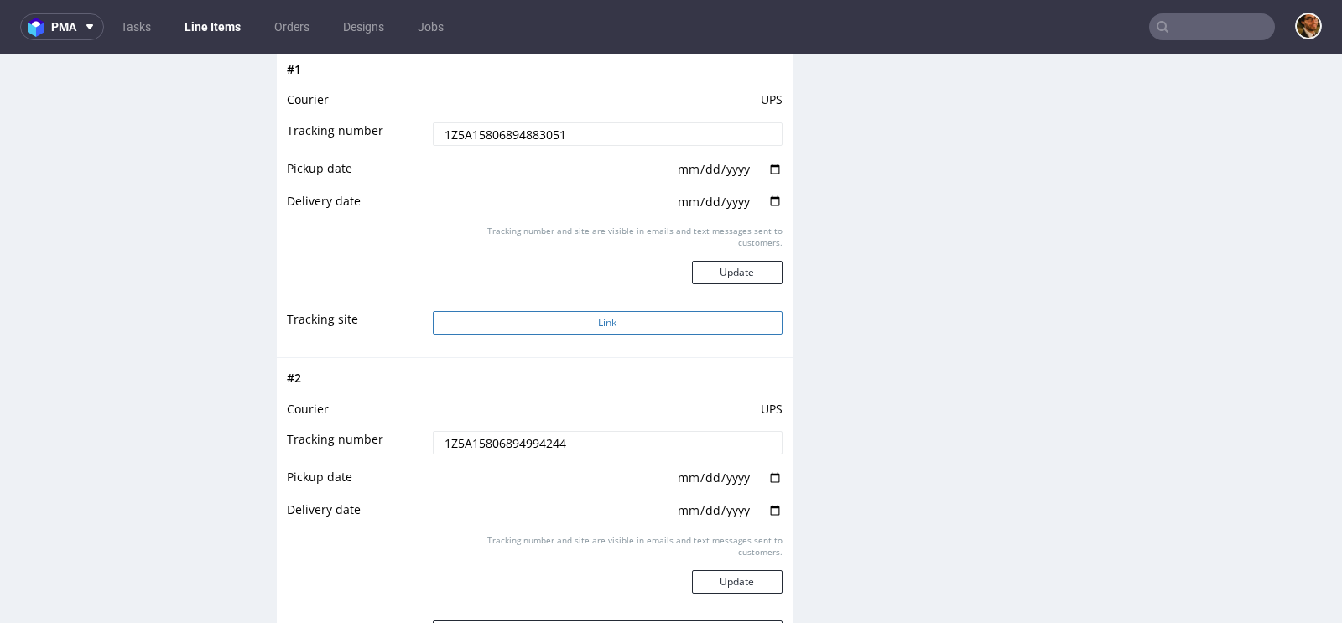
click at [594, 316] on button "Link" at bounding box center [608, 322] width 350 height 23
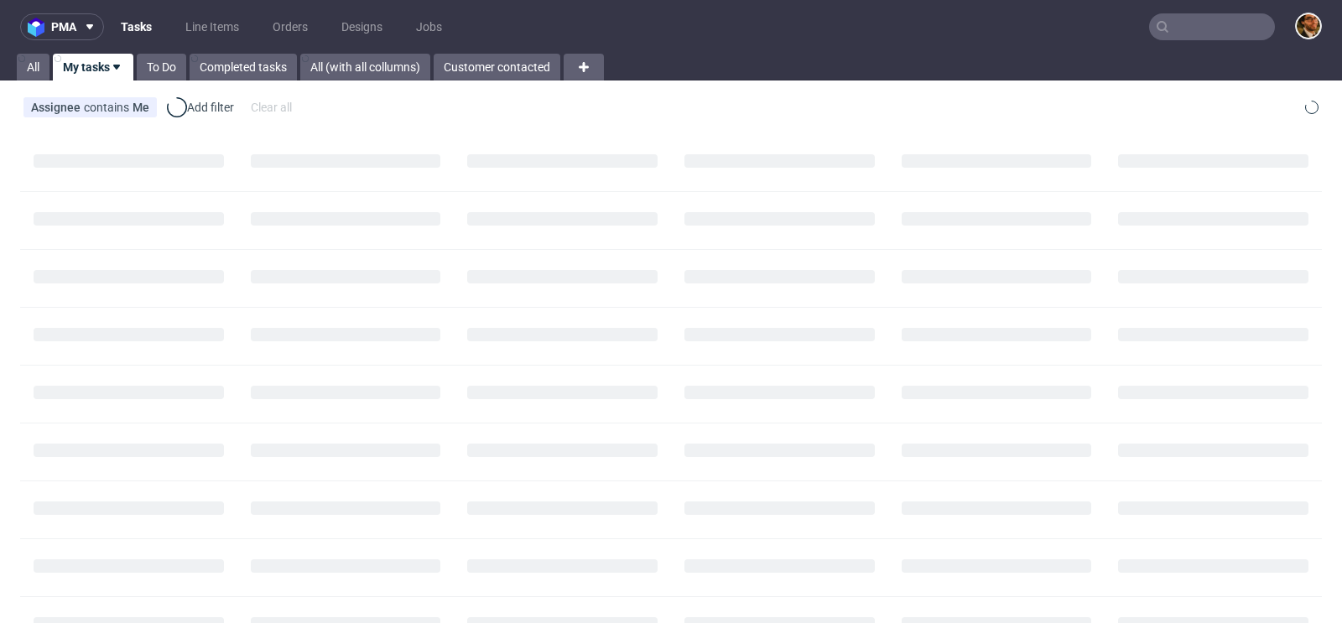
click at [1195, 20] on input "text" at bounding box center [1212, 26] width 126 height 27
paste input "R293535486"
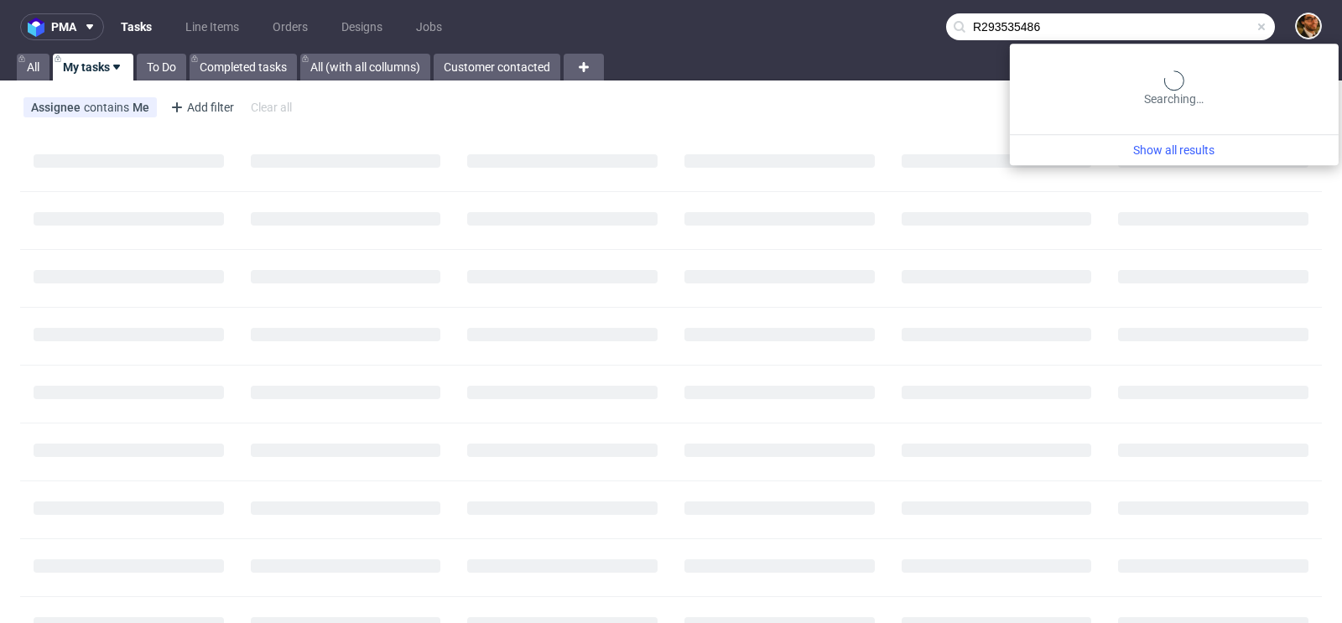
type input "R293535486"
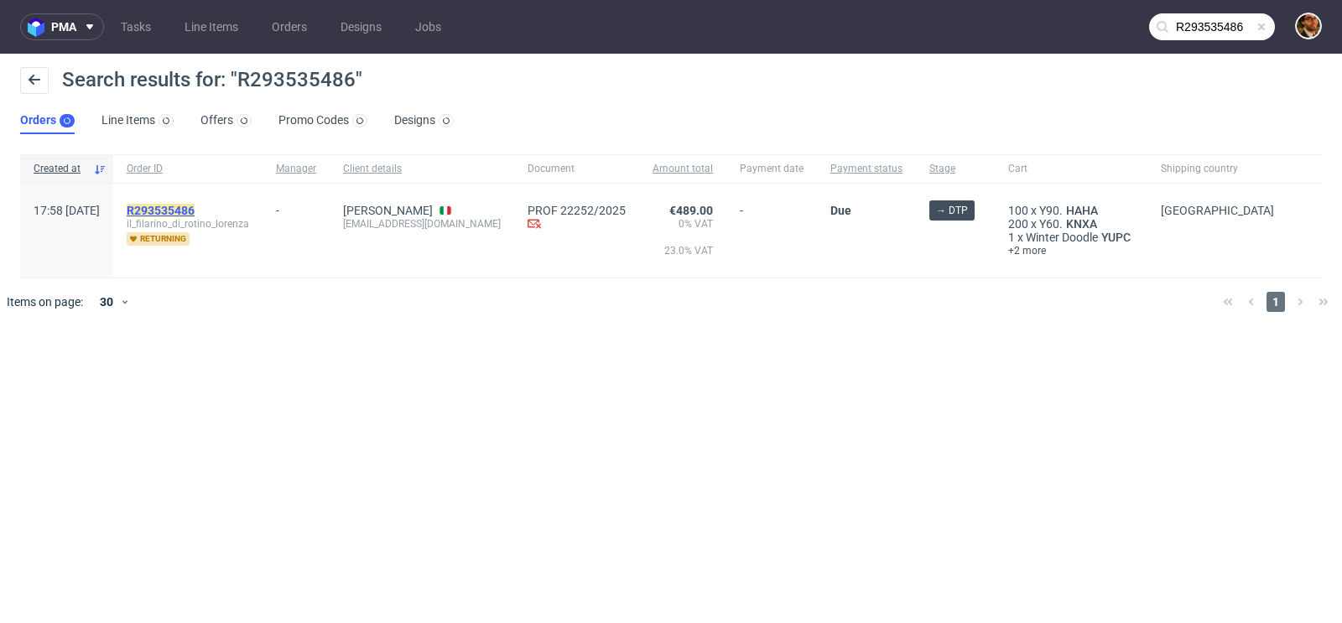
click at [195, 206] on mark "R293535486" at bounding box center [161, 210] width 68 height 13
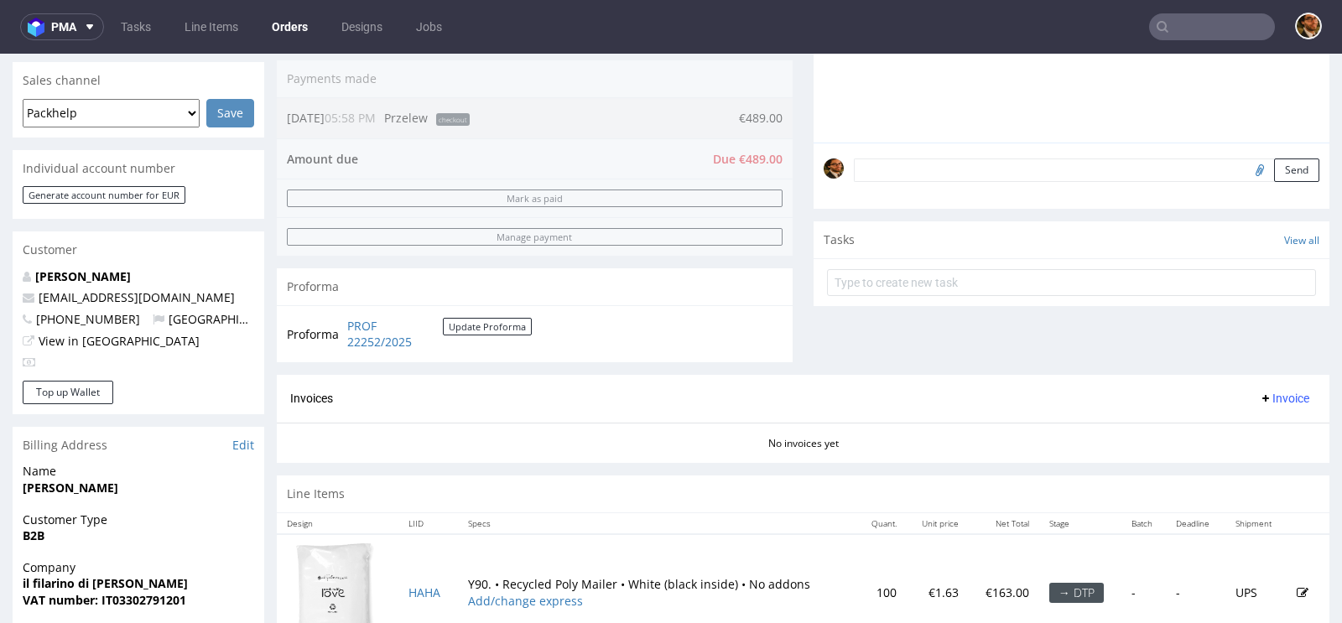
scroll to position [440, 0]
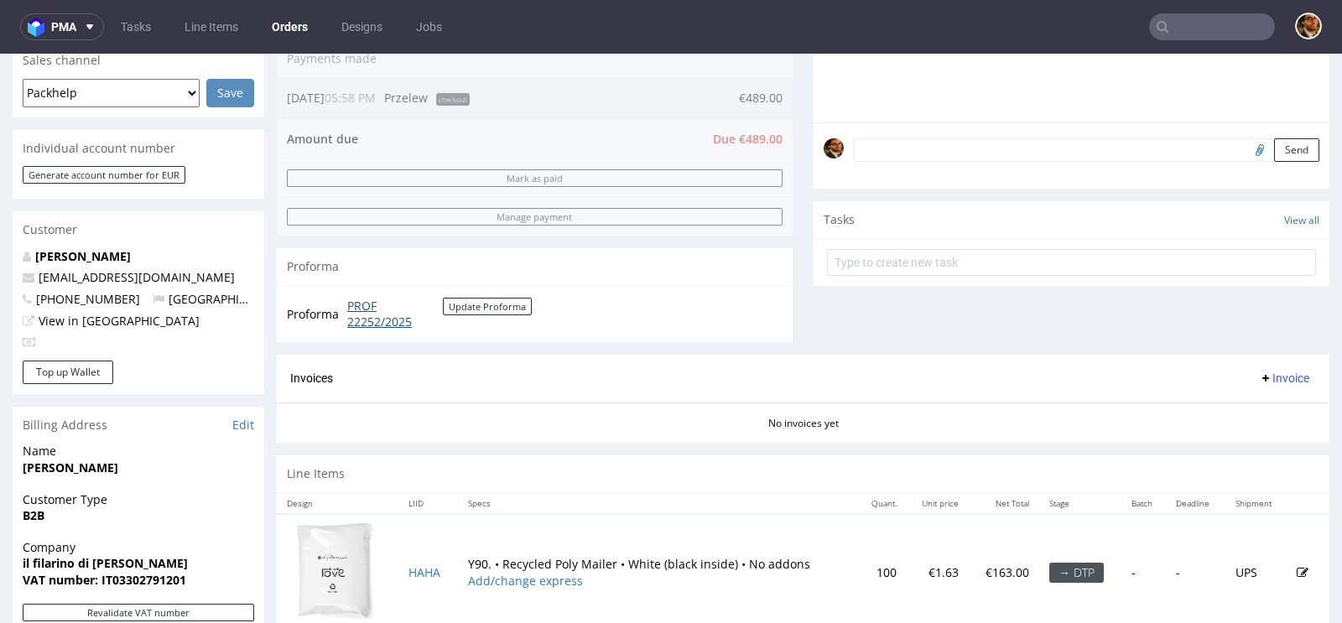
click at [391, 319] on link "PROF 22252/2025" at bounding box center [395, 314] width 96 height 33
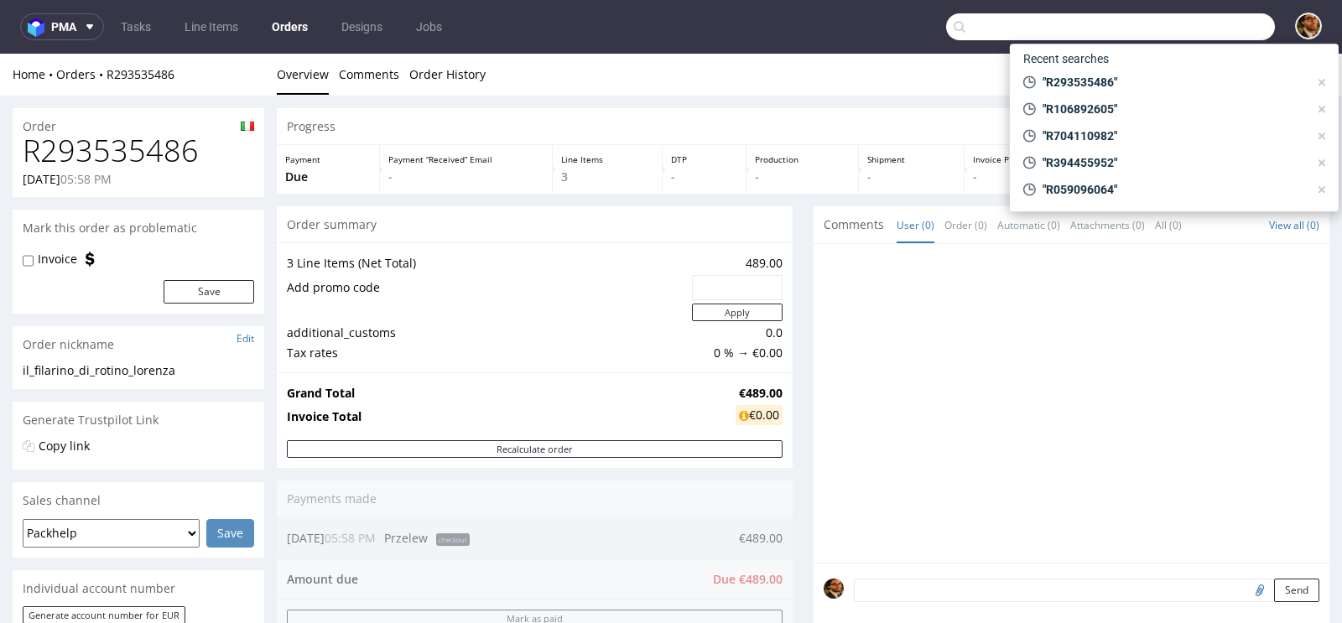
click at [1169, 34] on input "text" at bounding box center [1110, 26] width 329 height 27
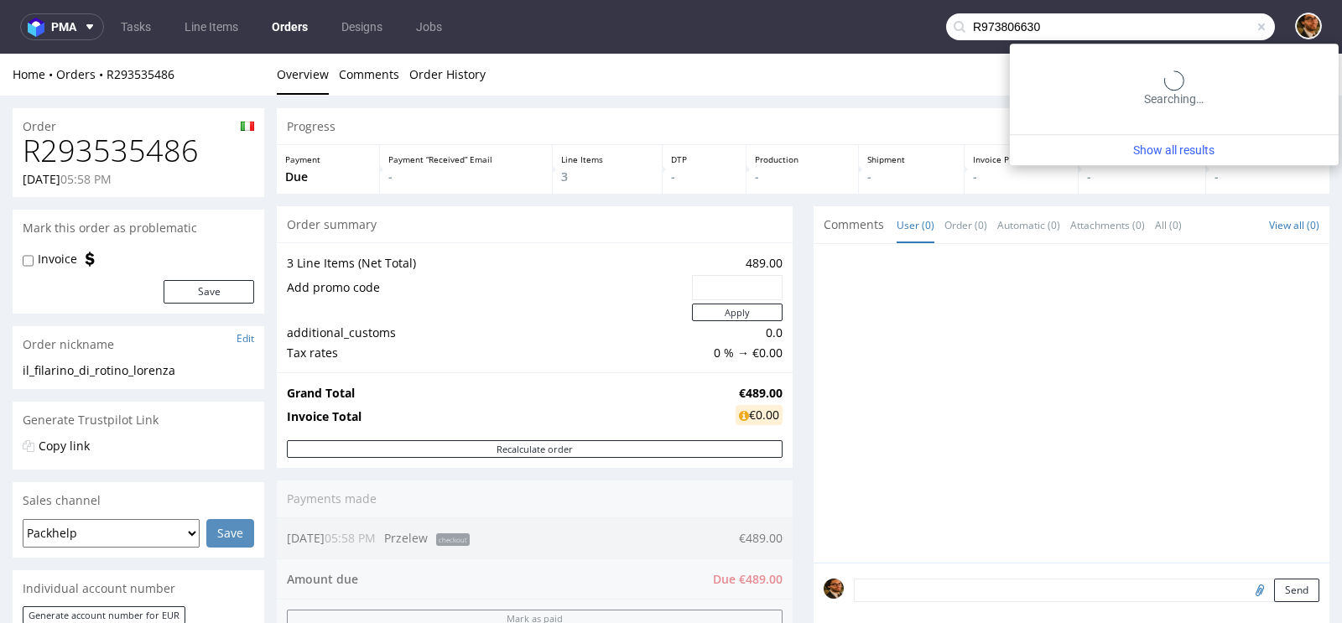
type input "R973806630"
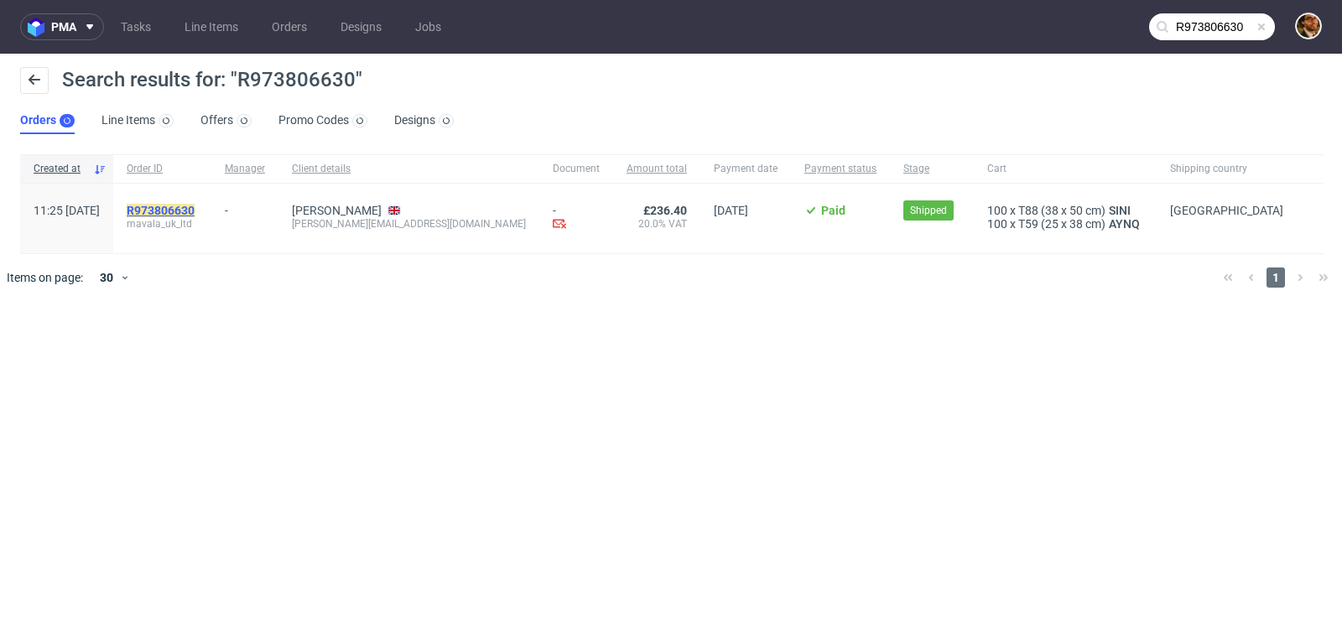
click at [192, 211] on mark "R973806630" at bounding box center [161, 210] width 68 height 13
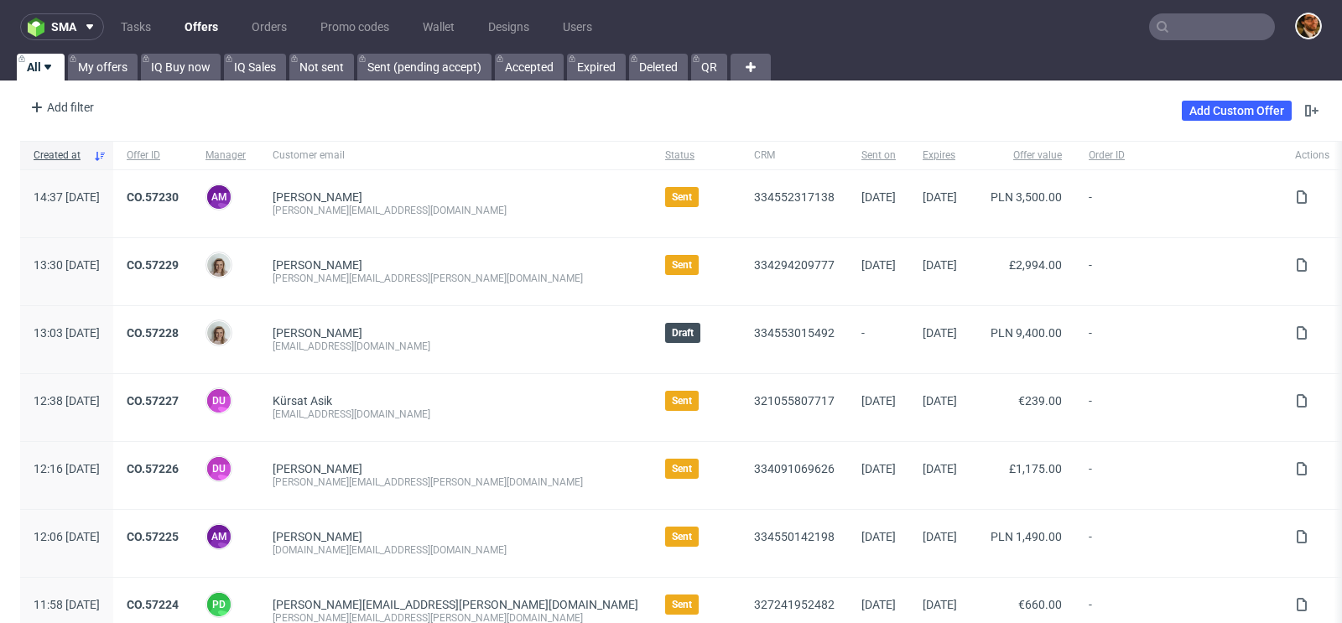
click at [1179, 21] on input "text" at bounding box center [1212, 26] width 126 height 27
paste input "R394455952"
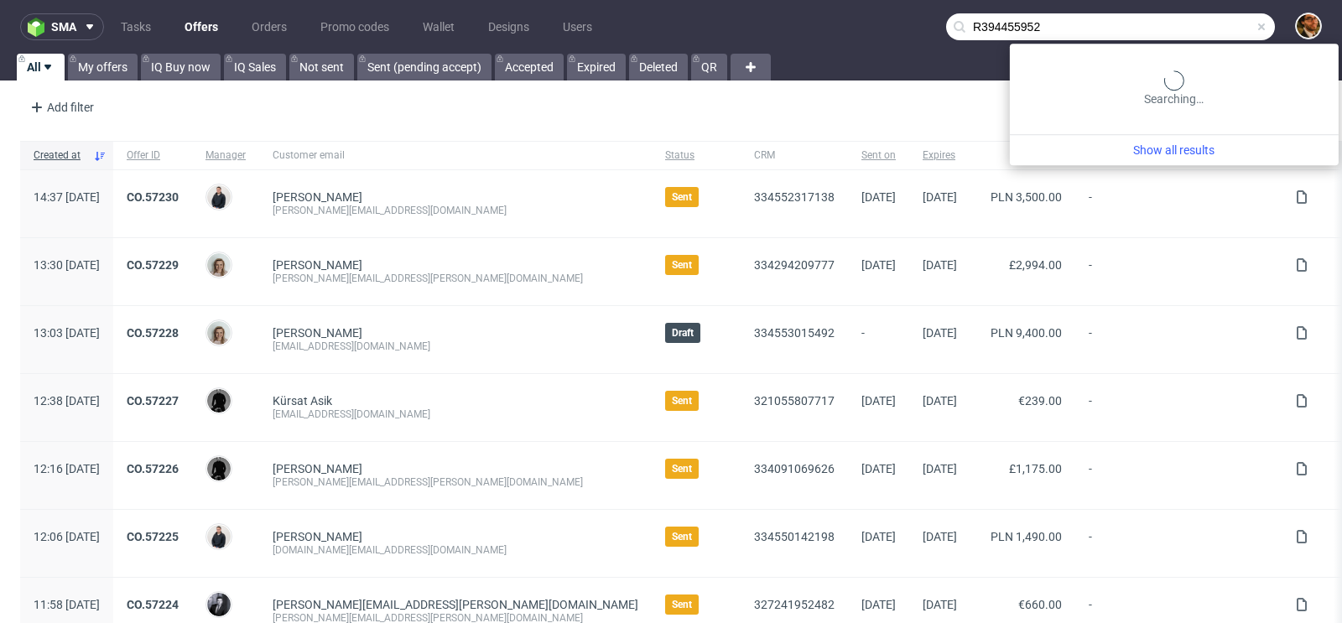
type input "R394455952"
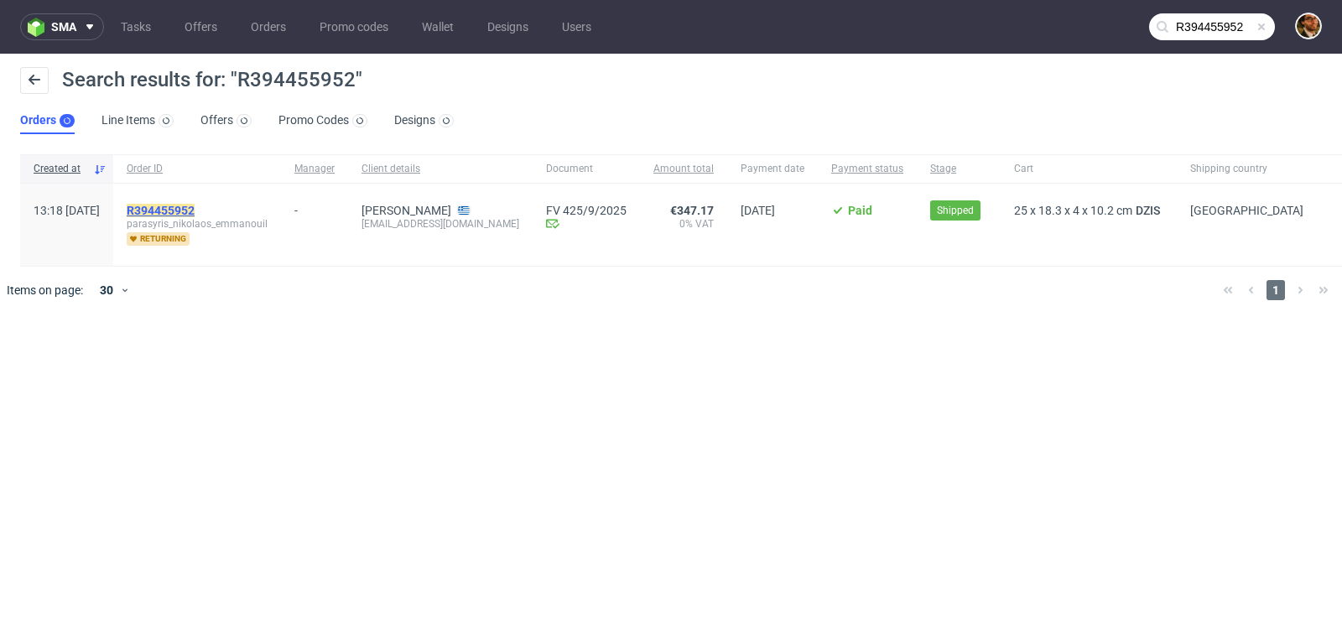
click at [195, 211] on mark "R394455952" at bounding box center [161, 210] width 68 height 13
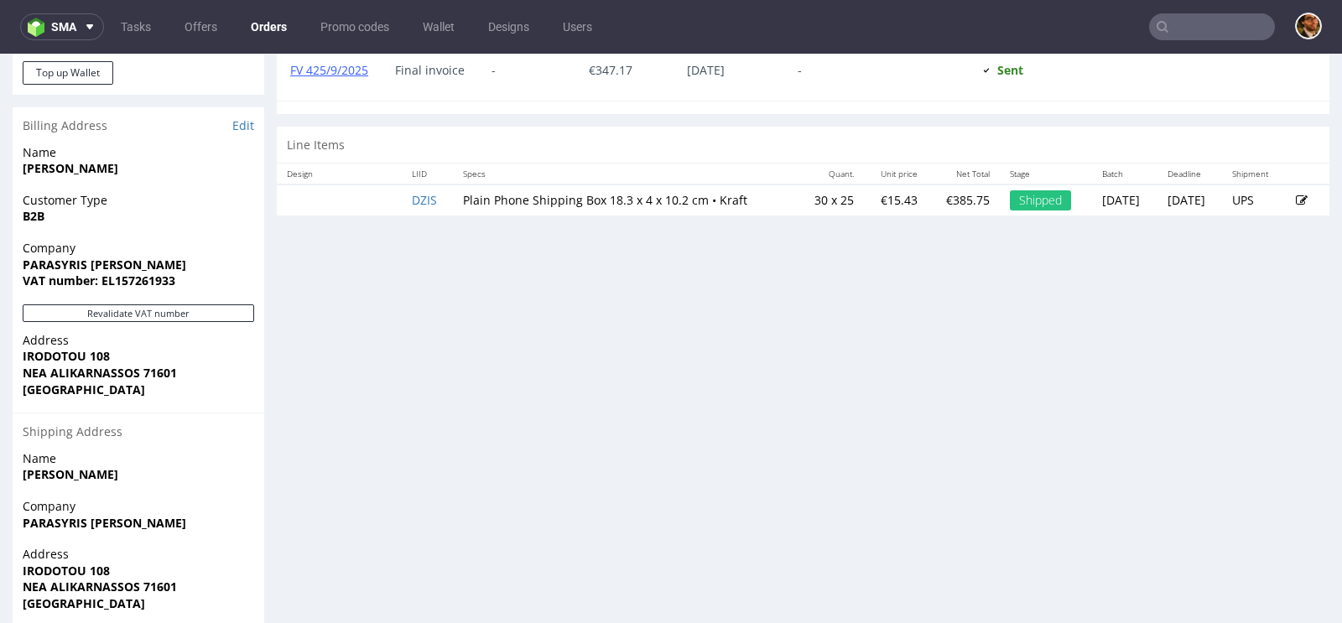
scroll to position [731, 0]
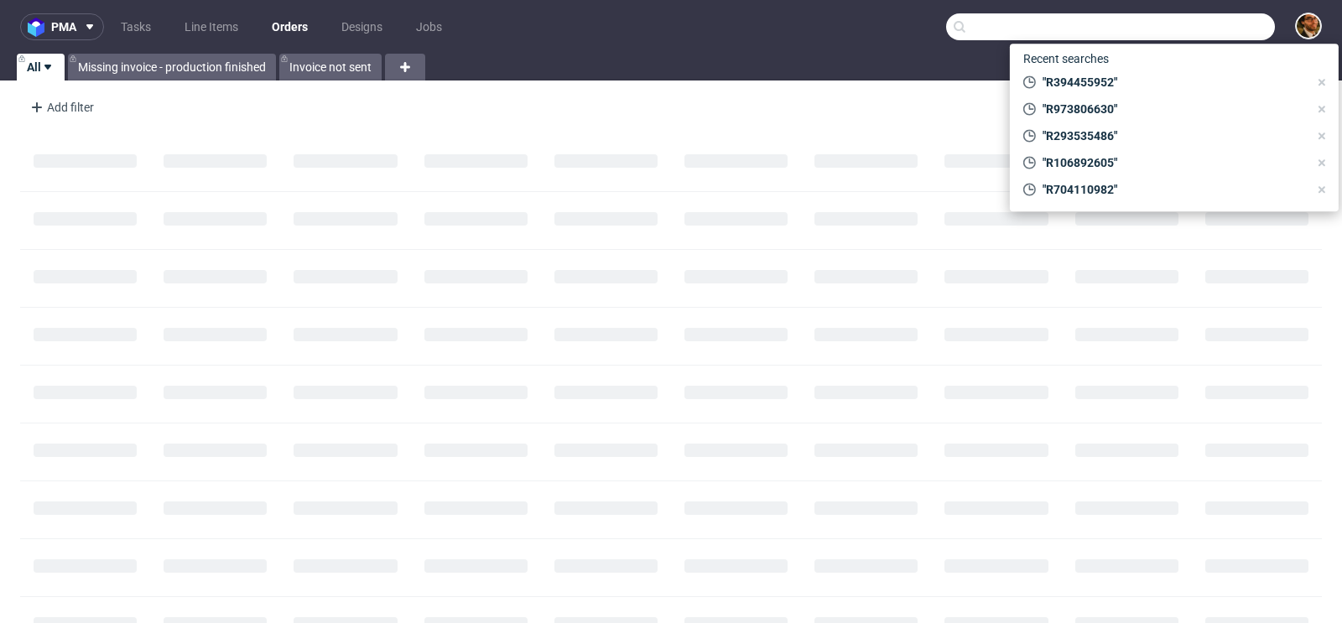
click at [1183, 27] on input "text" at bounding box center [1110, 26] width 329 height 27
paste input "R603250669"
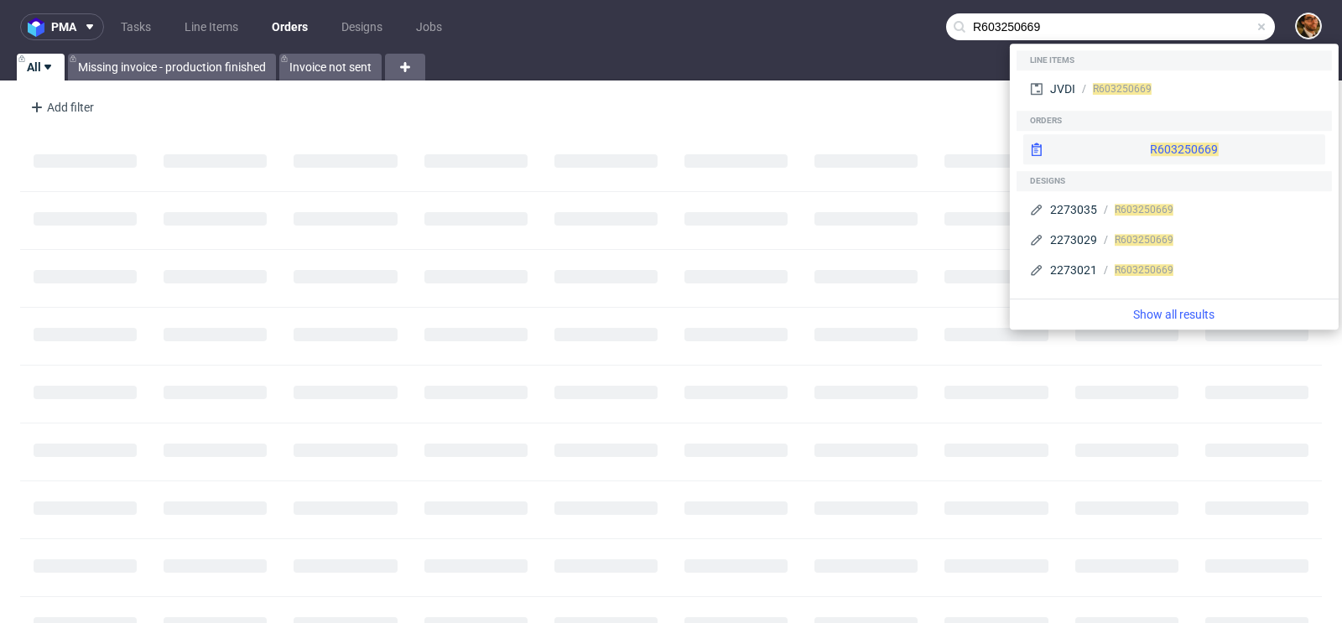
type input "R603250669"
click at [1138, 143] on div "R603250669" at bounding box center [1174, 149] width 302 height 30
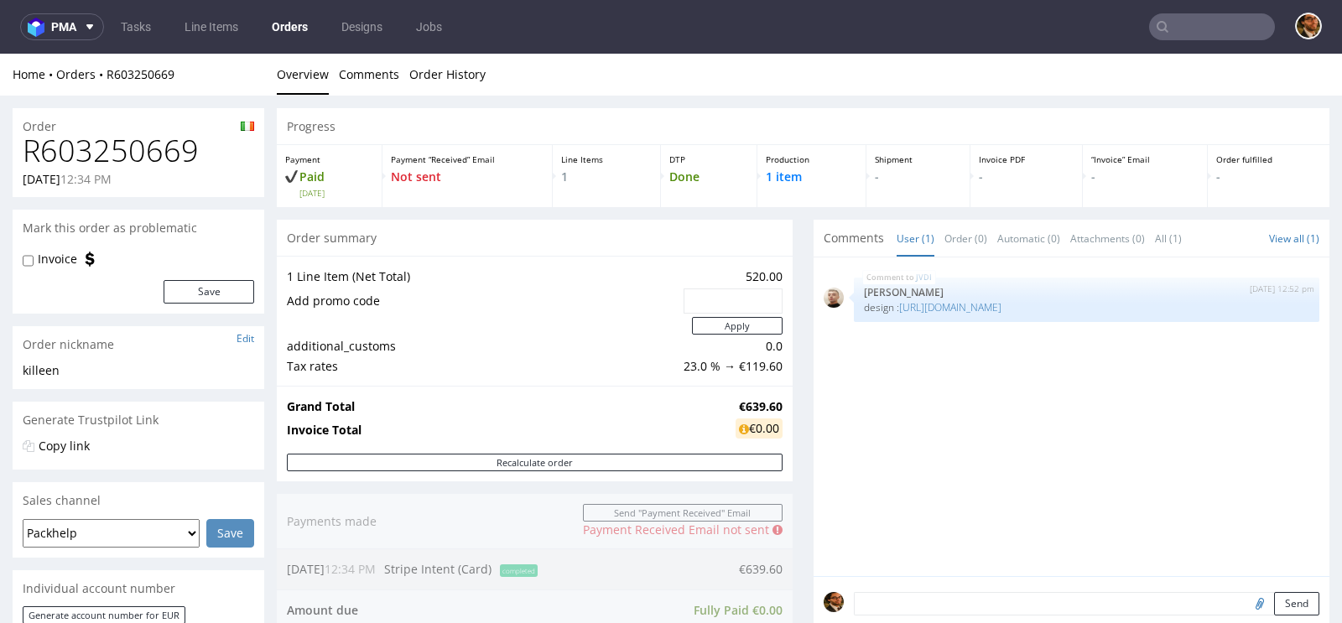
click at [1184, 28] on input "text" at bounding box center [1212, 26] width 126 height 27
paste input "R495805960"
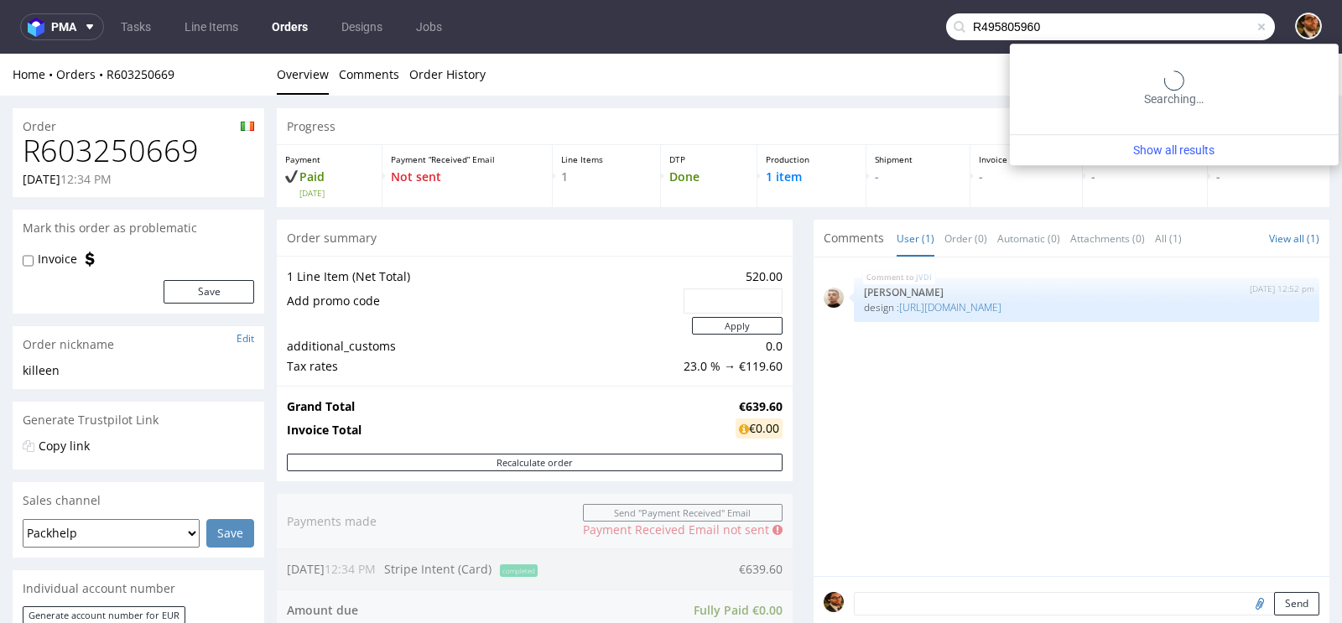
type input "R495805960"
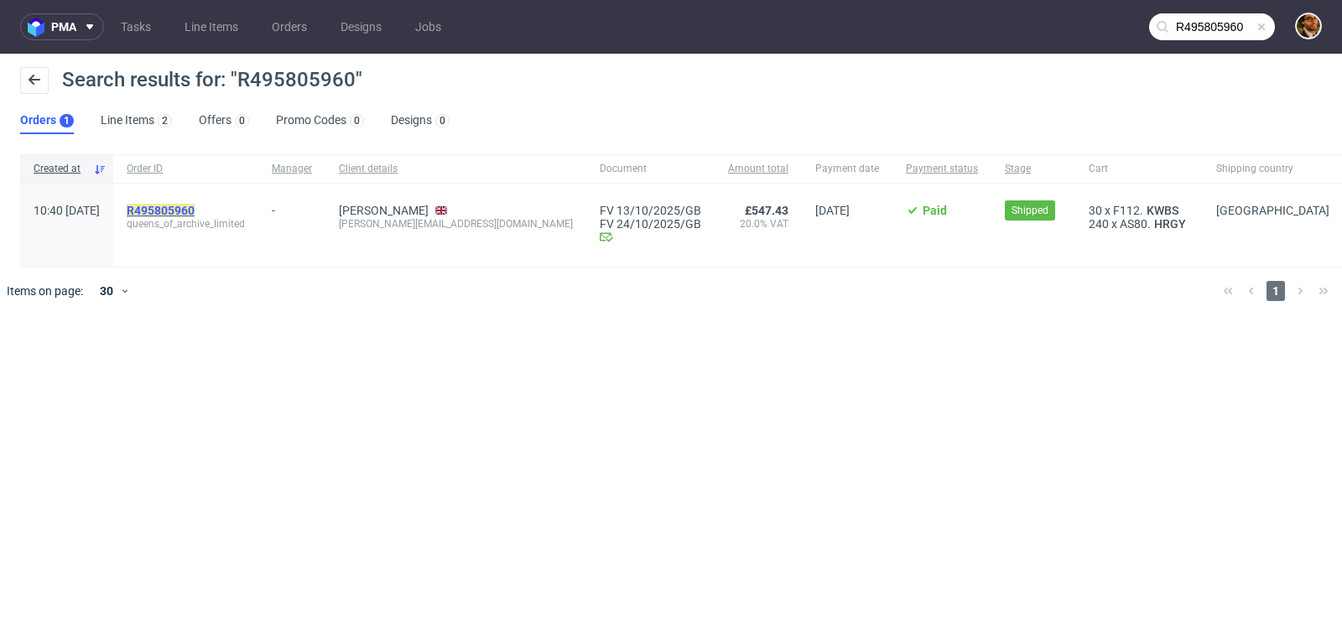
click at [195, 207] on mark "R495805960" at bounding box center [161, 210] width 68 height 13
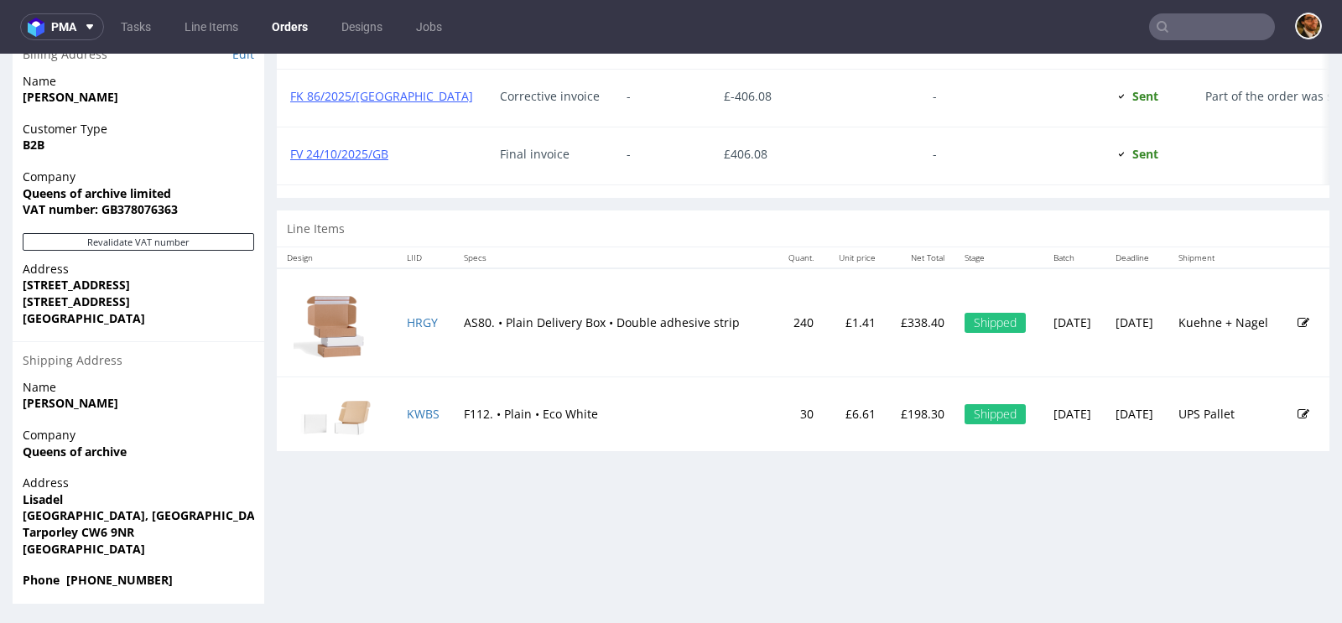
scroll to position [4, 0]
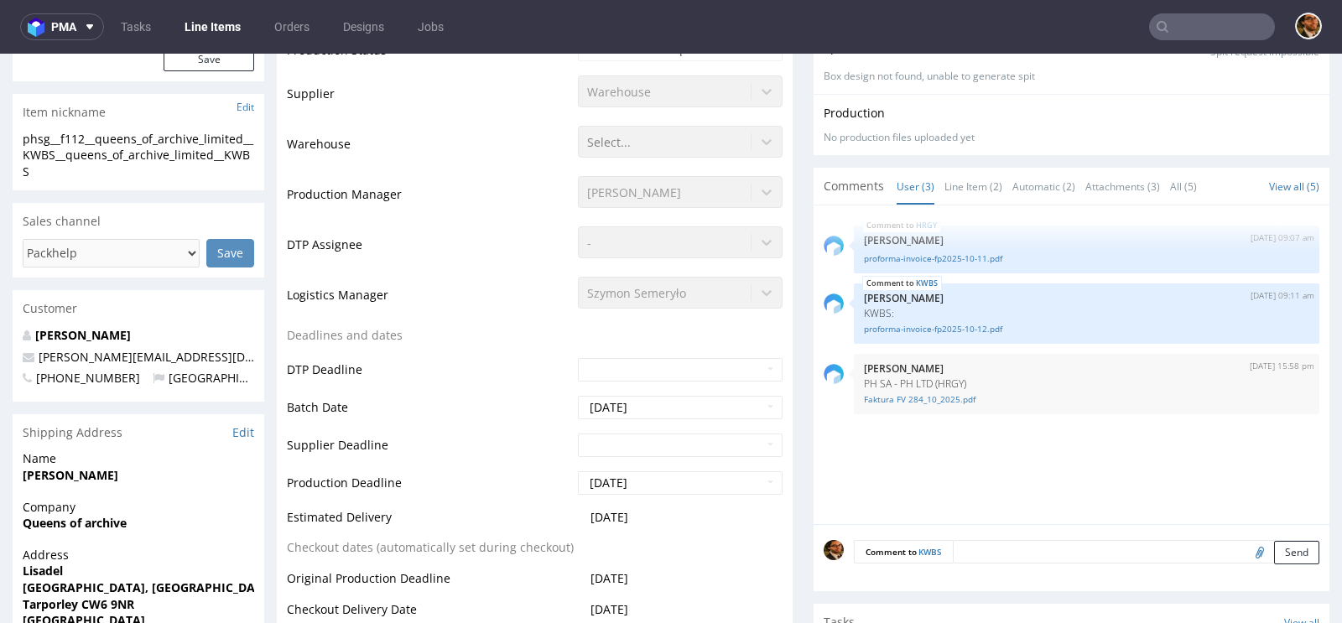
scroll to position [596, 0]
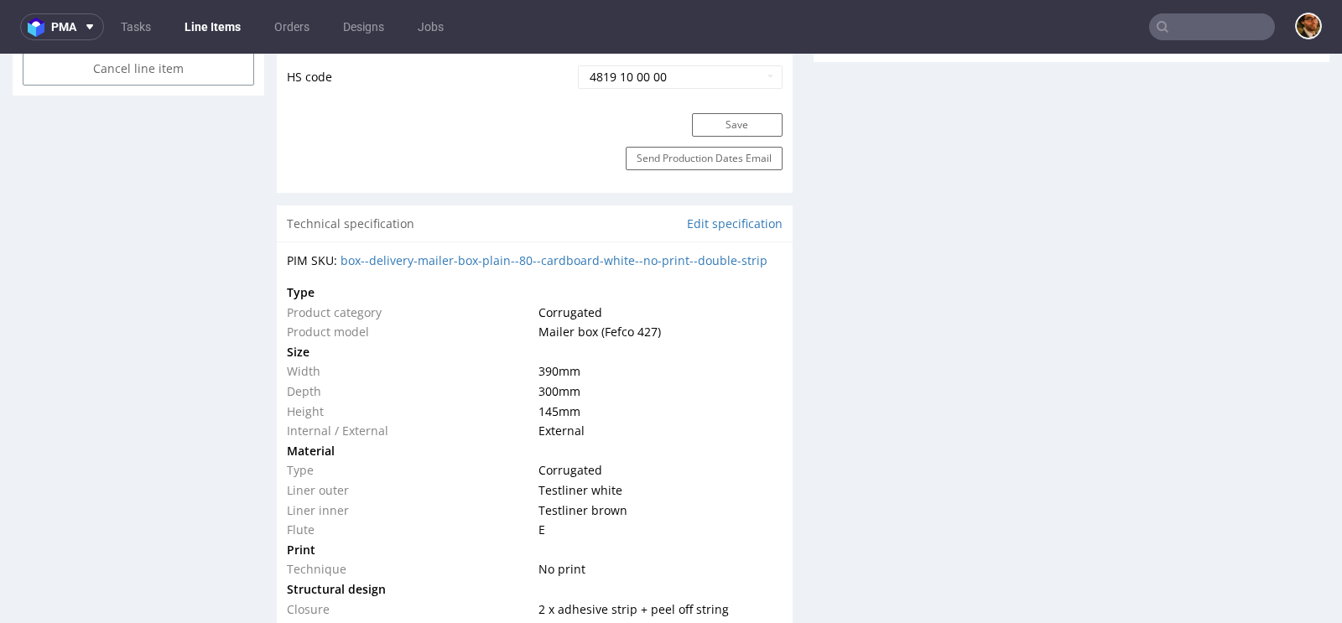
scroll to position [622, 0]
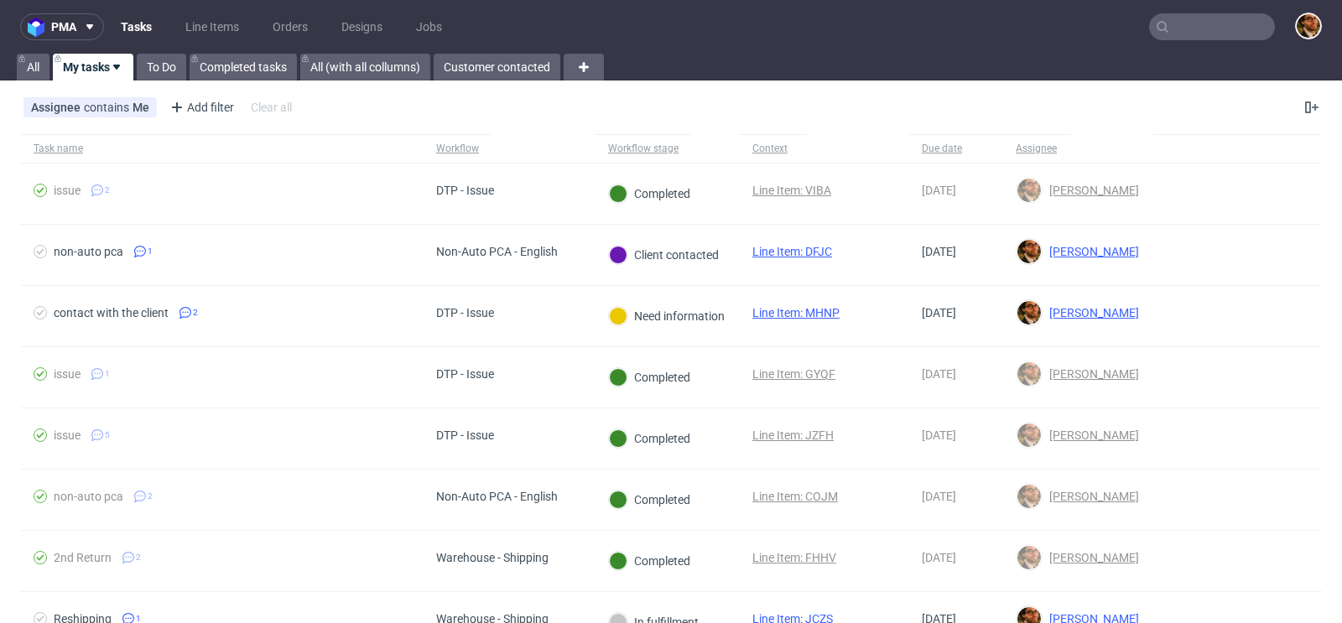
click at [1191, 33] on input "text" at bounding box center [1212, 26] width 126 height 27
paste input "R394455952"
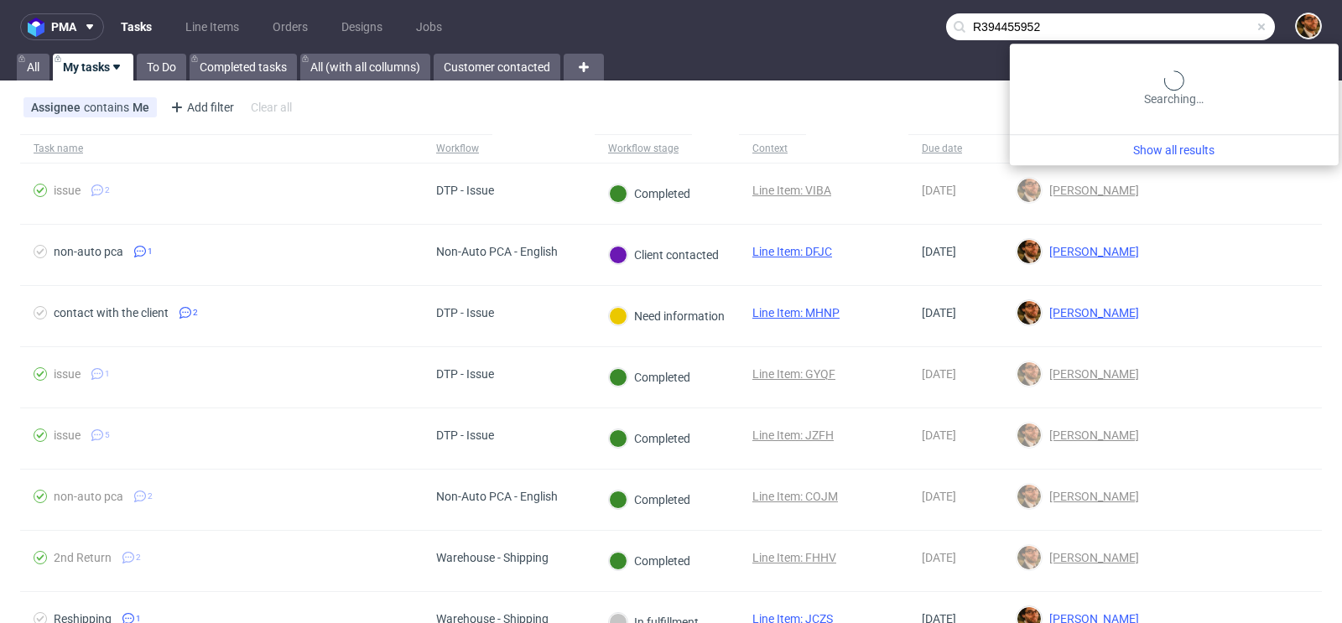
type input "R394455952"
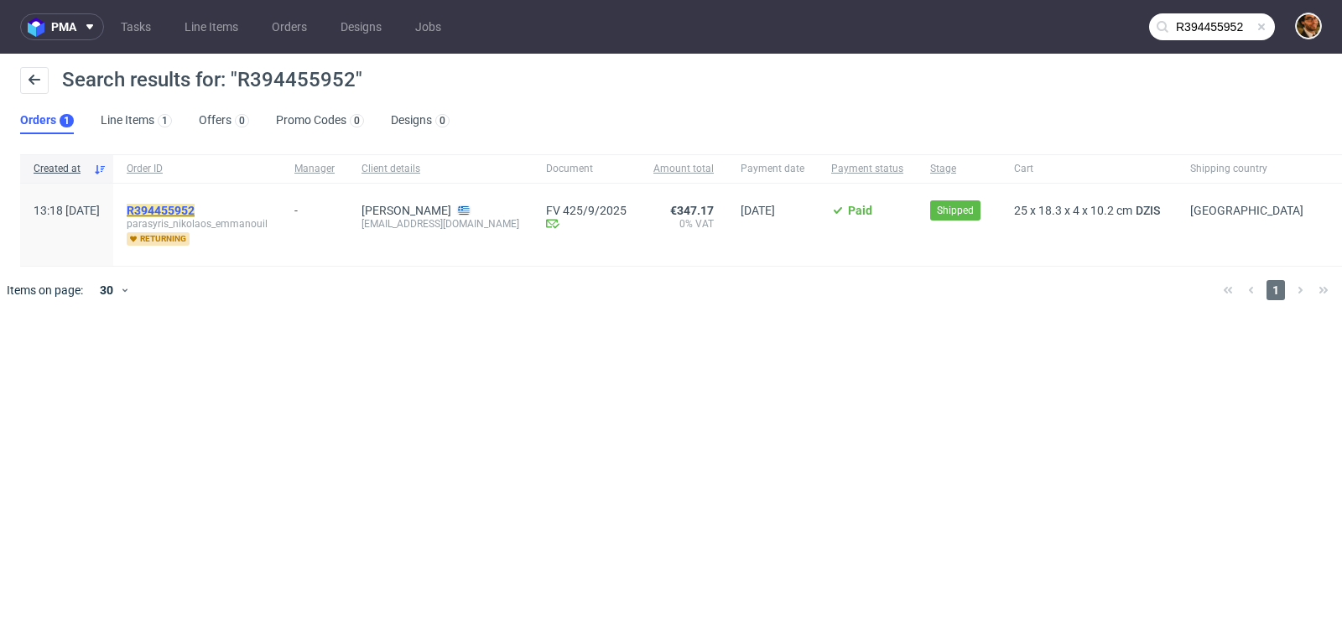
click at [195, 213] on mark "R394455952" at bounding box center [161, 210] width 68 height 13
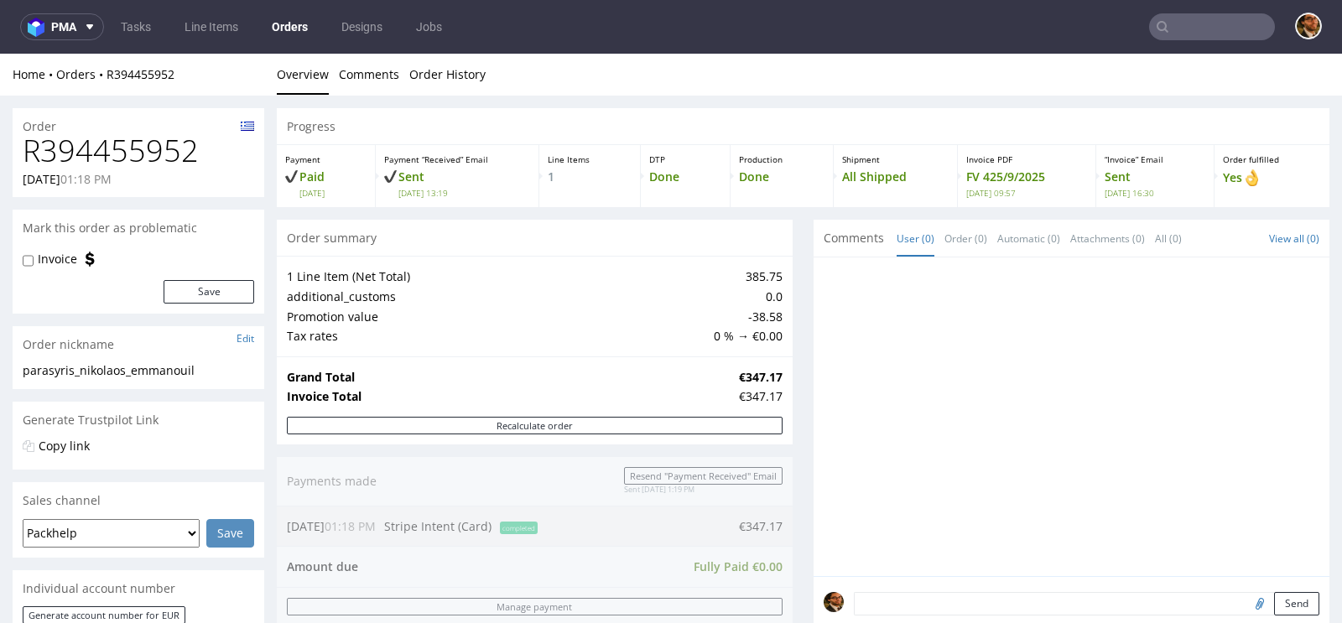
scroll to position [321, 0]
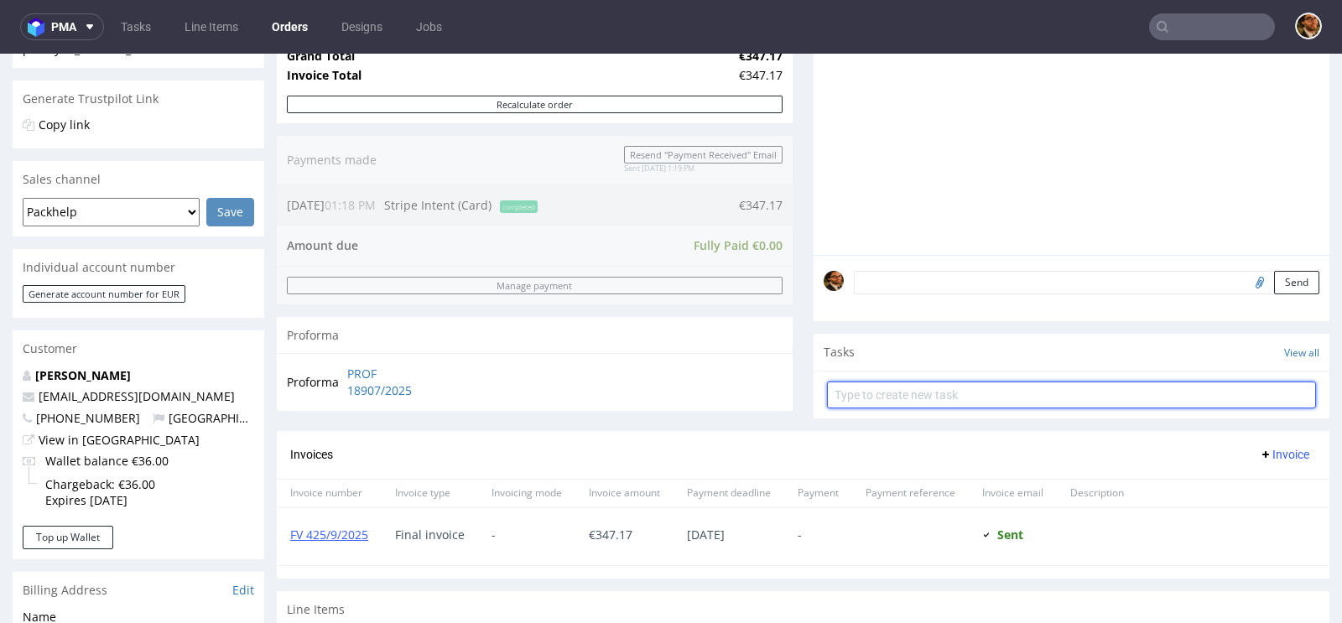
click at [909, 384] on input "text" at bounding box center [1071, 395] width 489 height 27
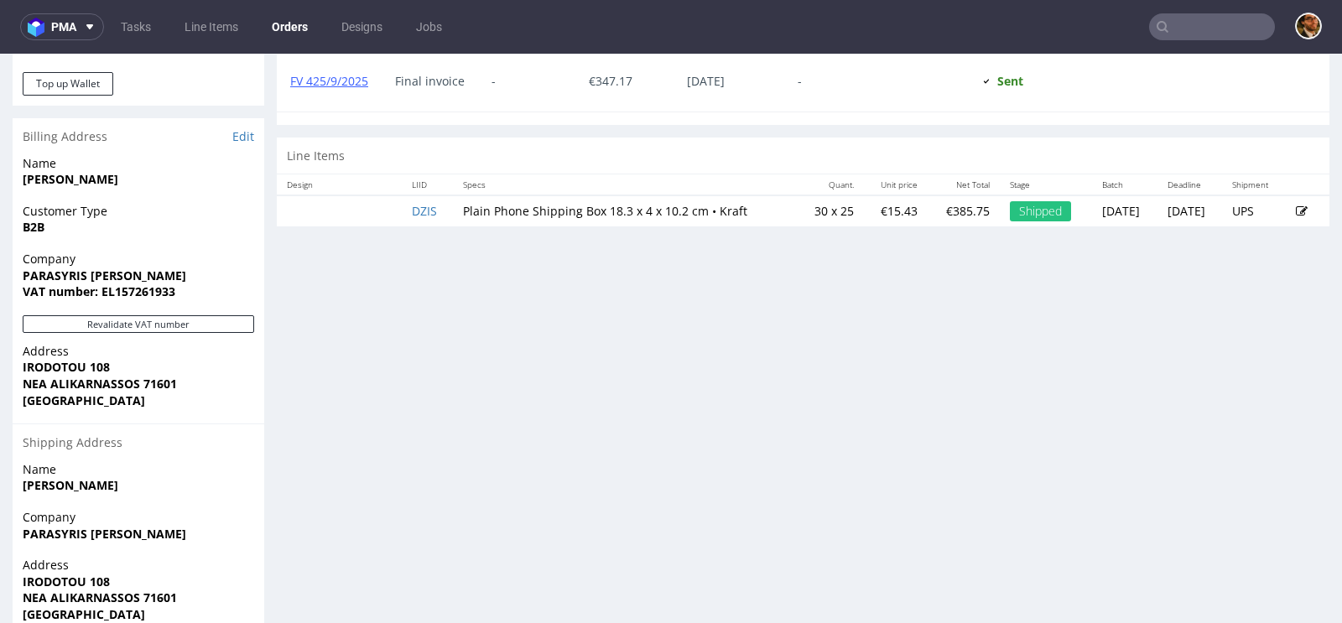
scroll to position [328, 0]
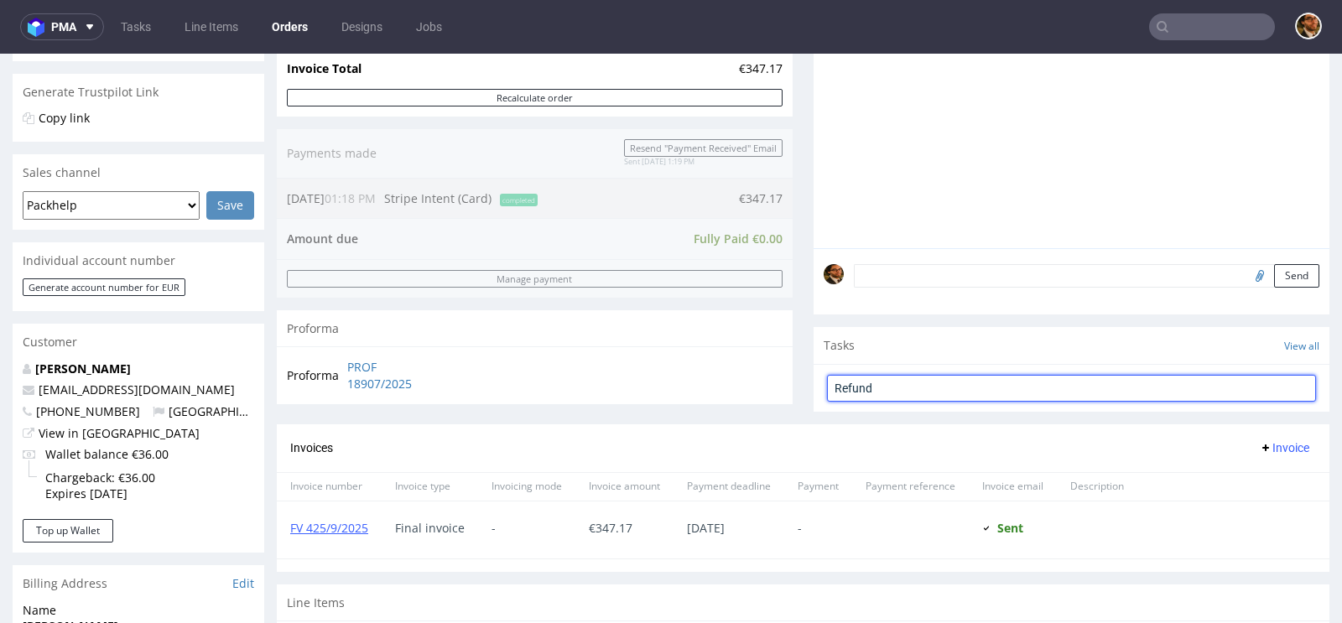
type input "Refund"
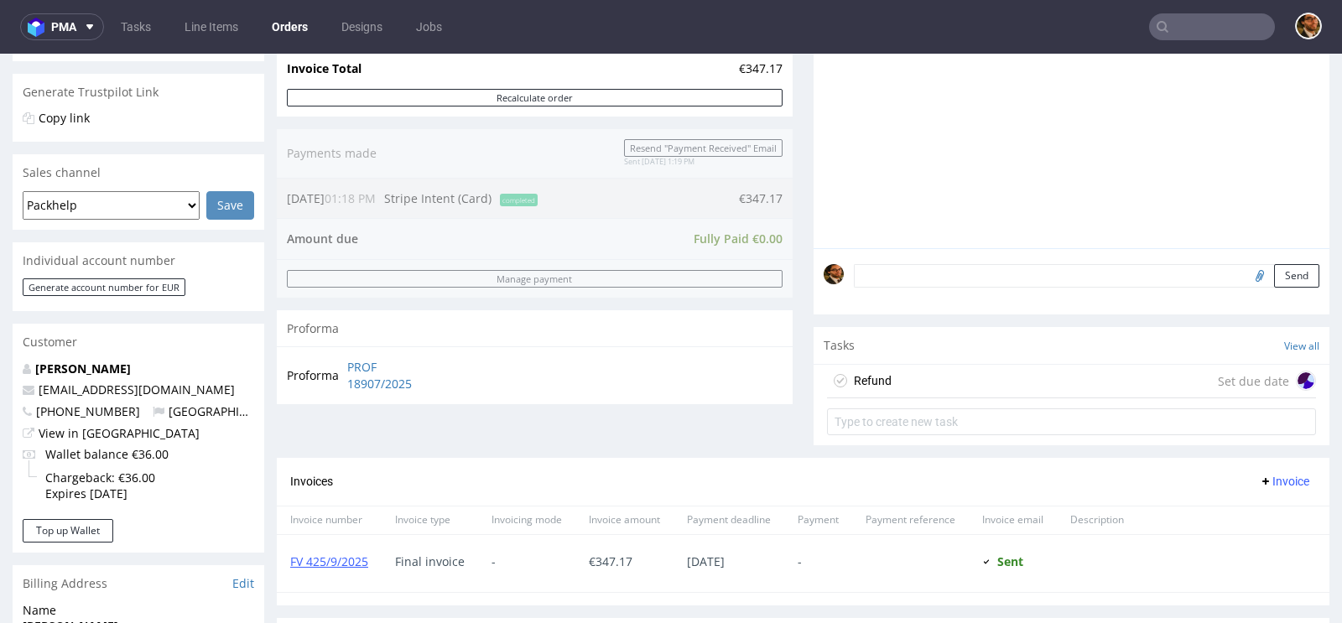
click at [955, 370] on div "Refund Set due date" at bounding box center [1071, 382] width 489 height 34
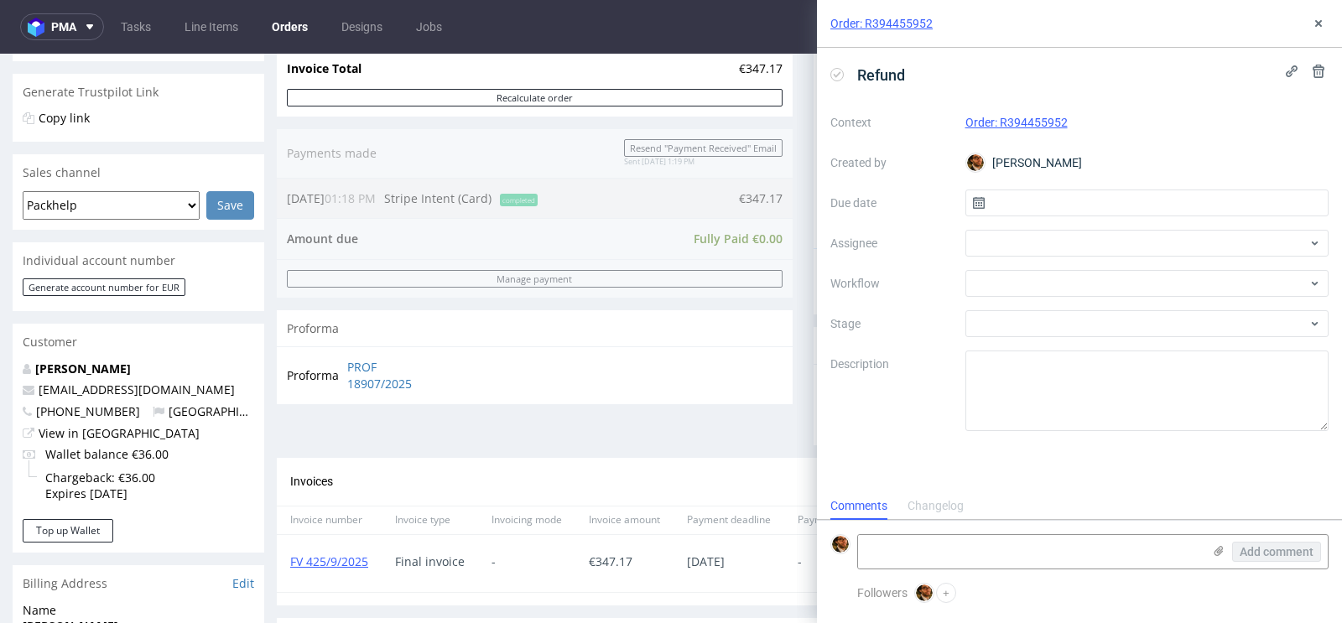
scroll to position [13, 0]
click at [1053, 199] on input "text" at bounding box center [1147, 203] width 364 height 27
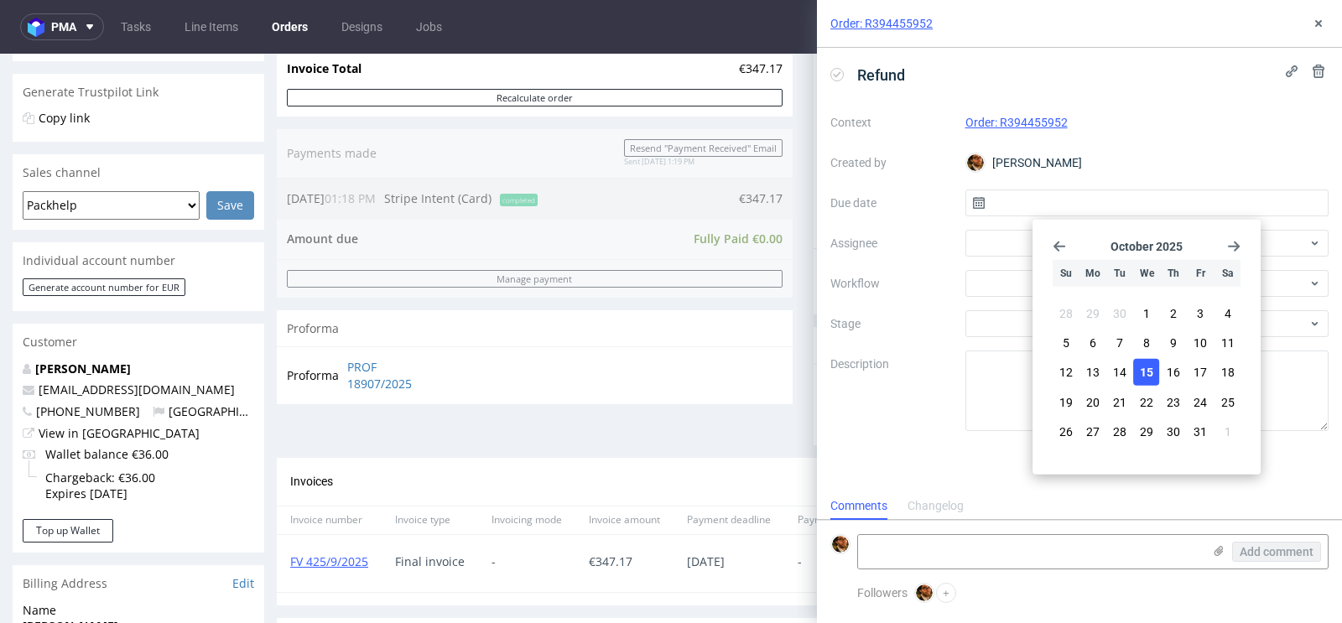
click at [1150, 362] on button "15" at bounding box center [1147, 372] width 26 height 27
type input "15/10/2025"
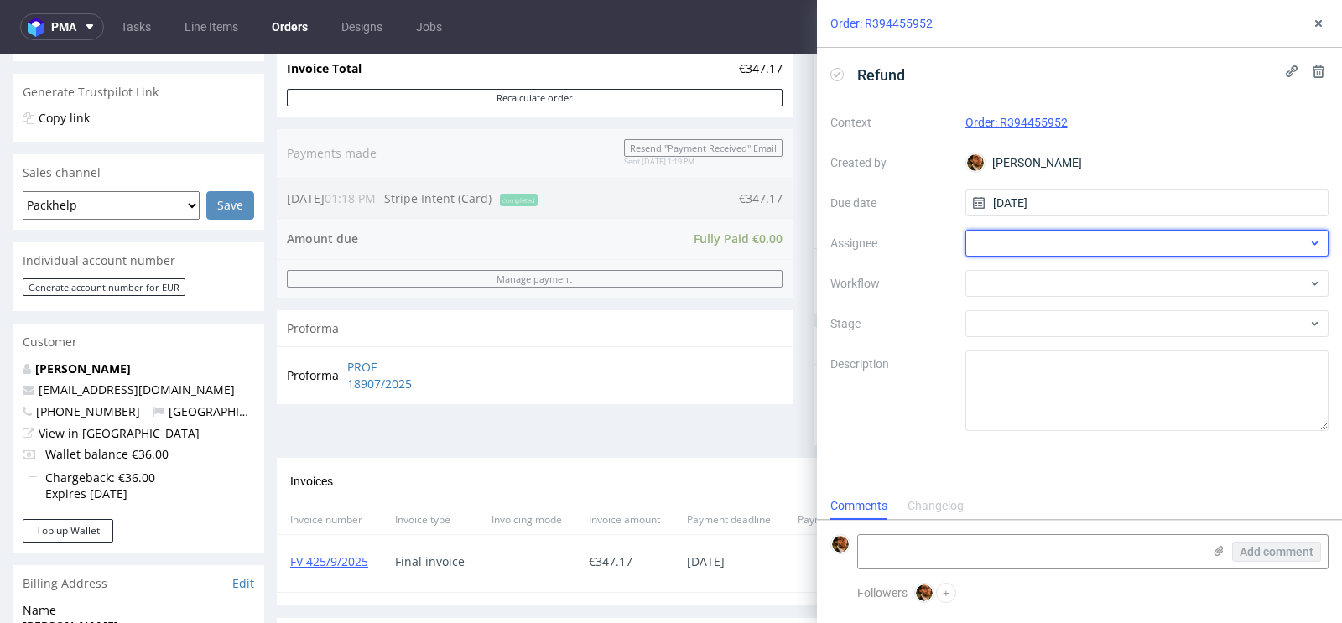
click at [1061, 242] on div at bounding box center [1147, 243] width 364 height 27
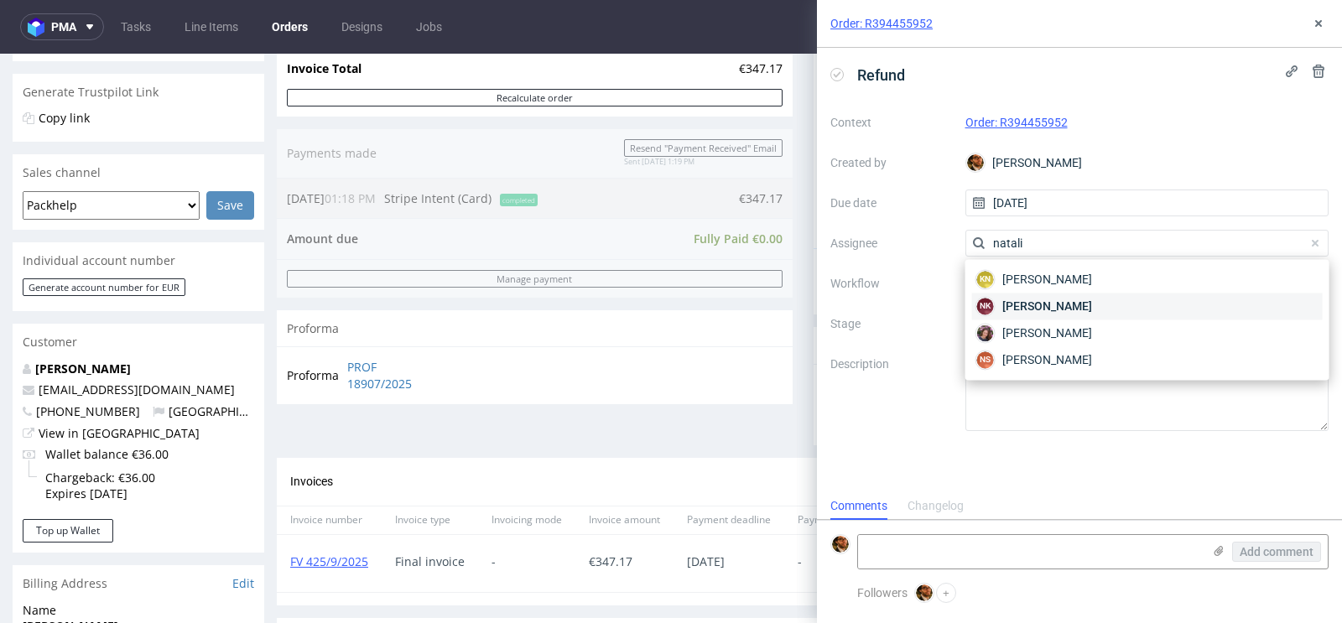
type input "natali"
click at [1092, 311] on span "Natalia Kaczorowska" at bounding box center [1047, 306] width 90 height 17
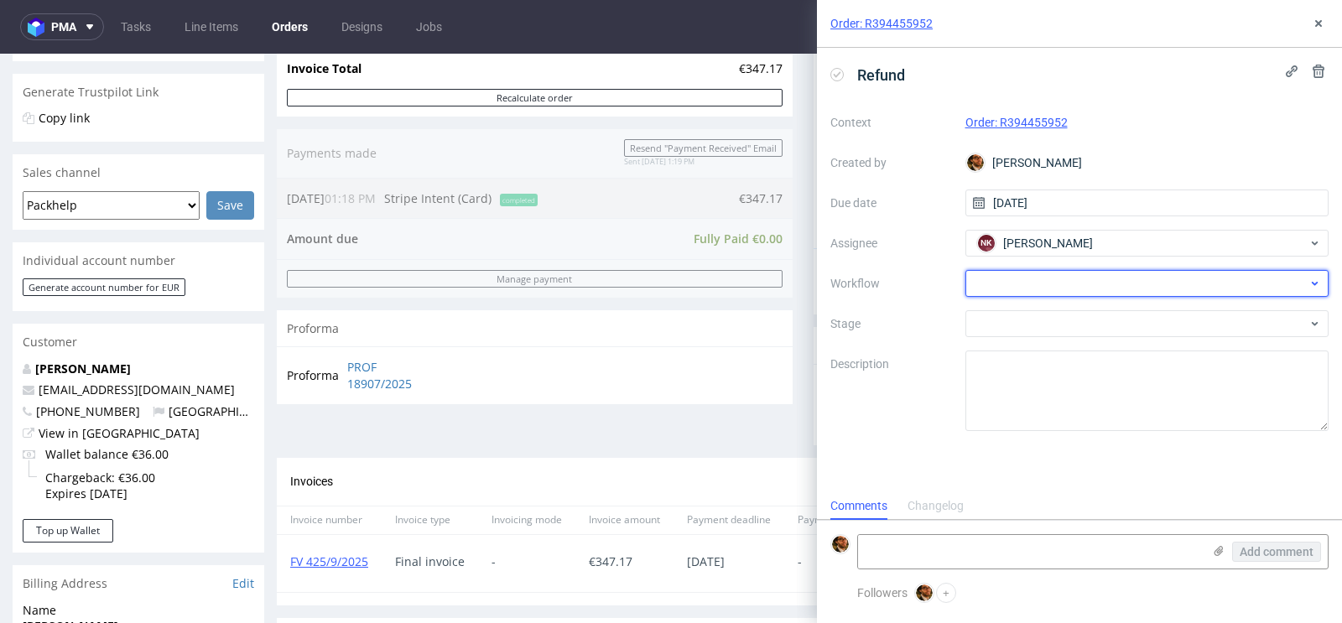
click at [1033, 280] on div at bounding box center [1147, 283] width 364 height 27
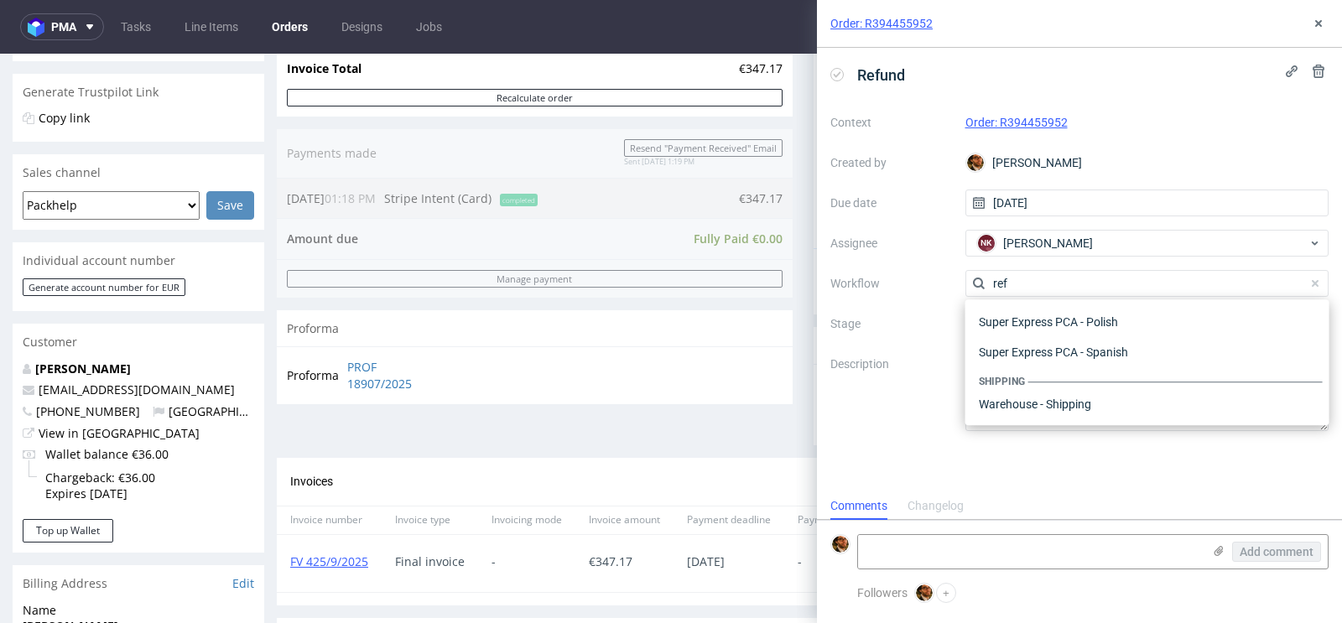
scroll to position [90, 0]
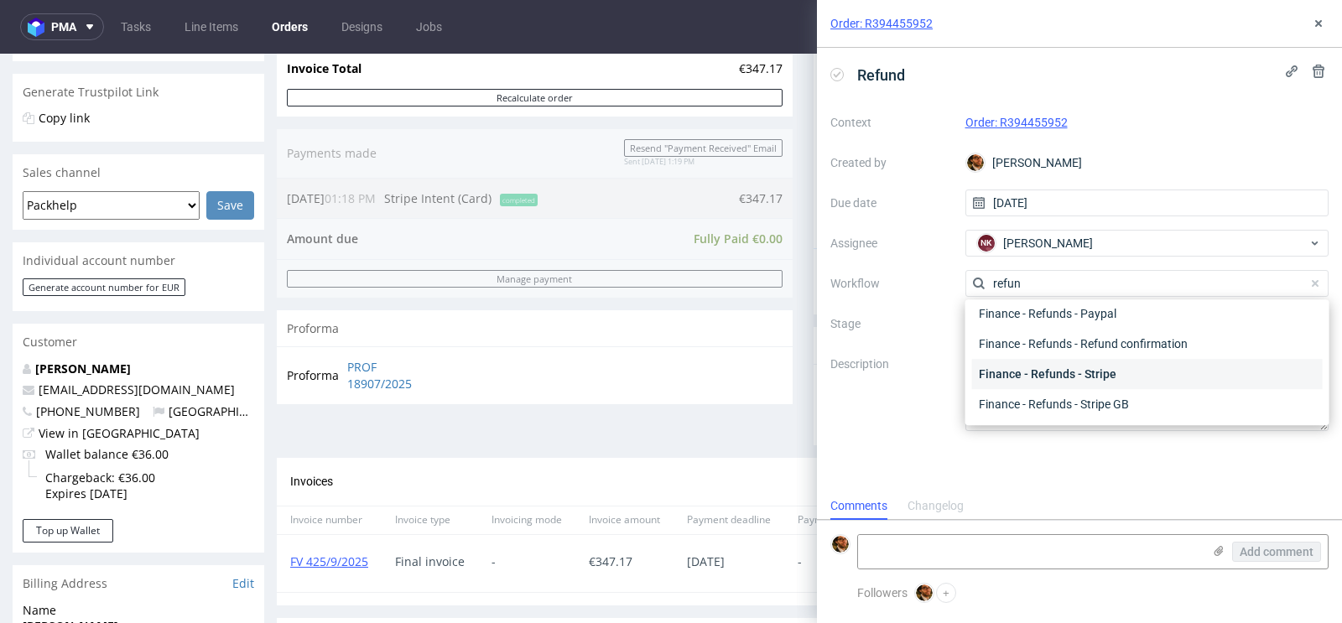
type input "refun"
click at [1072, 372] on div "Finance - Refunds - Stripe" at bounding box center [1147, 374] width 351 height 30
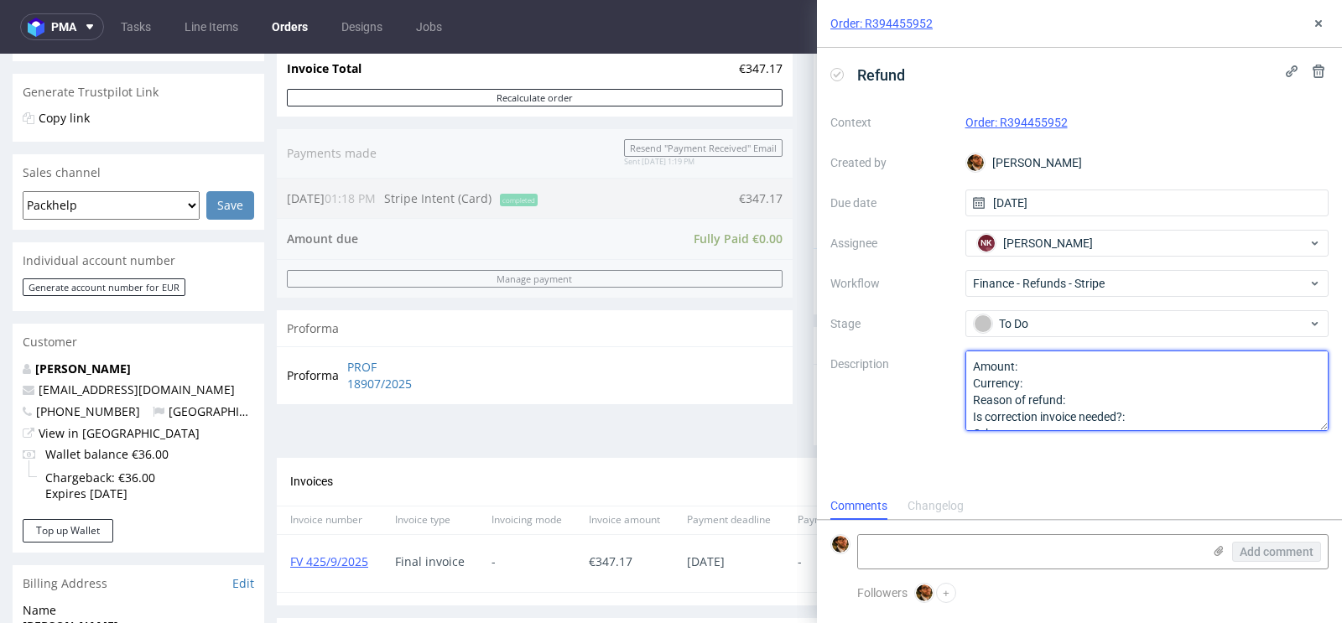
click at [1067, 356] on textarea "Amount: Currency: Reason of refund: Is correction invoice needed?: Other:" at bounding box center [1147, 391] width 364 height 81
click at [1045, 355] on textarea "Amount: Currency: Reason of refund: Is correction invoice needed?: Other:" at bounding box center [1147, 391] width 364 height 81
click at [1028, 367] on textarea "Amount: Currency: Reason of refund: Is correction invoice needed?: Other:" at bounding box center [1147, 391] width 364 height 81
click at [1040, 382] on textarea "Amount: Currency: Reason of refund: Is correction invoice needed?: Other:" at bounding box center [1147, 391] width 364 height 81
click at [1084, 398] on textarea "Amount: Currency: Reason of refund: Is correction invoice needed?: Other:" at bounding box center [1147, 391] width 364 height 81
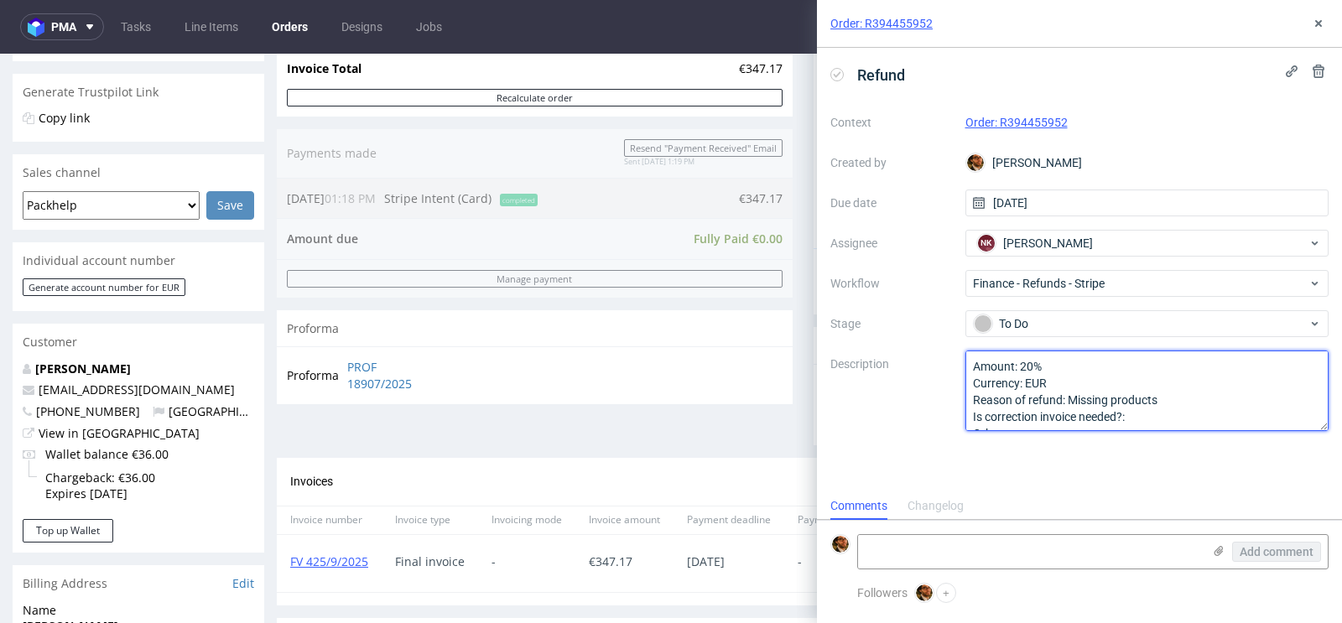
scroll to position [18, 0]
click at [1151, 401] on textarea "Amount: Currency: Reason of refund: Is correction invoice needed?: Other:" at bounding box center [1147, 391] width 364 height 81
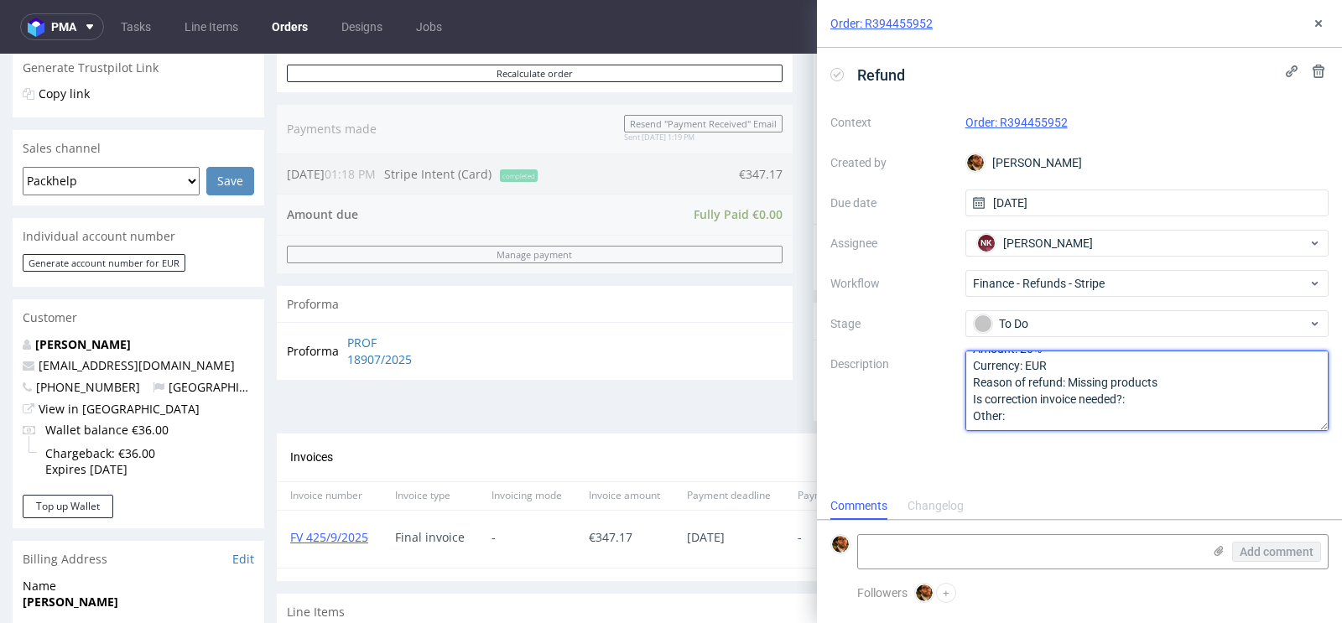
scroll to position [354, 0]
type textarea "Amount: 20% Currency: EUR Reason of refund: Missing products Is correction invo…"
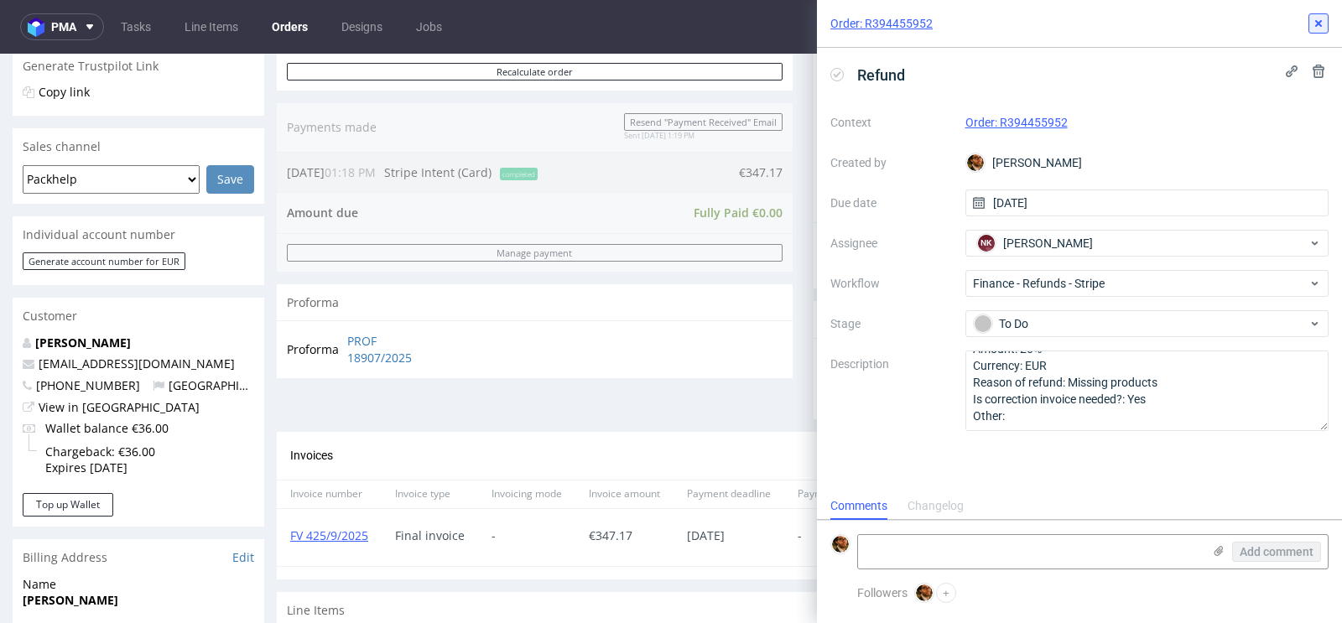
click at [1319, 26] on icon at bounding box center [1318, 23] width 13 height 13
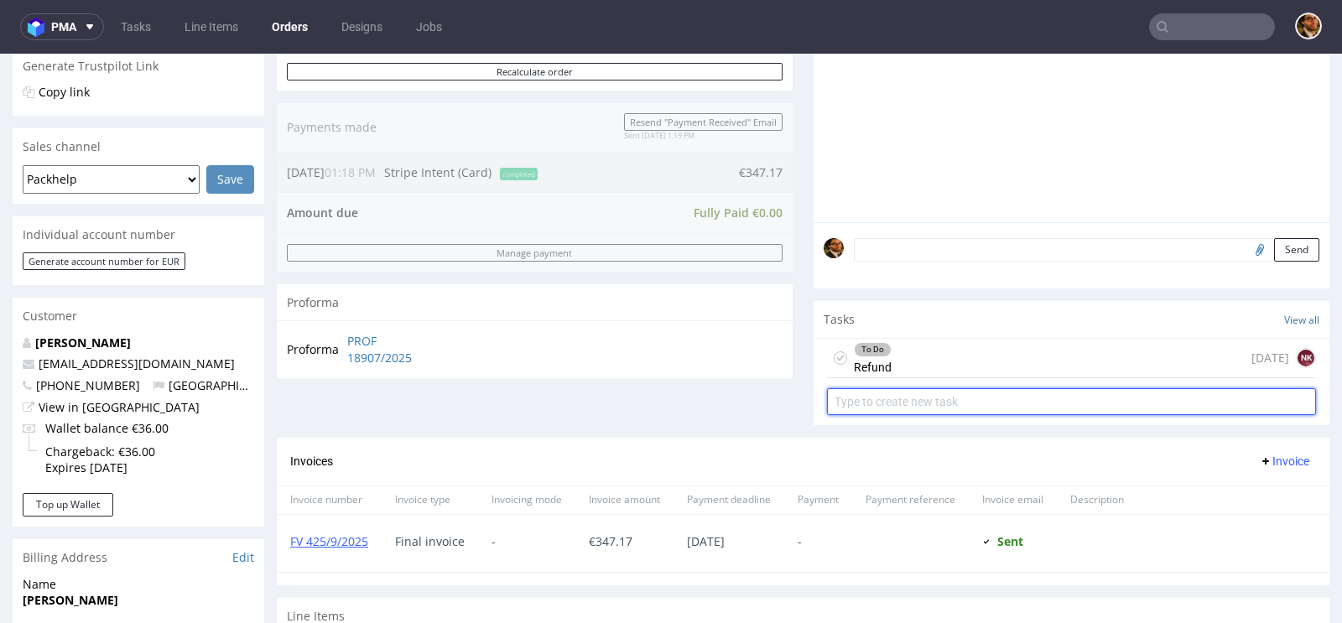
click at [929, 392] on input "text" at bounding box center [1071, 401] width 489 height 27
click at [872, 398] on input "Invoice correction" at bounding box center [1071, 401] width 489 height 27
type input "Invoice Correction"
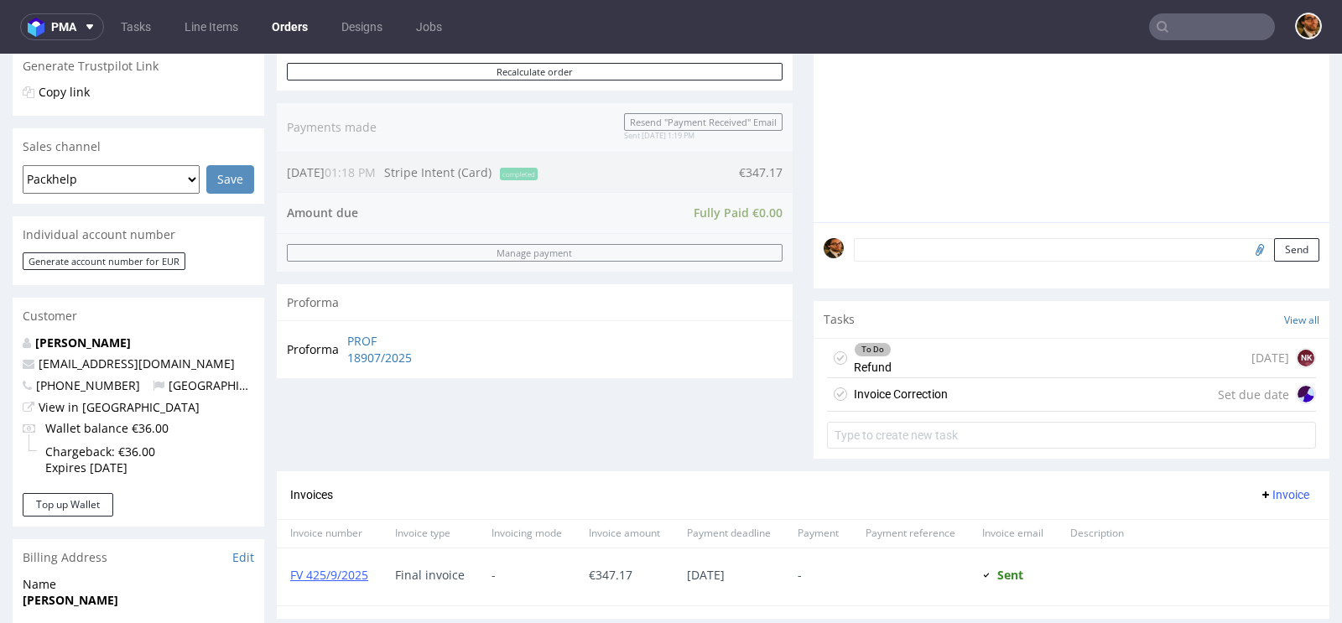
drag, startPoint x: 973, startPoint y: 391, endPoint x: 998, endPoint y: 423, distance: 40.6
click at [973, 391] on div "Invoice Correction Set due date" at bounding box center [1071, 395] width 489 height 34
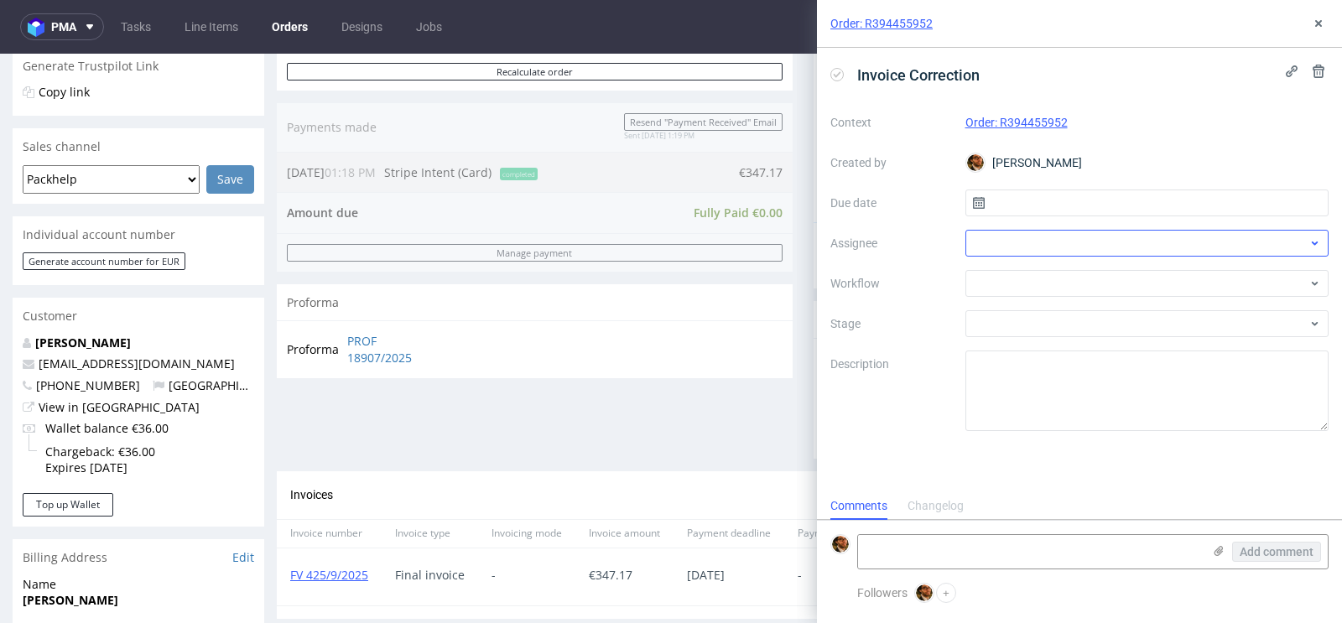
scroll to position [13, 0]
click at [1089, 201] on input "text" at bounding box center [1147, 203] width 364 height 27
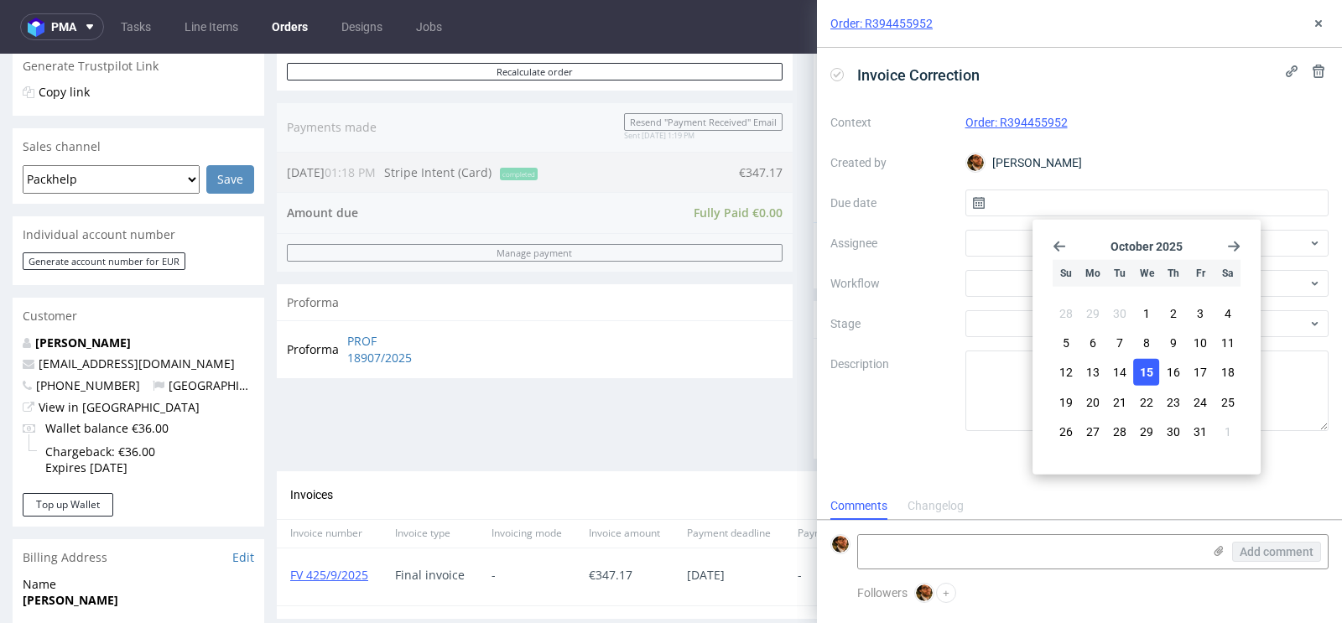
click at [1146, 364] on span "15" at bounding box center [1146, 372] width 13 height 17
type input "15/10/2025"
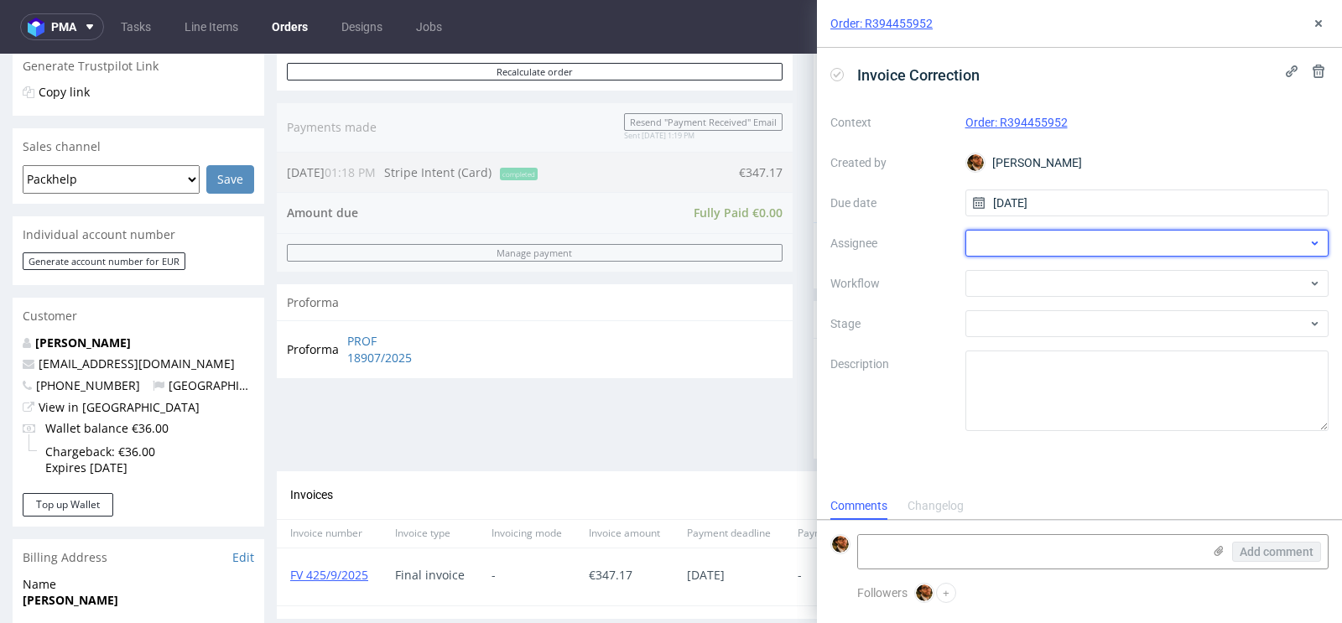
click at [1034, 249] on div at bounding box center [1147, 243] width 364 height 27
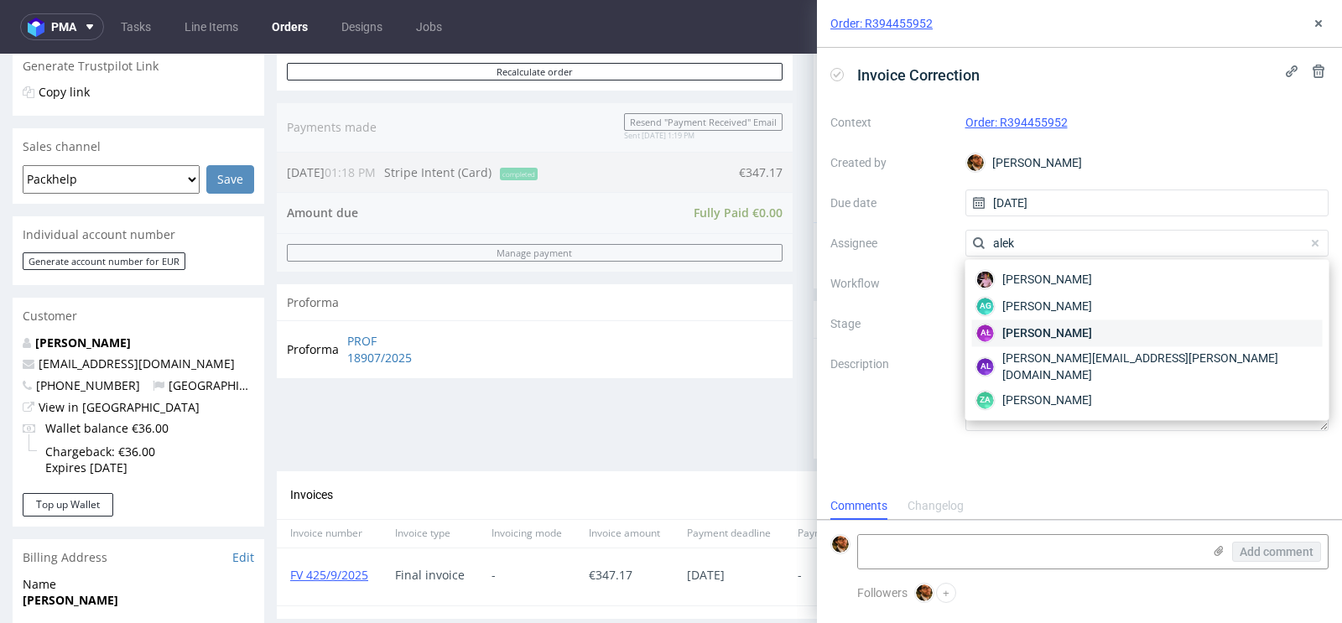
type input "alek"
click at [1081, 328] on span "Aleksandra Łętowska" at bounding box center [1047, 333] width 90 height 17
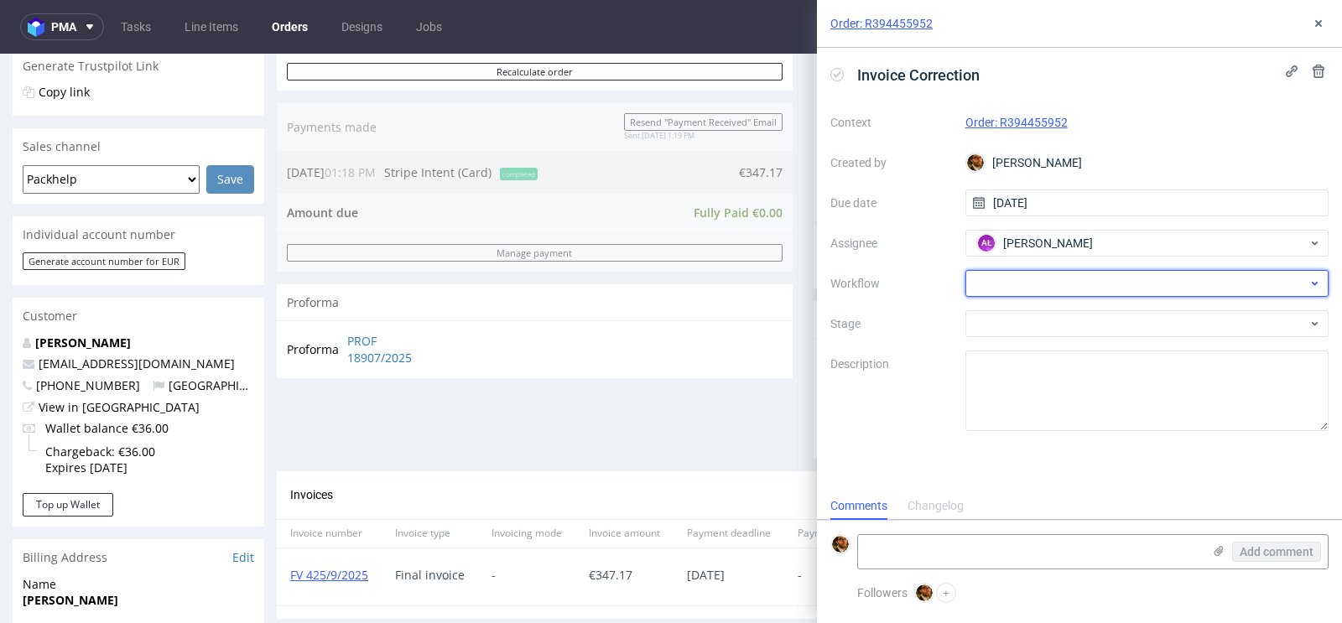
click at [1075, 276] on div at bounding box center [1147, 283] width 364 height 27
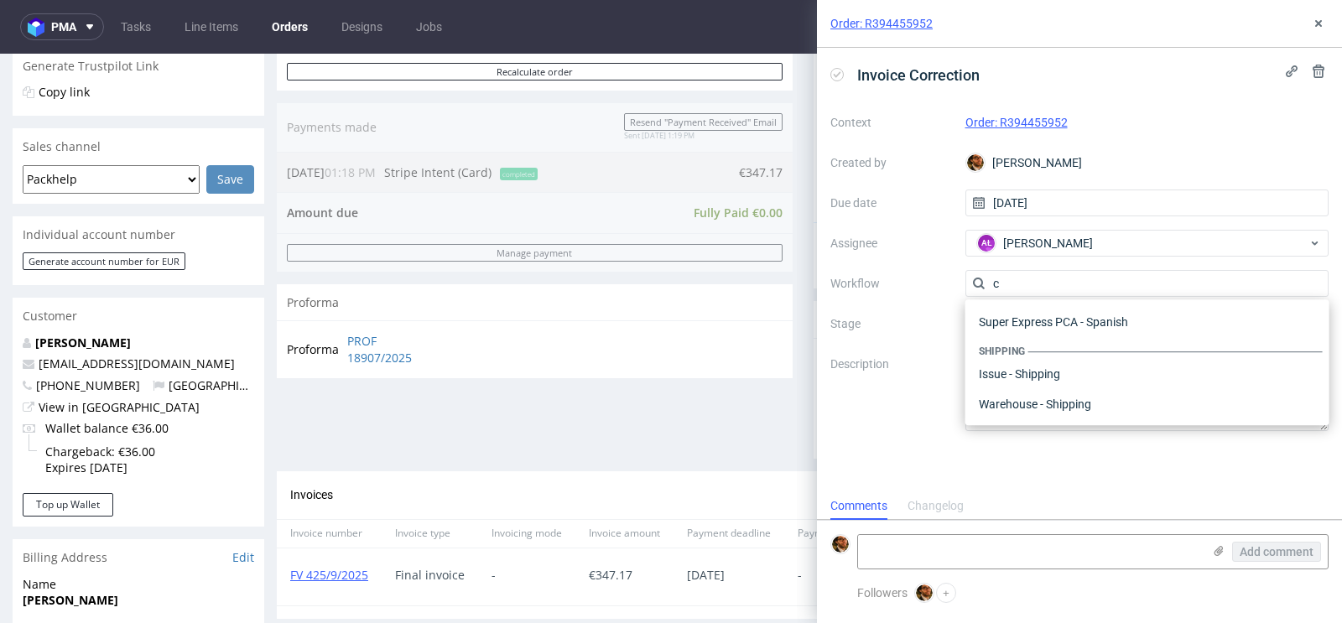
scroll to position [0, 0]
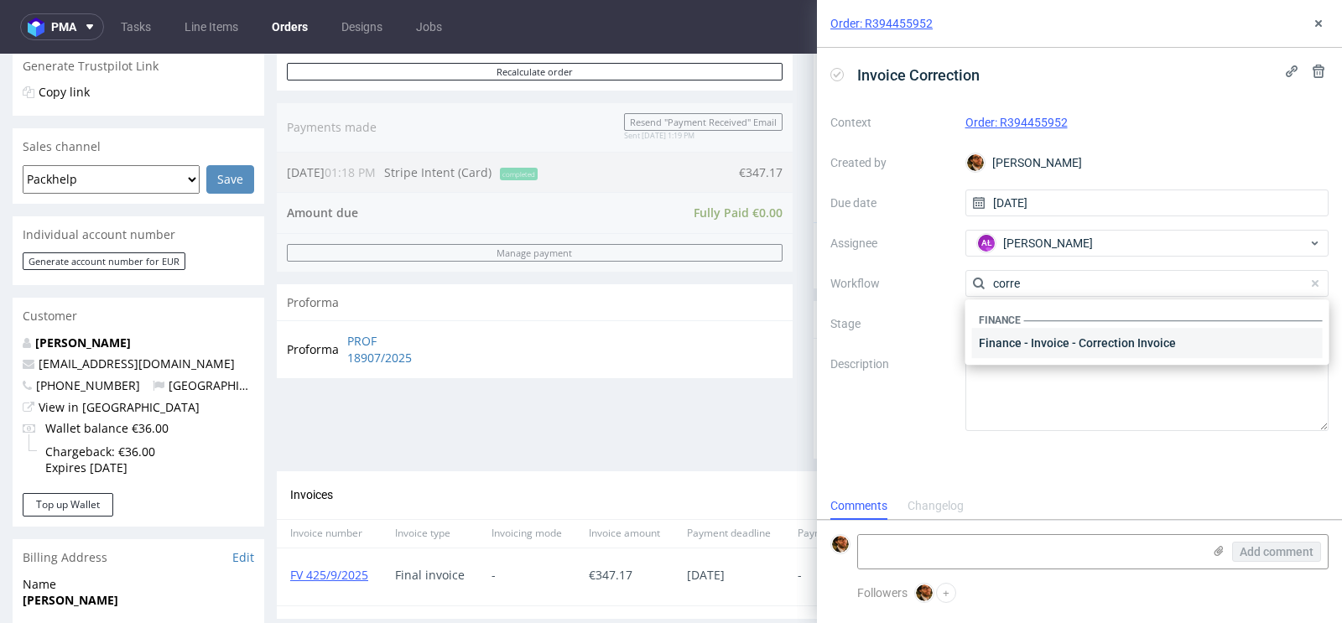
type input "corre"
click at [1099, 342] on div "Finance - Invoice - Correction Invoice" at bounding box center [1147, 343] width 351 height 30
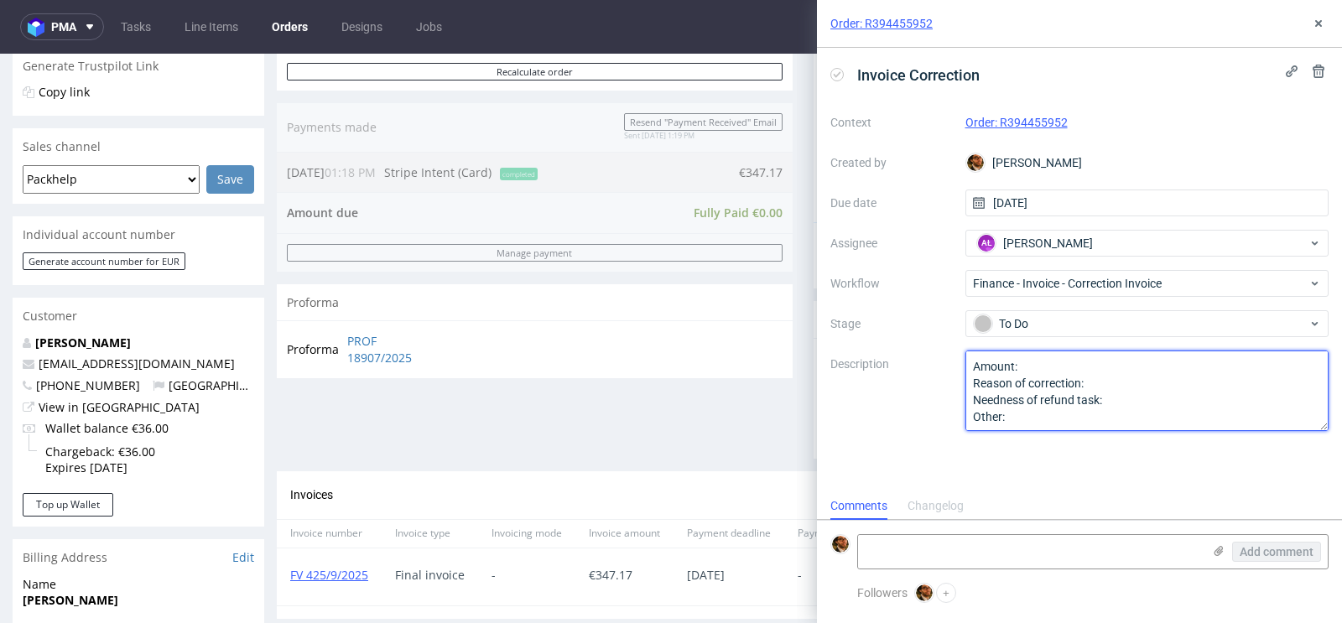
click at [1093, 362] on textarea "Amount: Reason of correction: Needness of refund task: Other:" at bounding box center [1147, 391] width 364 height 81
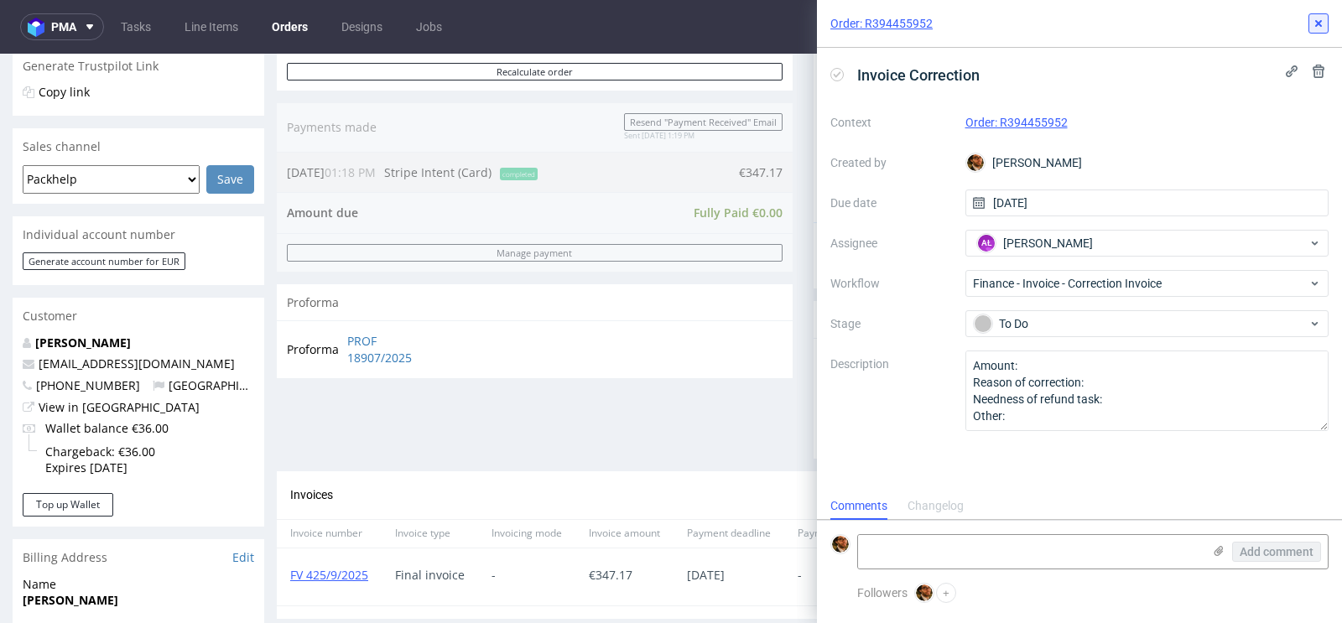
click at [1312, 22] on icon at bounding box center [1318, 23] width 13 height 13
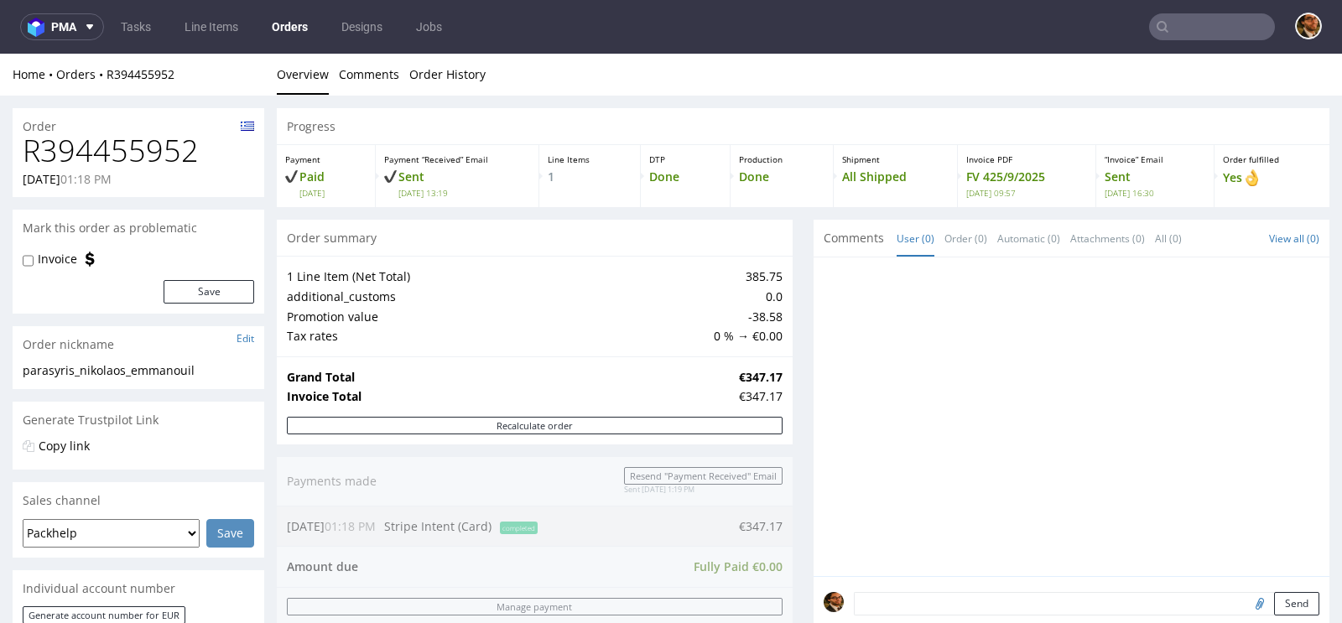
click at [1179, 32] on input "text" at bounding box center [1212, 26] width 126 height 27
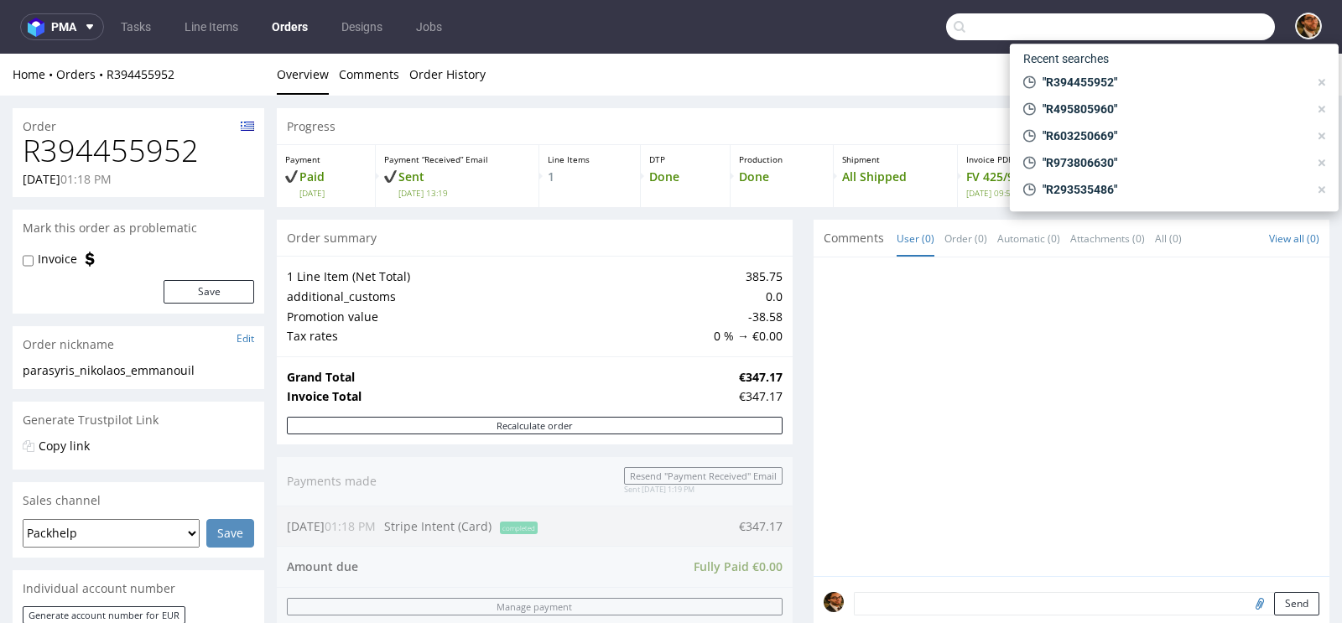
paste input "ambrashi33@gmail.com"
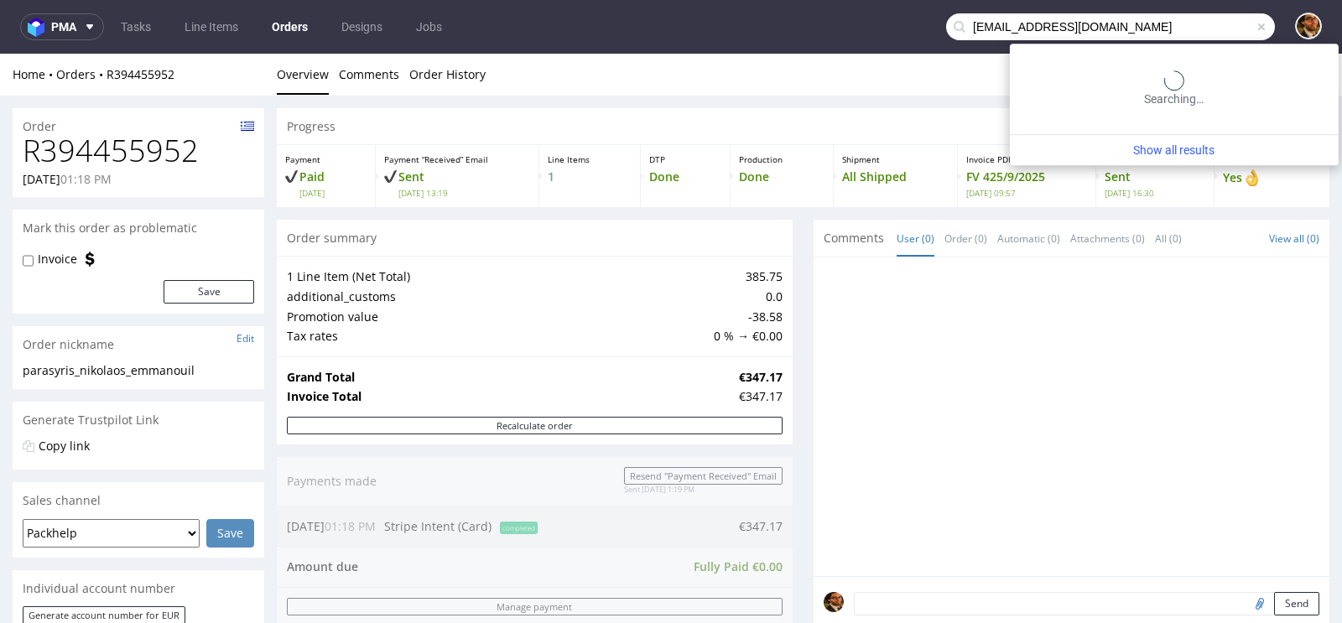
type input "ambrashi33@gmail.com"
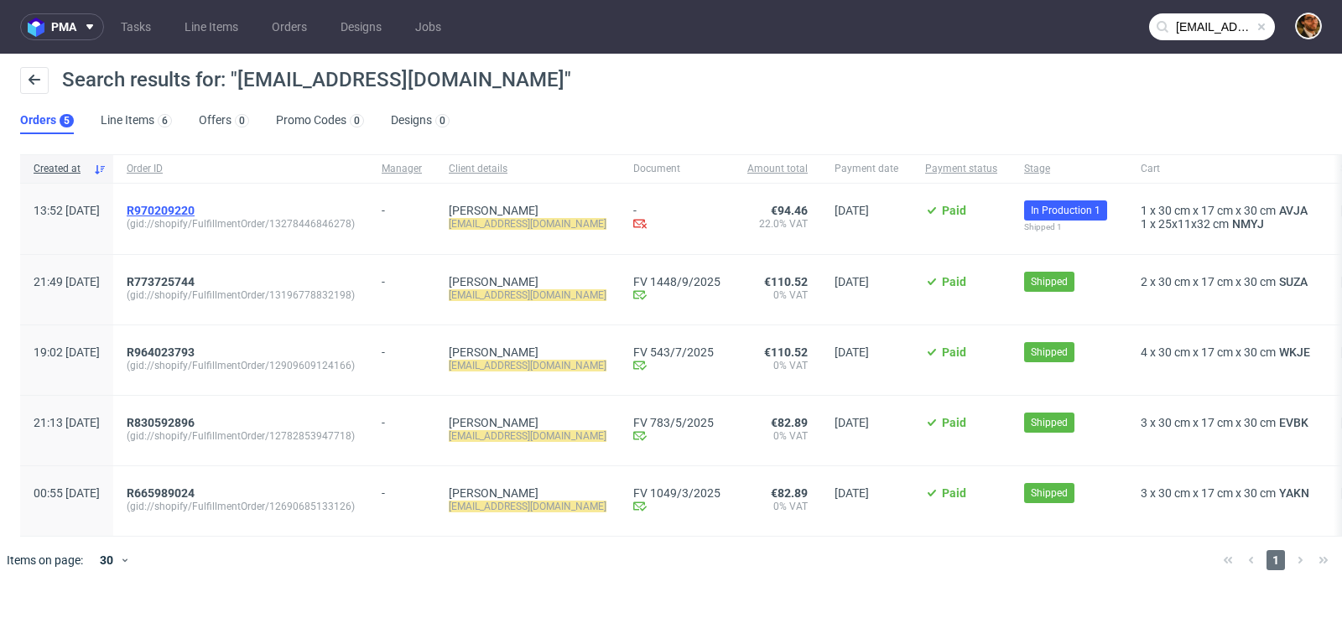
click at [195, 209] on span "R970209220" at bounding box center [161, 210] width 68 height 13
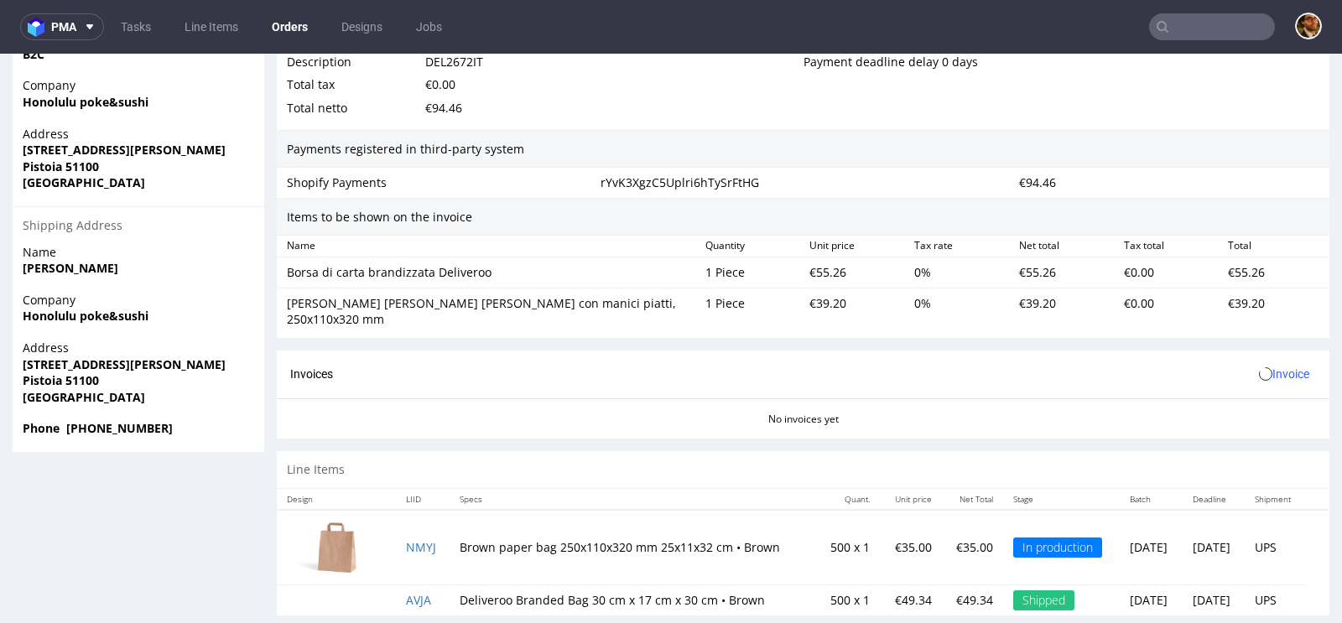
scroll to position [924, 0]
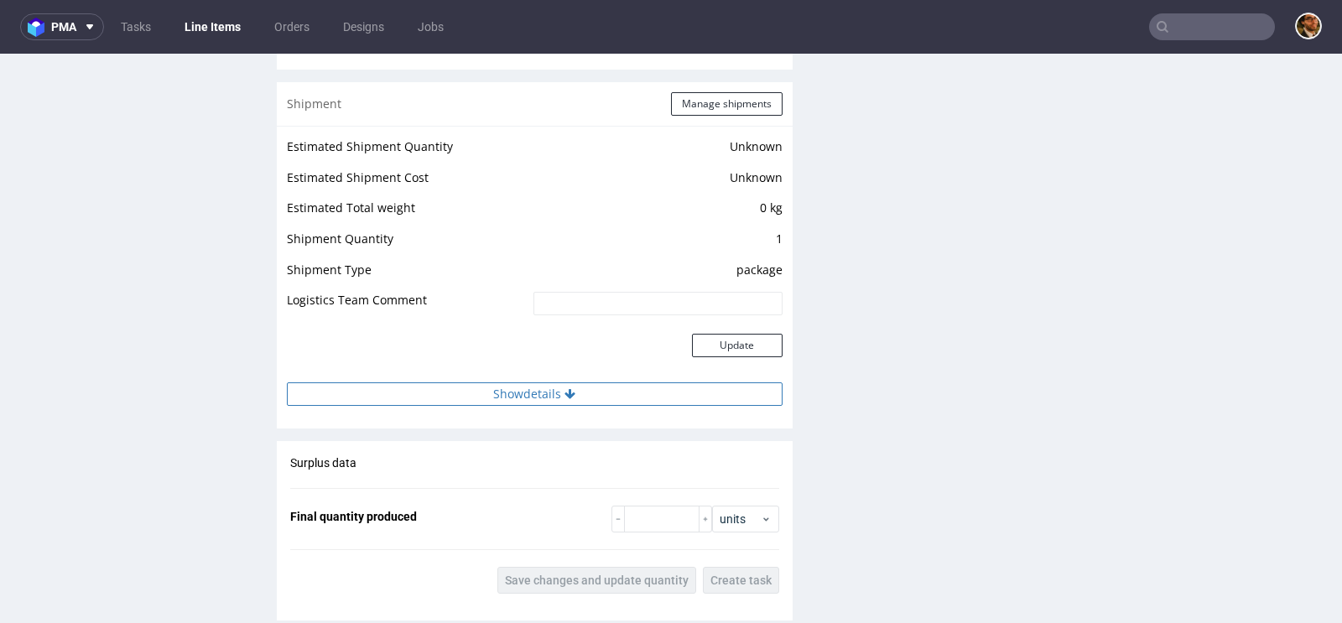
click at [554, 391] on button "Show details" at bounding box center [535, 394] width 496 height 23
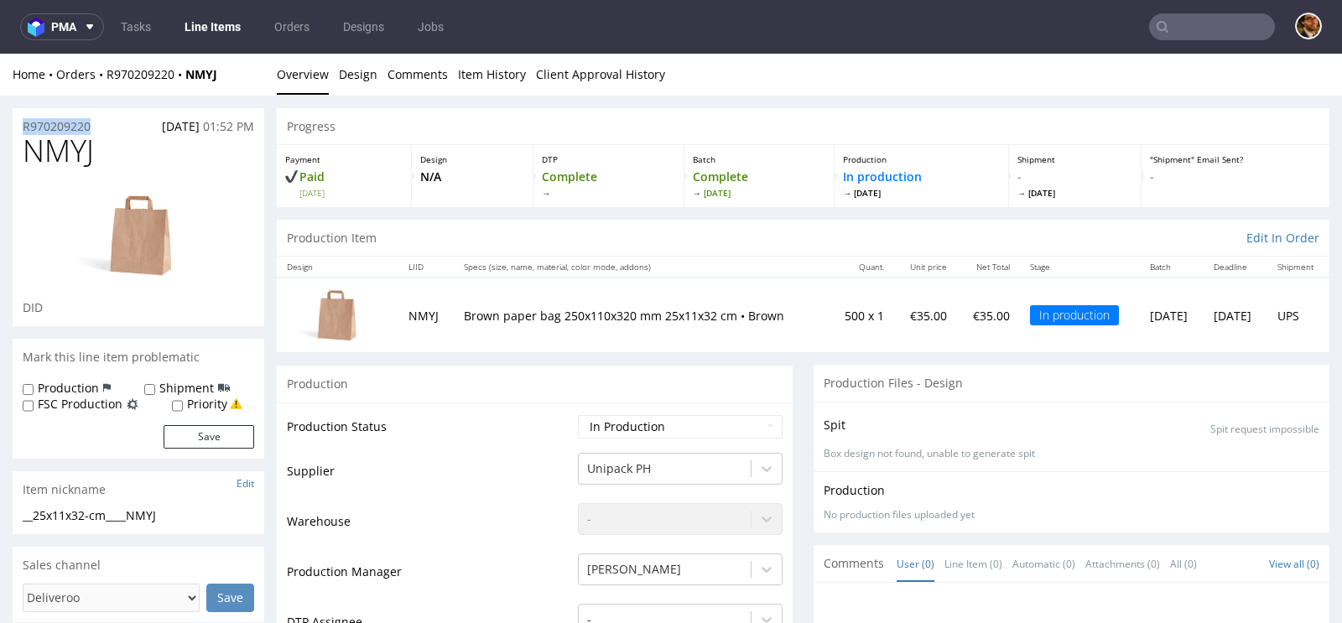
drag, startPoint x: 113, startPoint y: 122, endPoint x: 17, endPoint y: 126, distance: 96.6
click at [17, 126] on div "R970209220 09.10.2025 01:52 PM" at bounding box center [139, 121] width 252 height 27
copy p "R970209220"
click at [742, 135] on div "Progress" at bounding box center [803, 126] width 1053 height 37
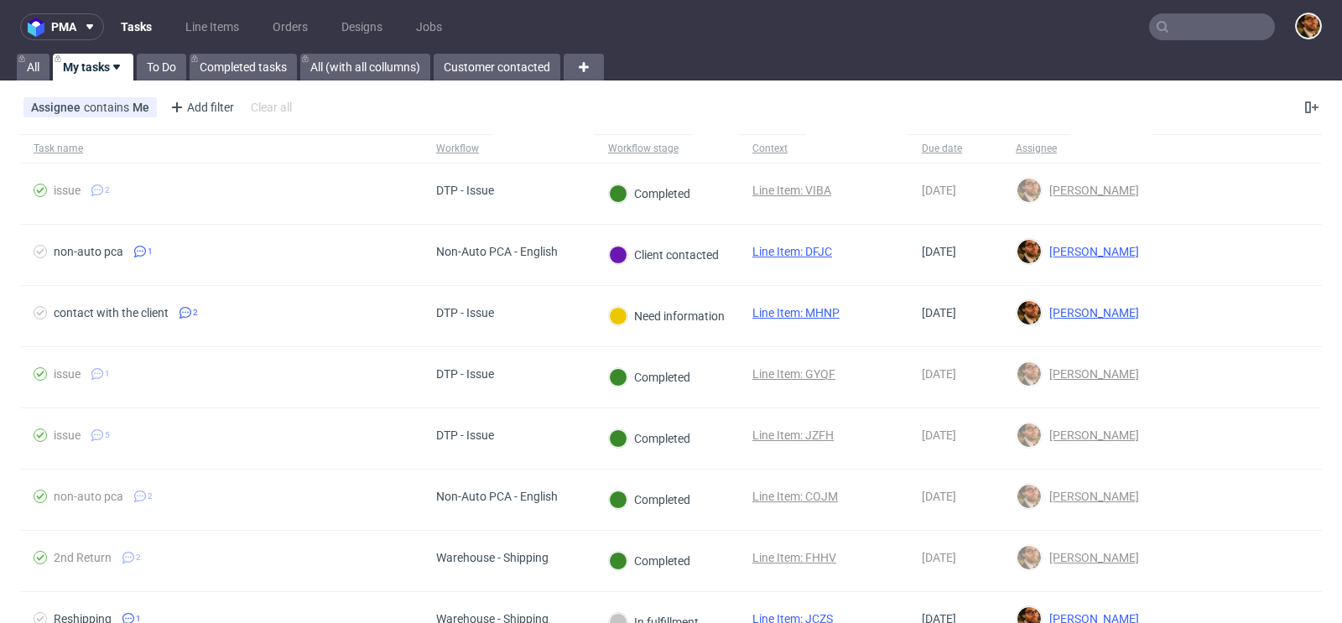
click at [1171, 22] on input "text" at bounding box center [1212, 26] width 126 height 27
paste input "R555446756"
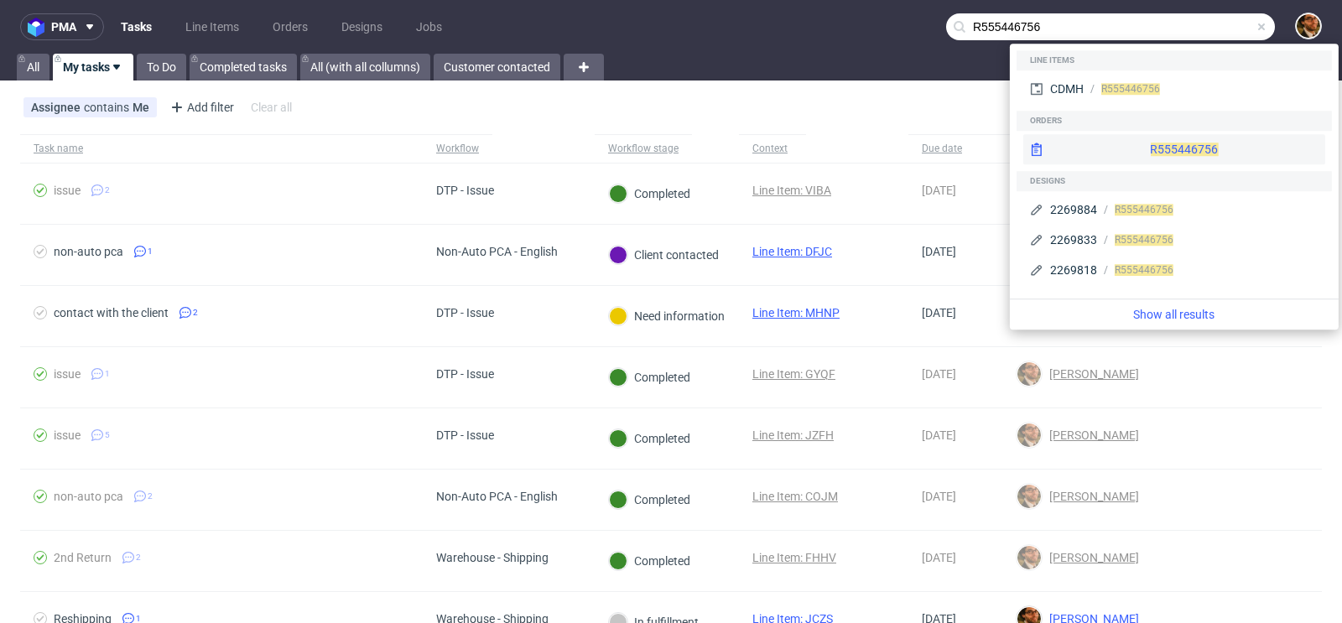
type input "R555446756"
click at [1158, 143] on div "R555446756" at bounding box center [1174, 149] width 302 height 30
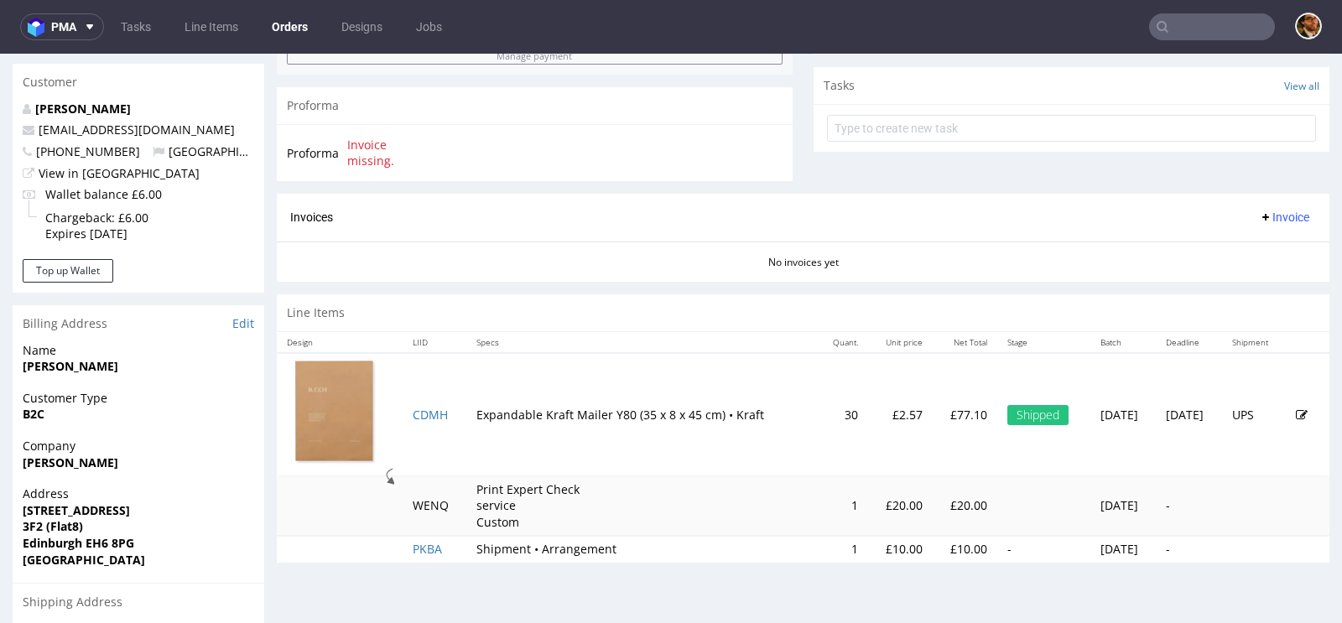
scroll to position [542, 0]
